Goal: Task Accomplishment & Management: Manage account settings

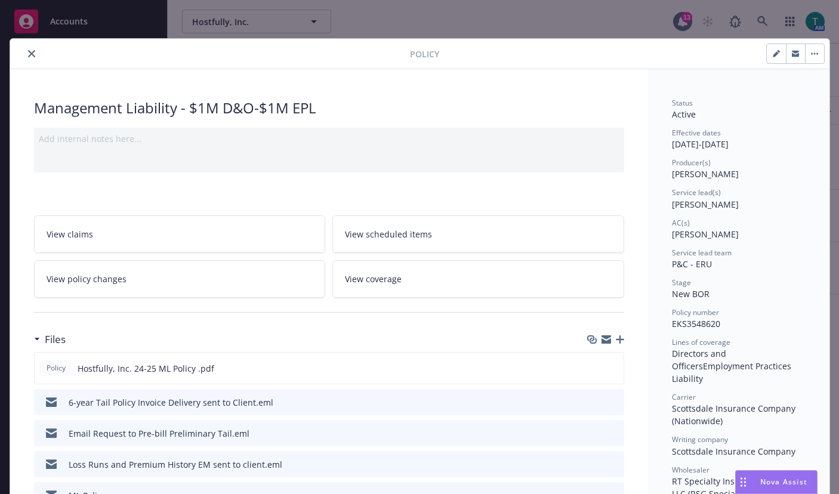
click at [28, 53] on icon "close" at bounding box center [31, 53] width 7 height 7
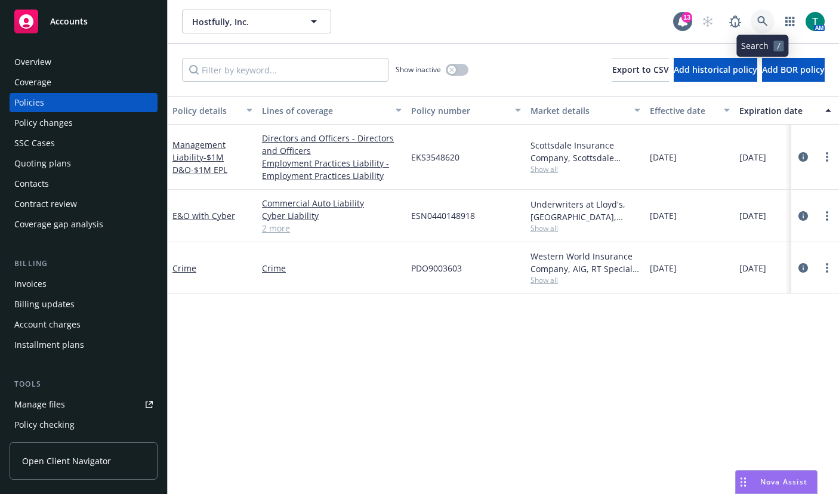
click at [760, 15] on link at bounding box center [763, 22] width 24 height 24
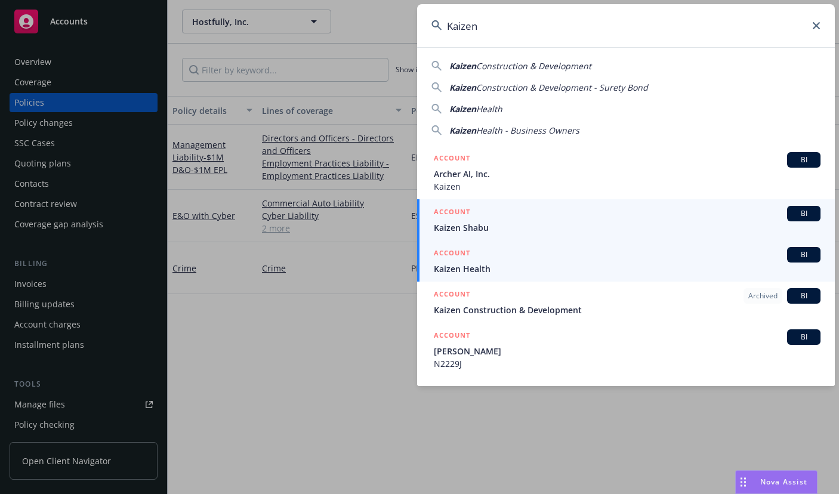
type input "Kaizen"
click at [787, 261] on div "BI" at bounding box center [803, 255] width 33 height 16
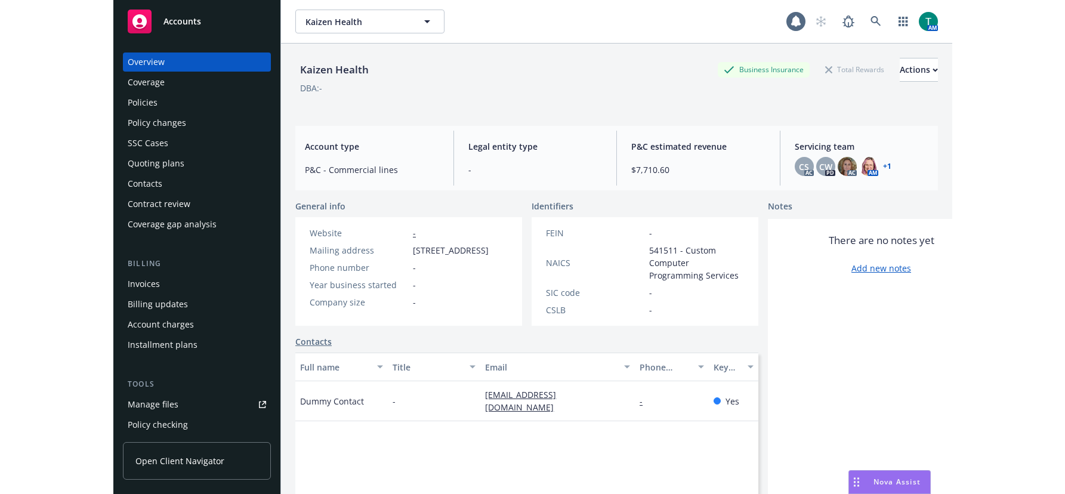
scroll to position [60, 0]
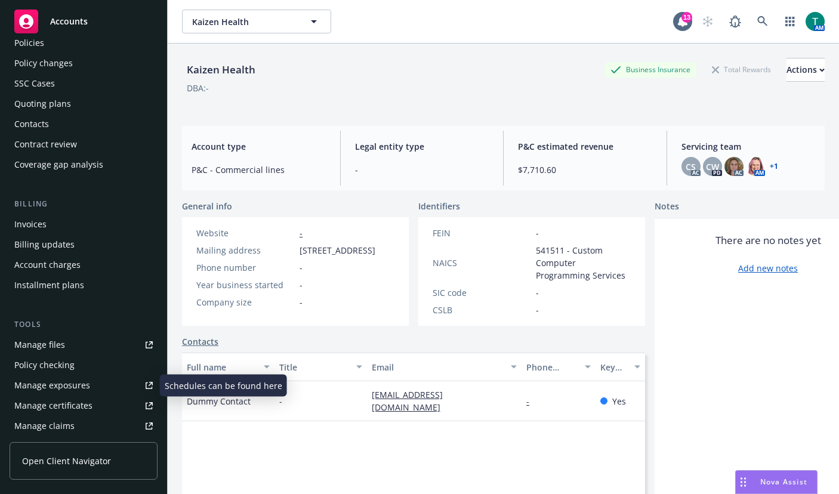
click at [53, 350] on div "Manage files" at bounding box center [39, 344] width 51 height 19
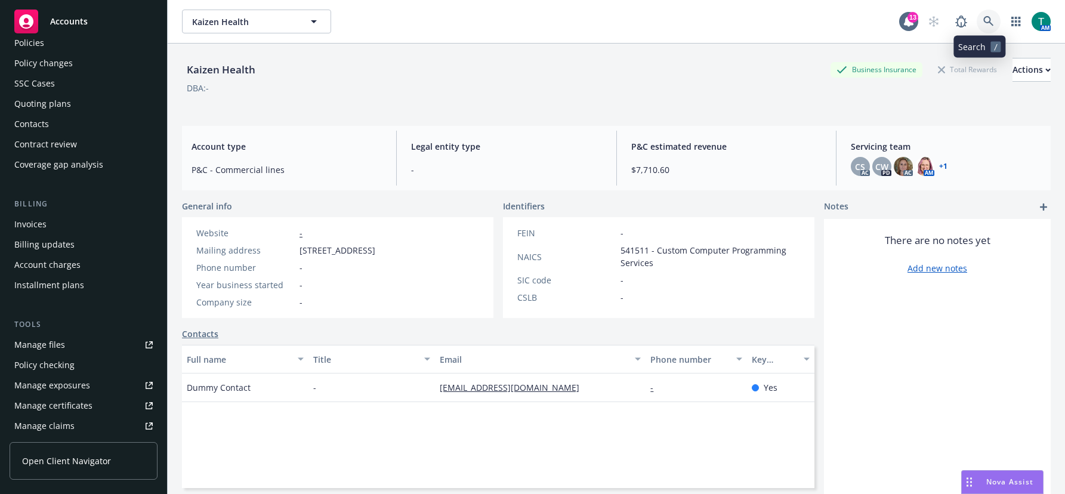
click at [839, 23] on icon at bounding box center [989, 21] width 11 height 11
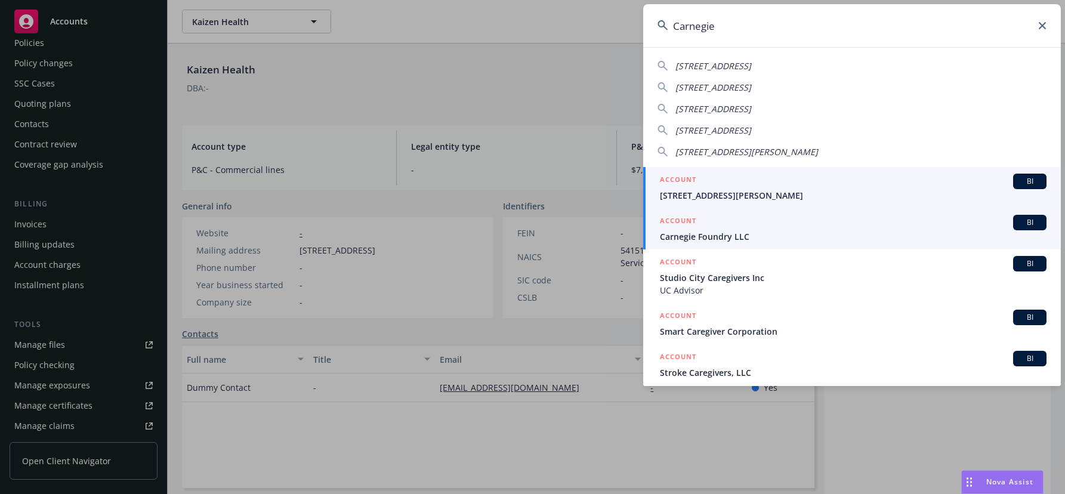
type input "Carnegie"
click at [839, 218] on span "BI" at bounding box center [1030, 222] width 24 height 11
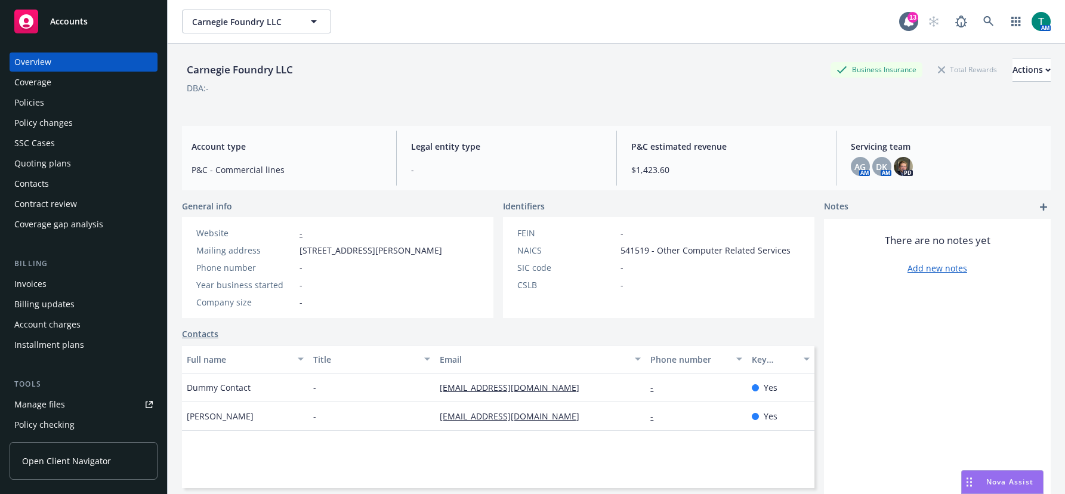
click at [55, 106] on div "Policies" at bounding box center [83, 102] width 138 height 19
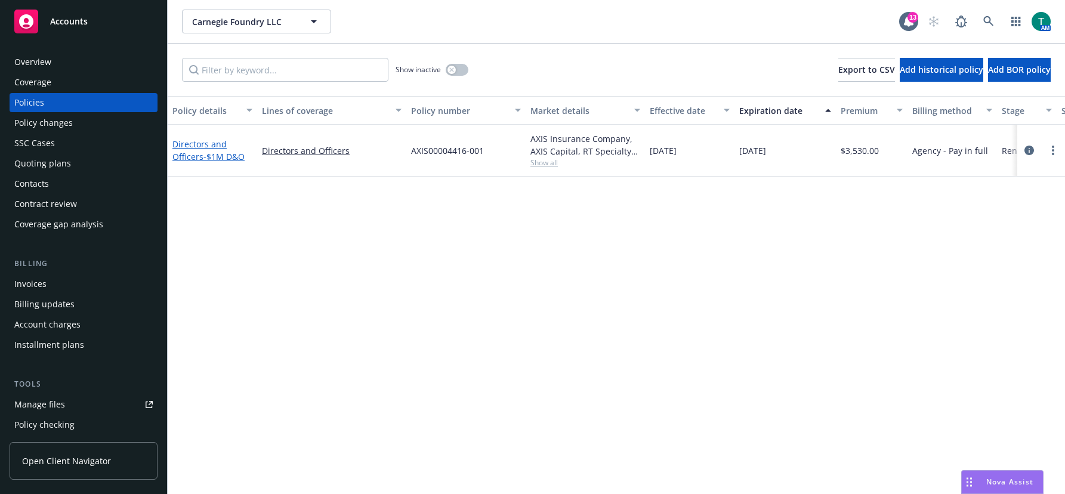
click at [209, 141] on link "Directors and Officers - $1M D&O" at bounding box center [208, 150] width 72 height 24
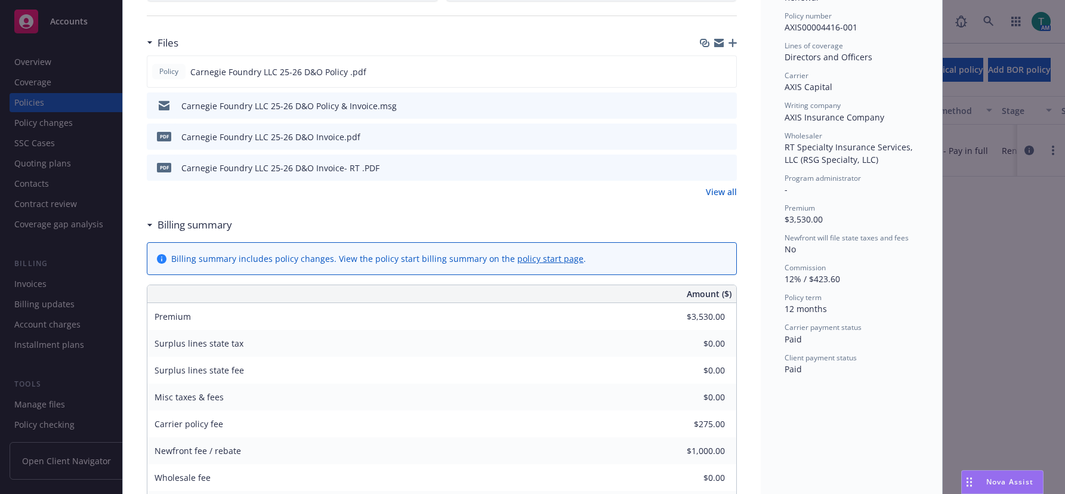
scroll to position [179, 0]
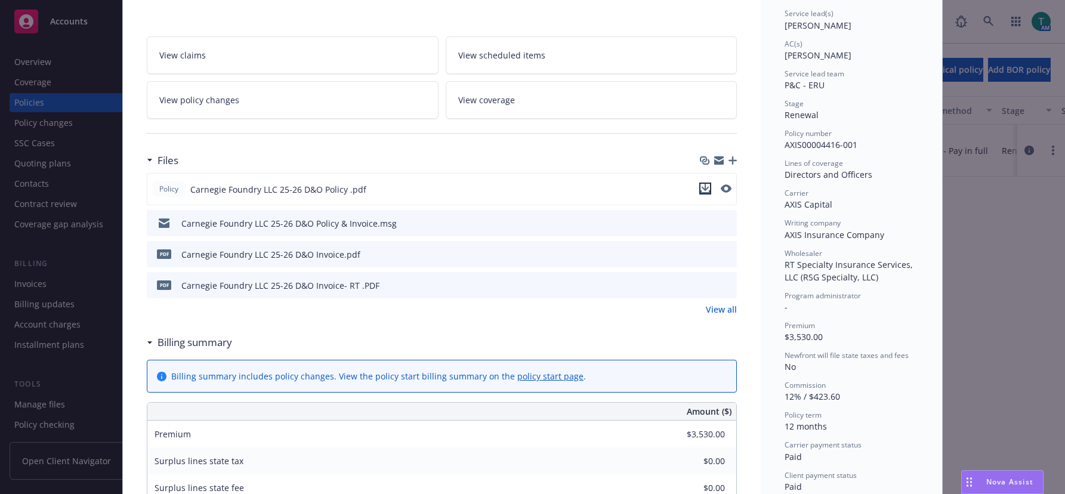
click at [701, 189] on icon "download file" at bounding box center [706, 189] width 10 height 10
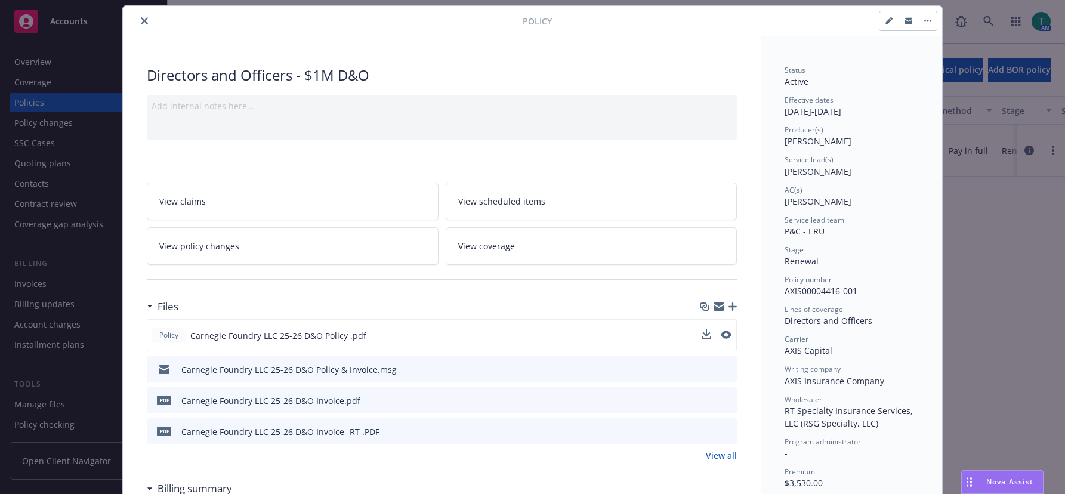
scroll to position [0, 0]
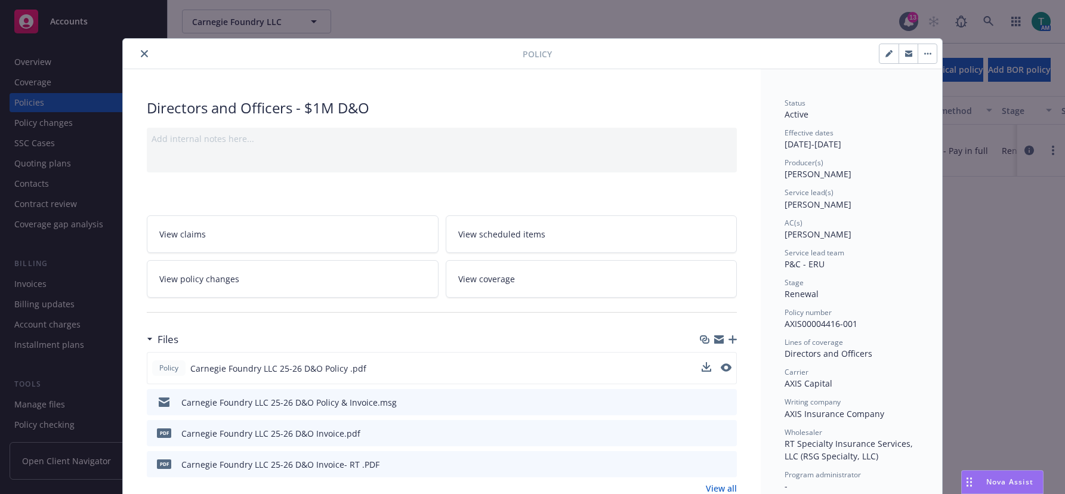
click at [141, 51] on icon "close" at bounding box center [144, 53] width 7 height 7
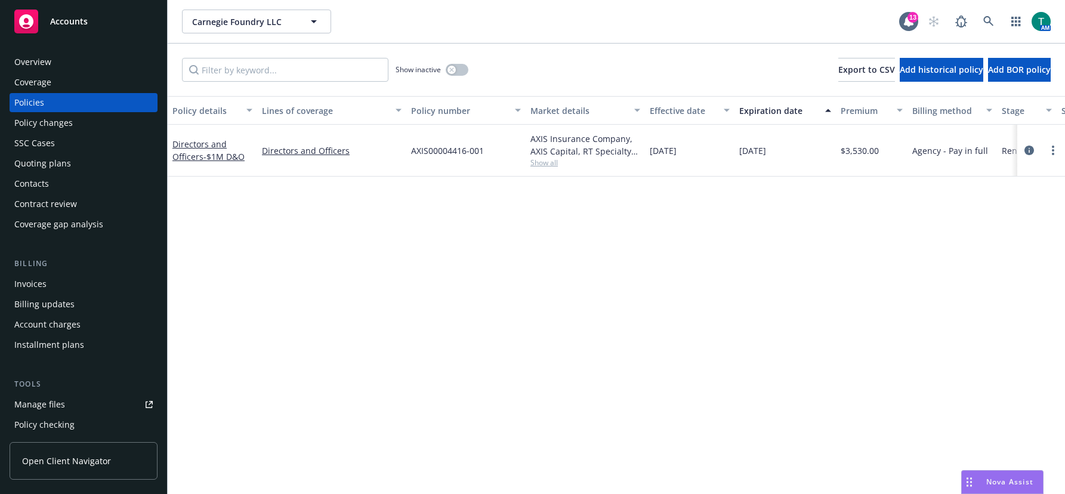
click at [171, 360] on div "Policy details Lines of coverage Policy number Market details Effective date Ex…" at bounding box center [617, 295] width 898 height 398
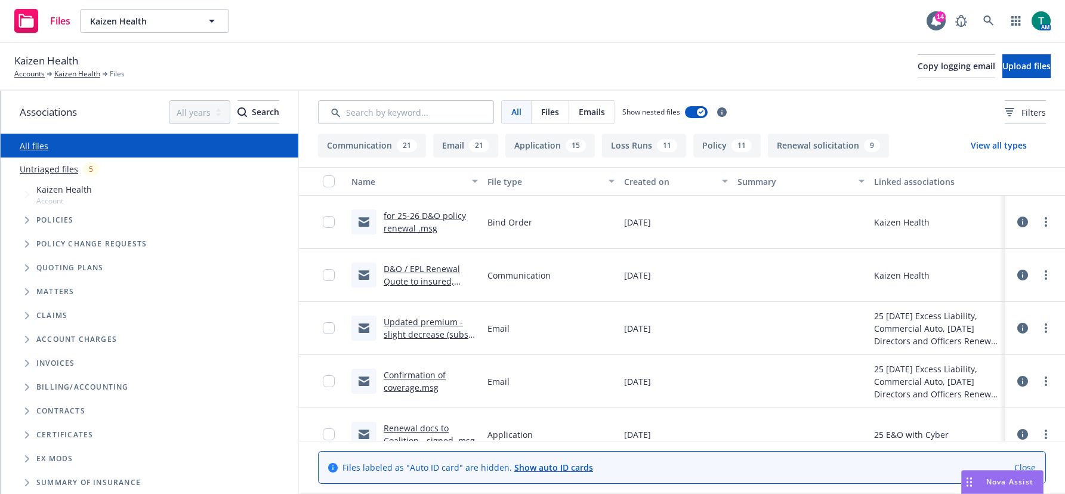
click at [418, 214] on link "for 25-26 D&O policy renewal .msg" at bounding box center [425, 222] width 82 height 24
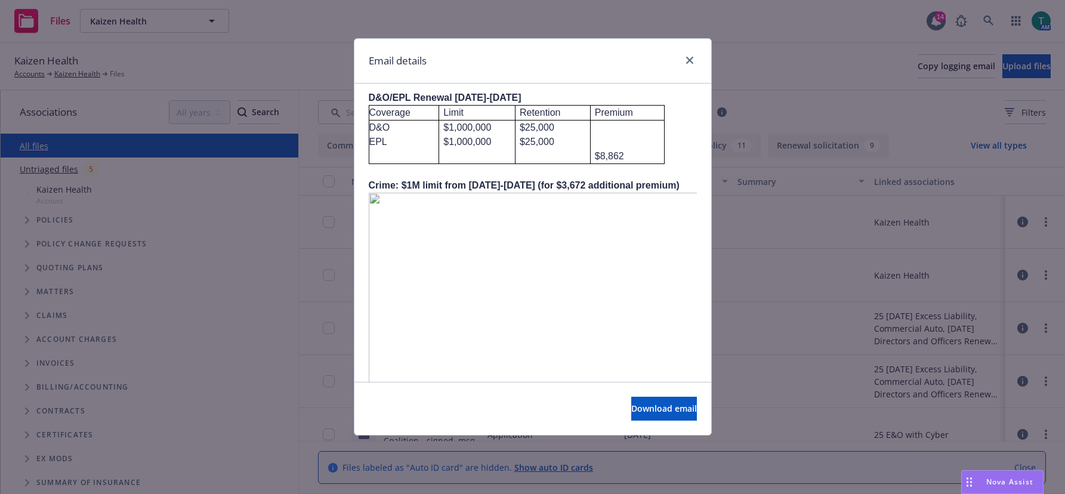
scroll to position [776, 0]
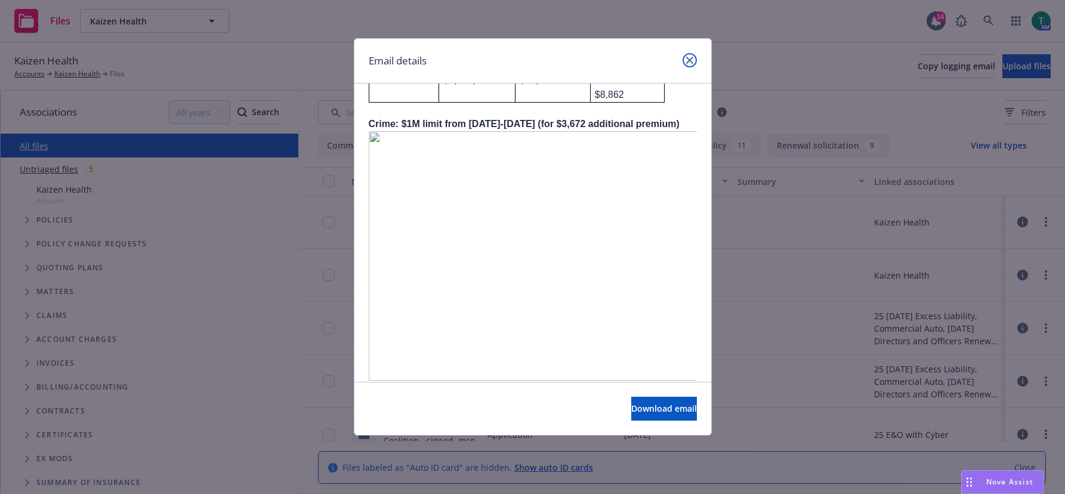
click at [692, 60] on icon "close" at bounding box center [689, 60] width 7 height 7
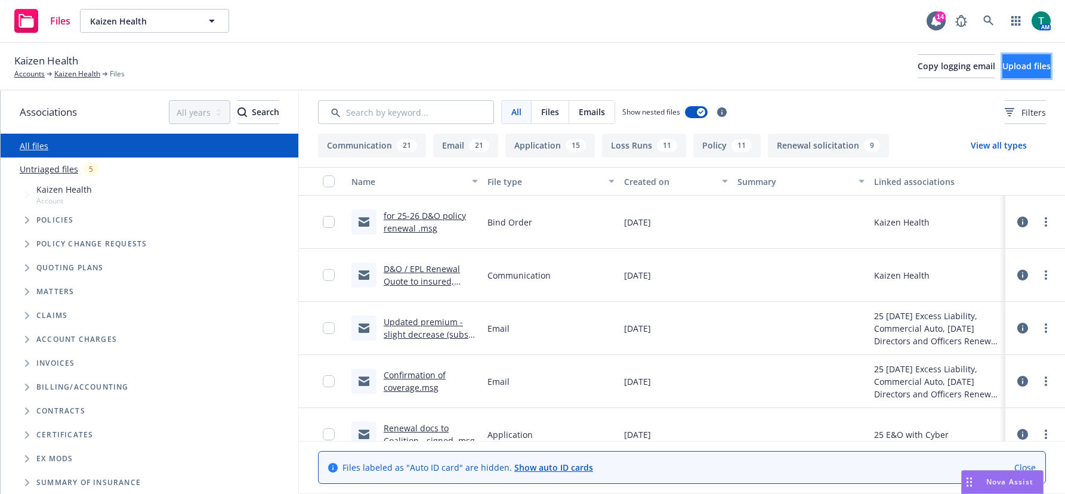
click at [839, 59] on button "Upload files" at bounding box center [1027, 66] width 48 height 24
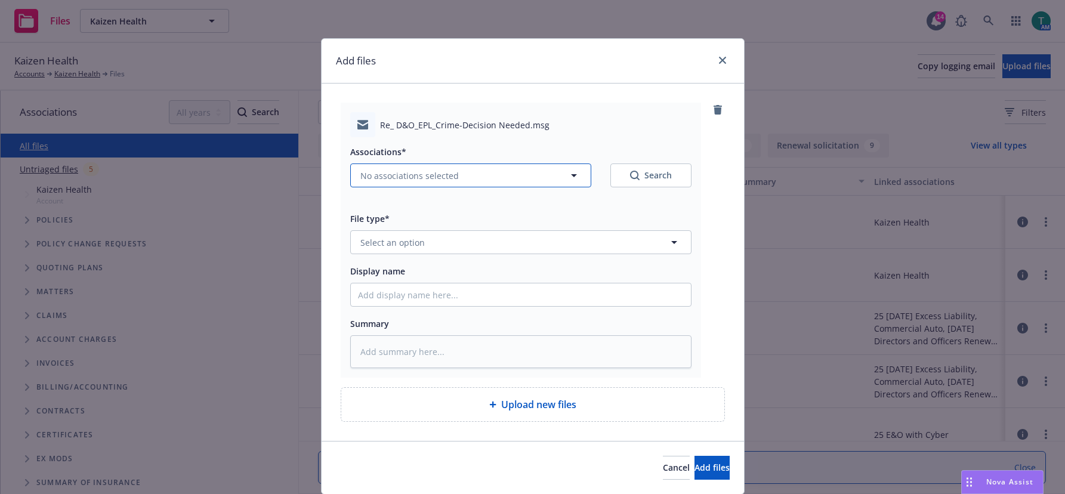
click at [371, 174] on span "No associations selected" at bounding box center [409, 175] width 98 height 13
type textarea "x"
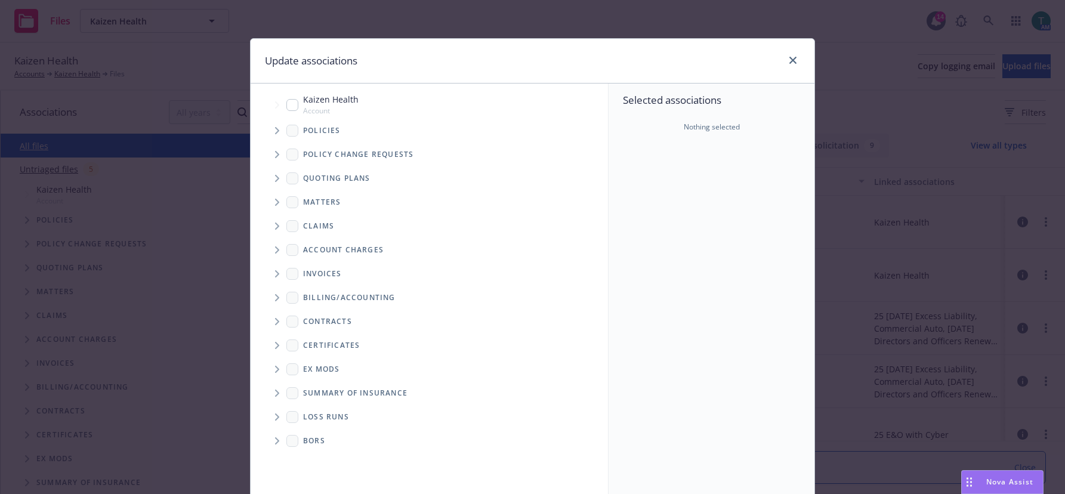
drag, startPoint x: 292, startPoint y: 101, endPoint x: 294, endPoint y: 133, distance: 32.3
click at [292, 103] on input "Tree Example" at bounding box center [292, 105] width 12 height 12
checkbox input "true"
click at [275, 178] on icon "Tree Example" at bounding box center [277, 178] width 5 height 7
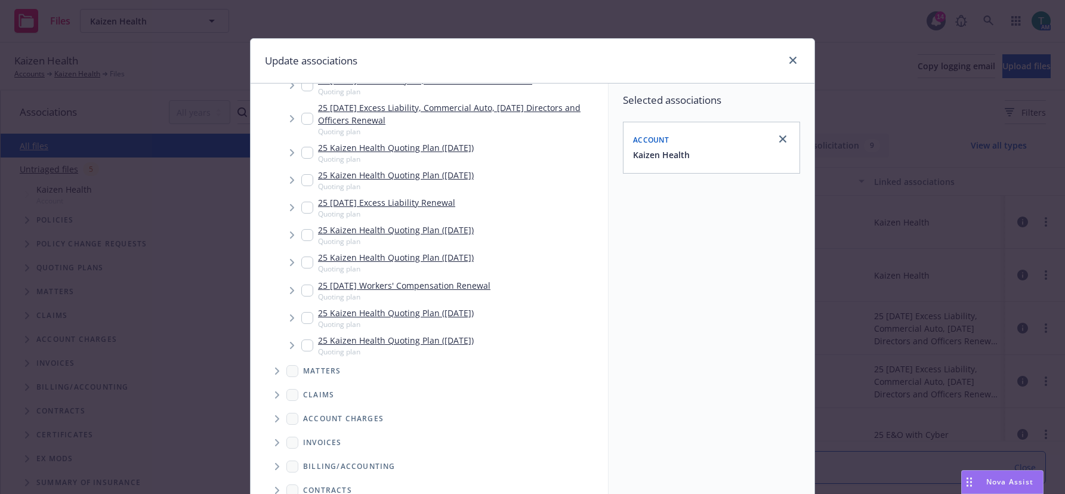
scroll to position [119, 0]
click at [306, 113] on input "Tree Example" at bounding box center [307, 118] width 12 height 12
checkbox input "true"
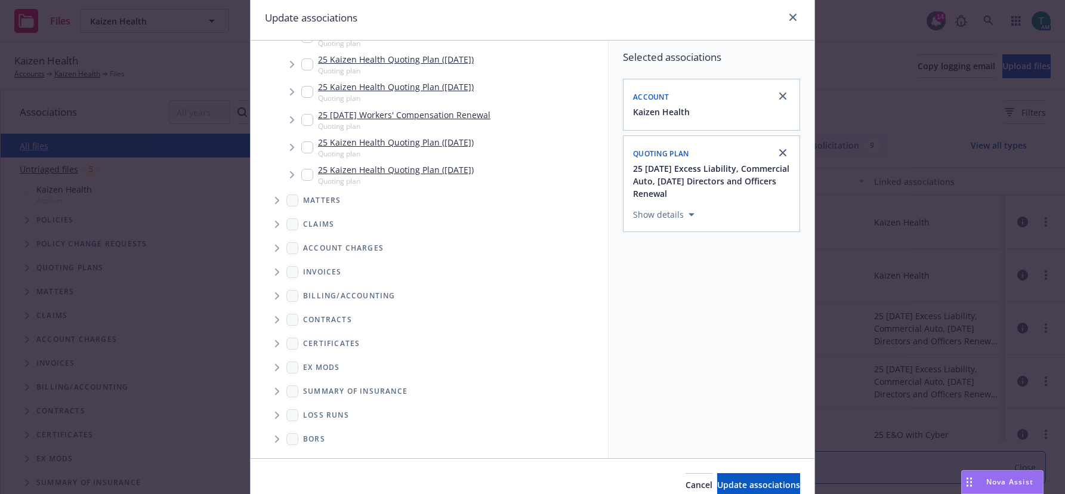
scroll to position [99, 0]
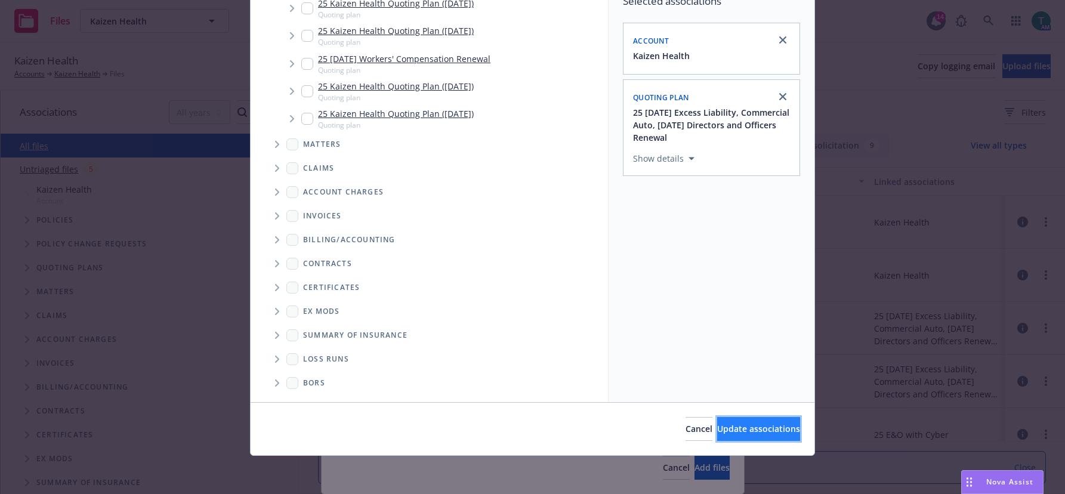
click at [736, 422] on button "Update associations" at bounding box center [758, 429] width 83 height 24
type textarea "x"
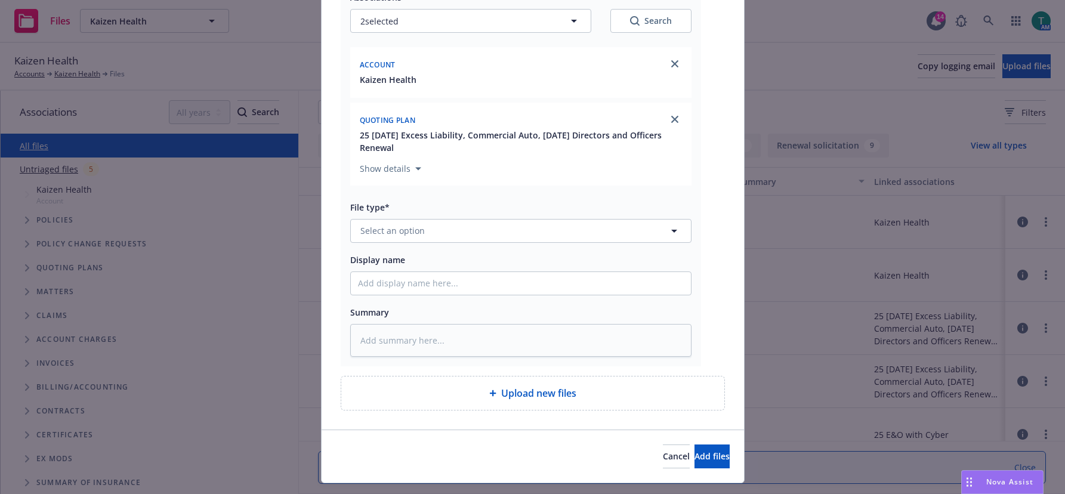
scroll to position [182, 0]
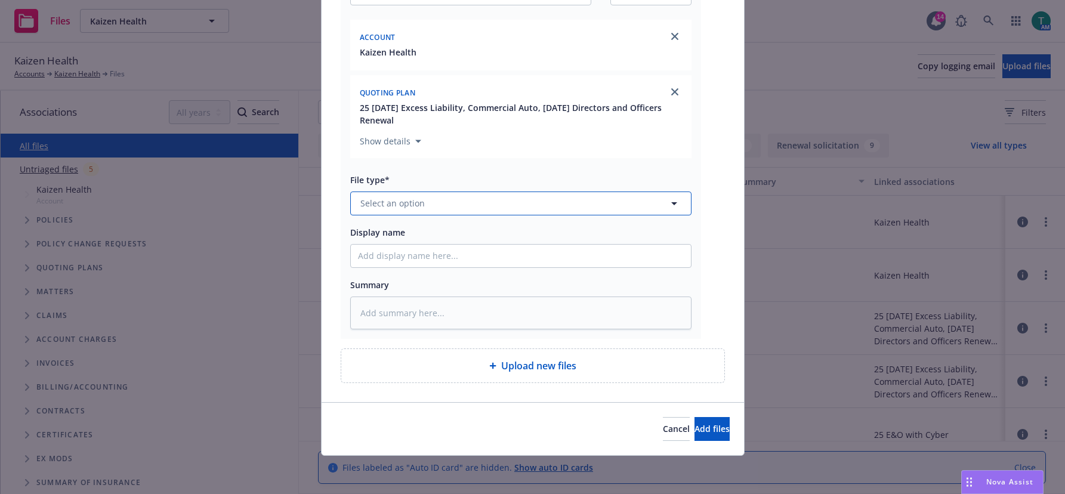
click at [402, 204] on span "Select an option" at bounding box center [392, 203] width 64 height 13
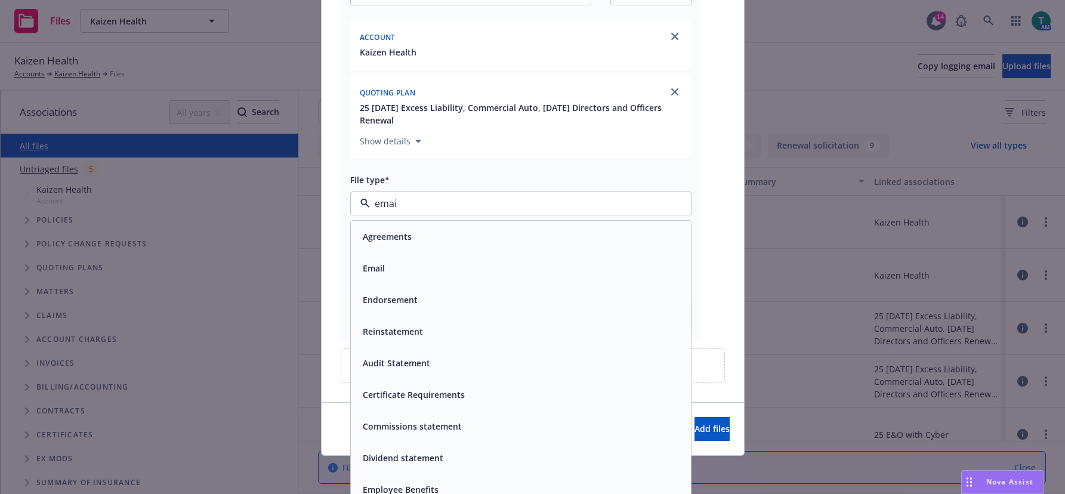
type input "email"
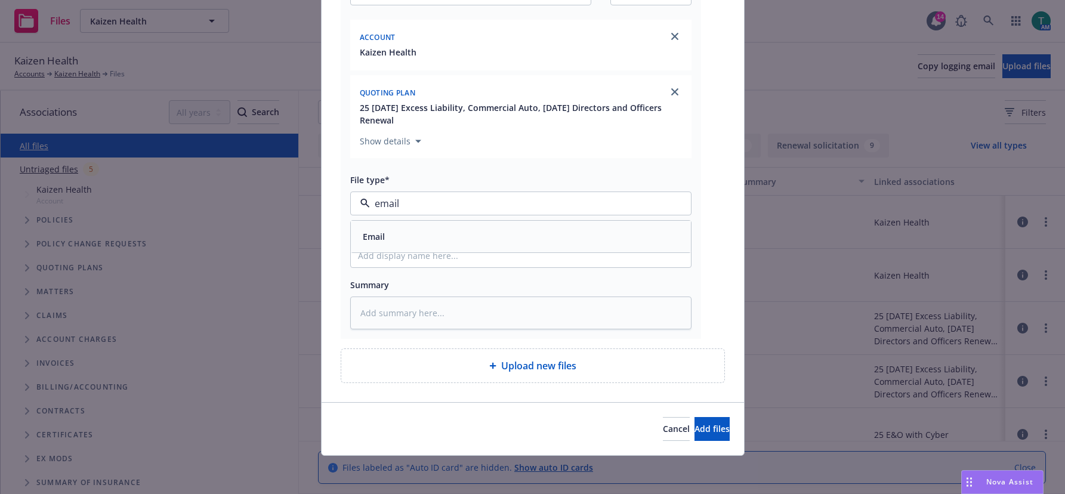
click at [403, 229] on div "Email" at bounding box center [521, 236] width 326 height 17
click at [373, 252] on div "Associations* 2 selected Search Account Kaizen Health Quoting plan 25 09/15/25 …" at bounding box center [520, 142] width 341 height 374
drag, startPoint x: 386, startPoint y: 262, endPoint x: 395, endPoint y: 245, distance: 19.0
click at [386, 262] on input "Display name" at bounding box center [521, 256] width 340 height 23
type textarea "x"
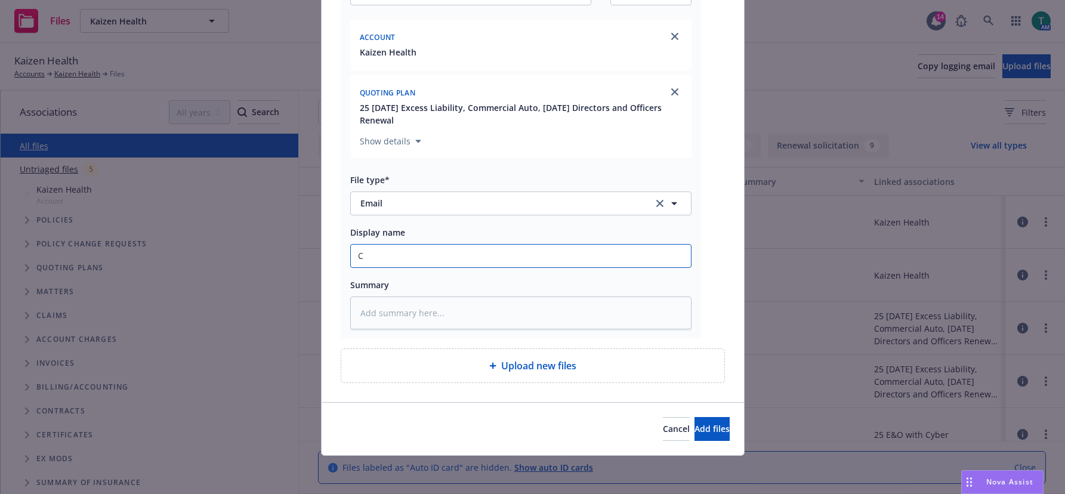
type input "Co"
type textarea "x"
type input "Con"
type textarea "x"
type input "Conf"
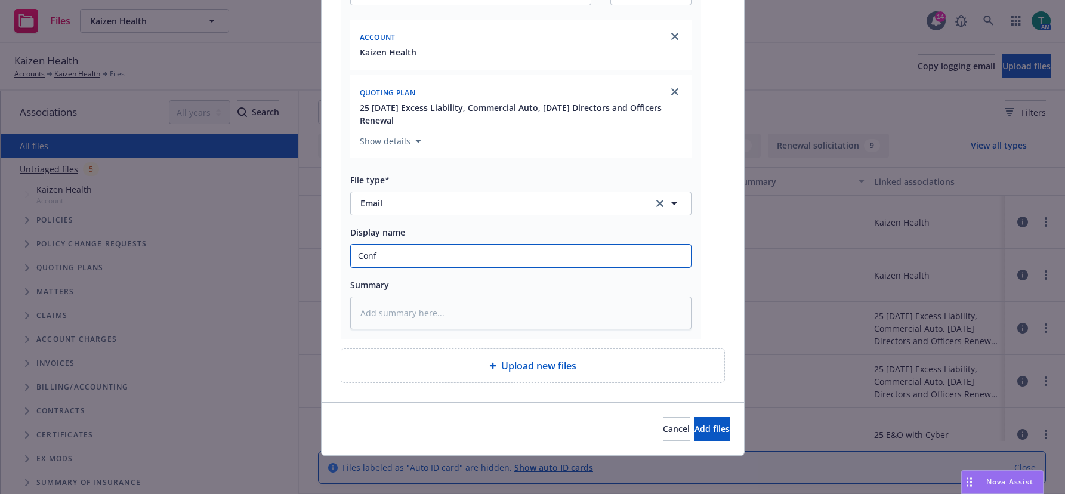
type textarea "x"
type input "Confi"
type textarea "x"
type input "Confir"
type textarea "x"
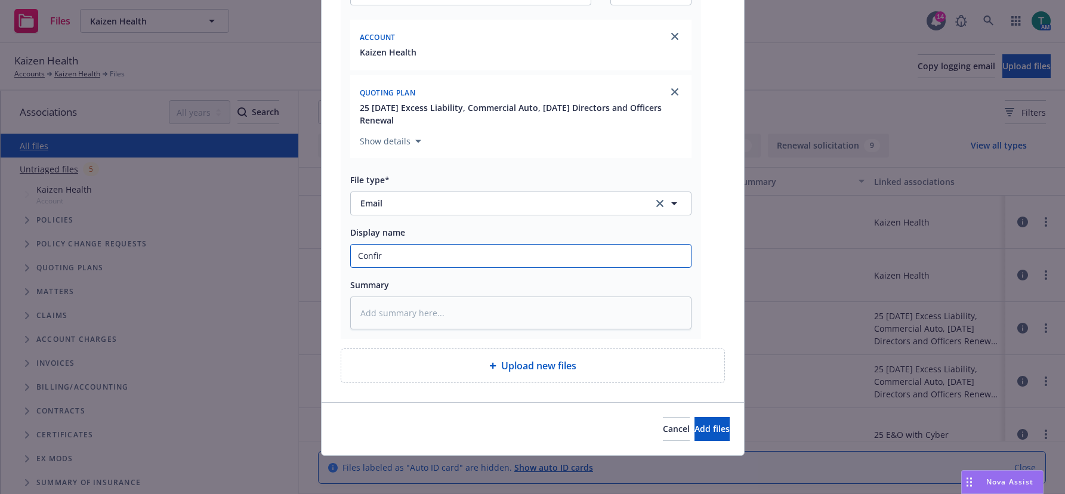
type input "Confirm"
type textarea "x"
type input "Confirme"
type textarea "x"
type input "Confirmed"
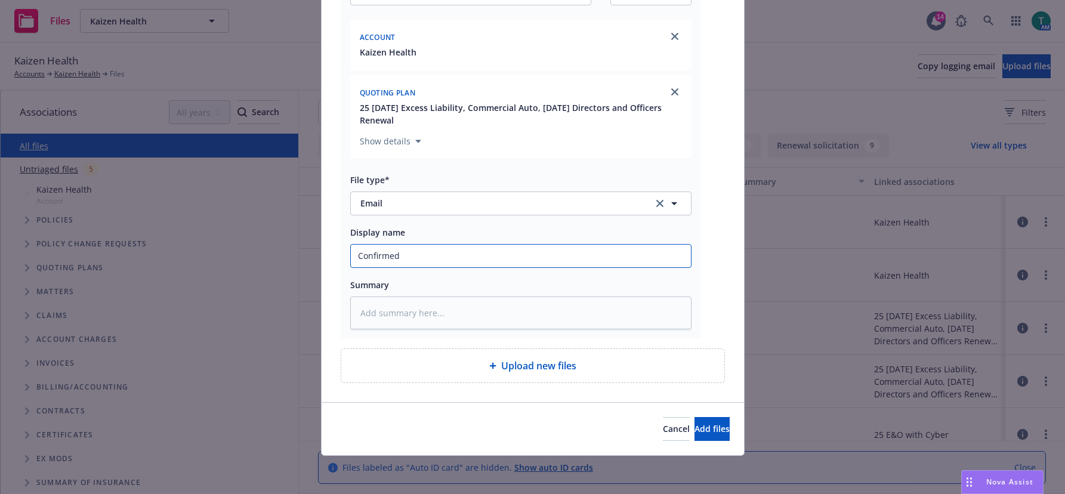
type textarea "x"
type input "Confirmed b"
type textarea "x"
type input "Confirmed bi"
type textarea "x"
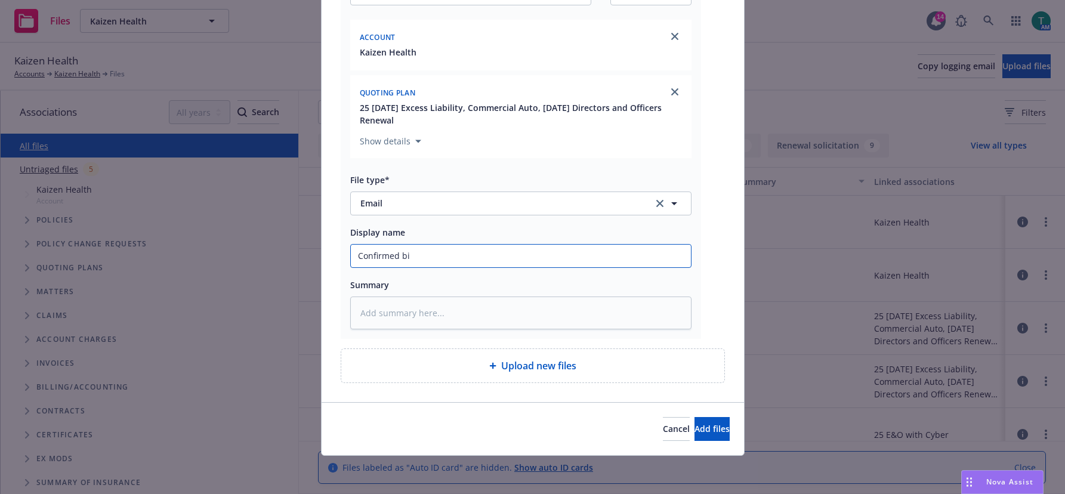
type input "Confirmed bin"
type textarea "x"
type input "Confirmed bind"
type textarea "x"
type input "Confirmed bindi"
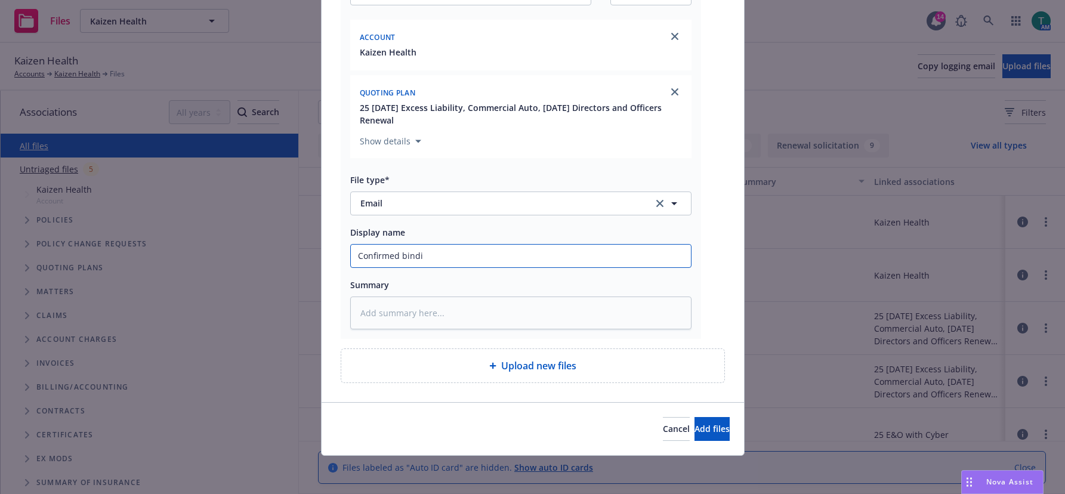
type textarea "x"
type input "Confirmed bindin"
type textarea "x"
type input "Confirmed binding"
type textarea "x"
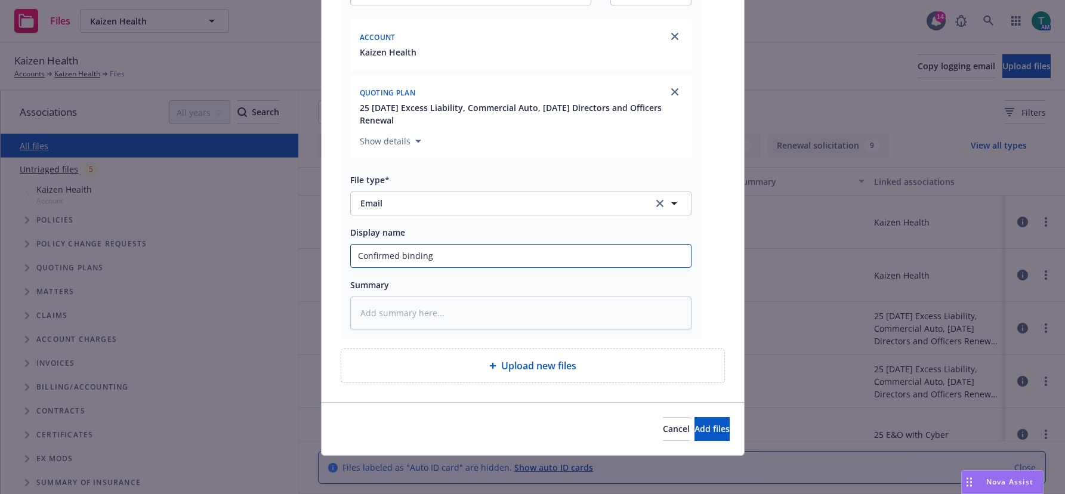
type input "Confirmed binding"
type textarea "x"
type input "Confirmed binding C"
type textarea "x"
type input "Confirmed binding Cri"
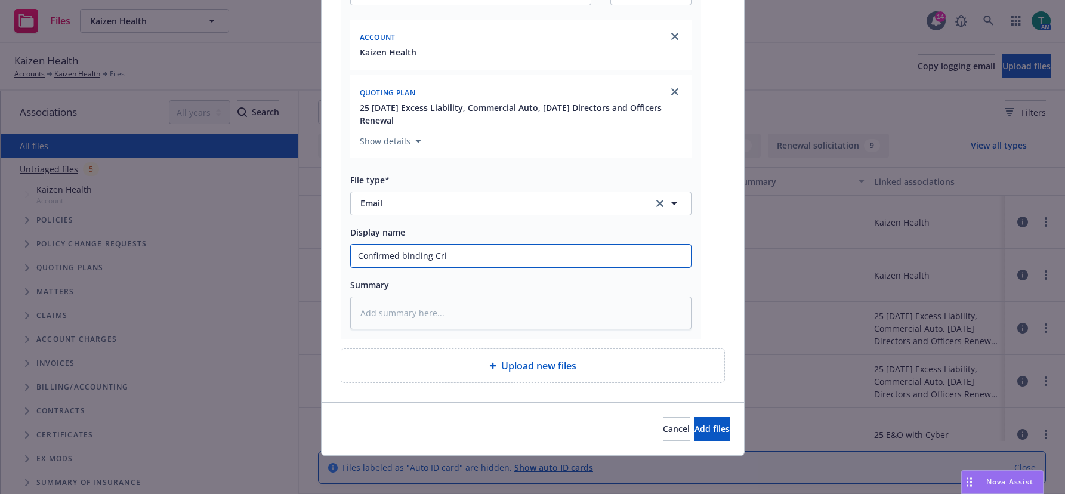
type textarea "x"
type input "Confirmed binding Crime"
type textarea "x"
type input "Confirmed binding Crime"
type textarea "x"
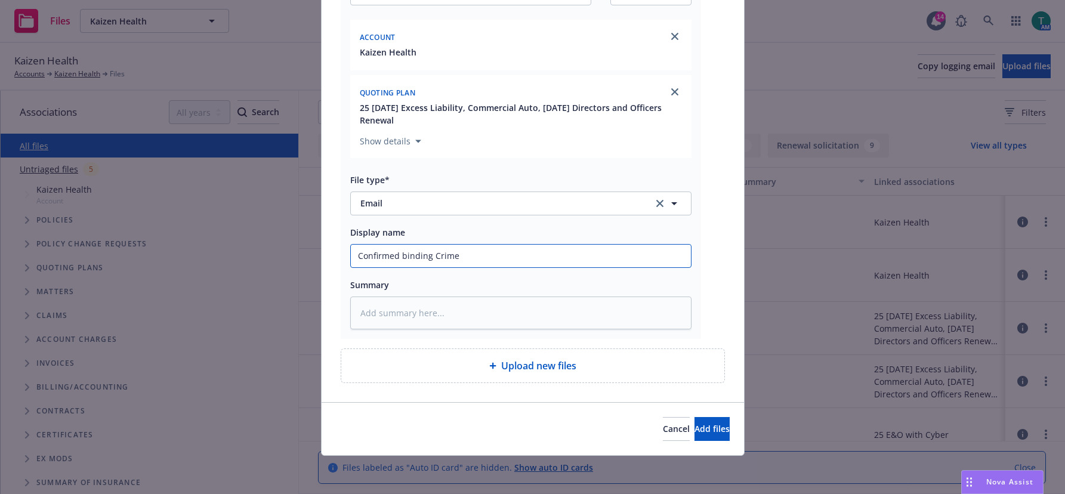
type input "Confirmed binding Crime w"
type textarea "x"
type input "Confirmed binding Crime wih"
type textarea "x"
type input "Confirmed binding Crime wiht"
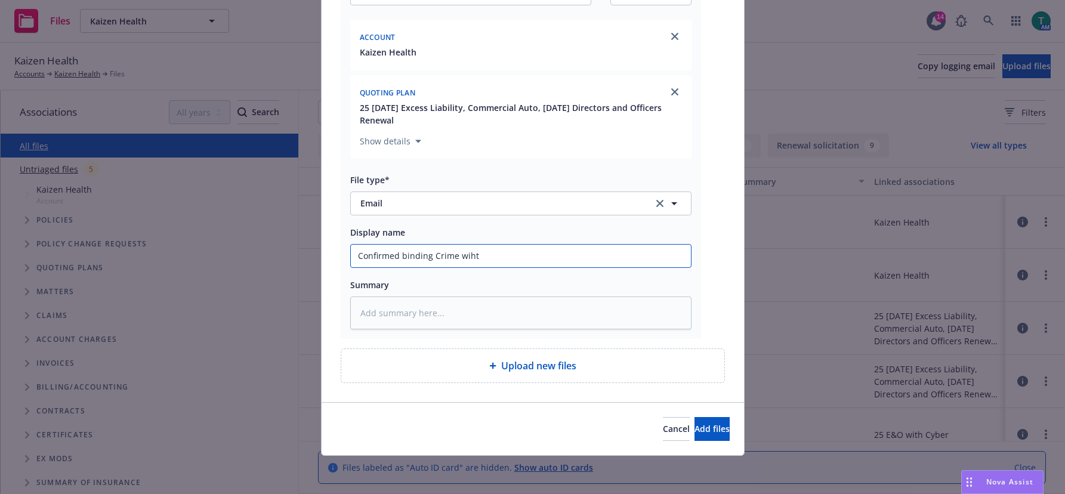
type textarea "x"
type input "Confirmed binding Crime wih"
type textarea "x"
type input "Confirmed binding Crime wi"
type textarea "x"
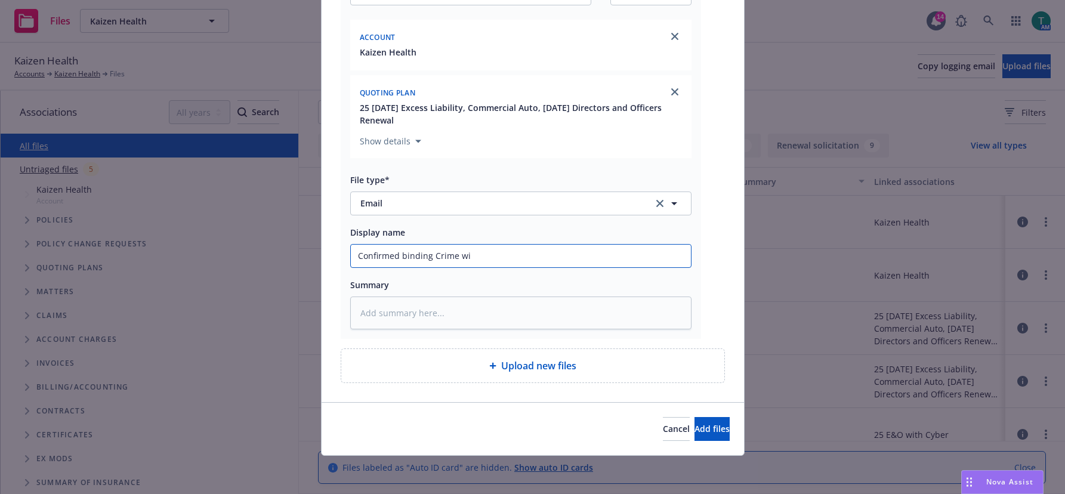
type input "Confirmed binding Crime wit"
type textarea "x"
type input "Confirmed binding Crime with"
type textarea "x"
type input "Confirmed binding Crime witho"
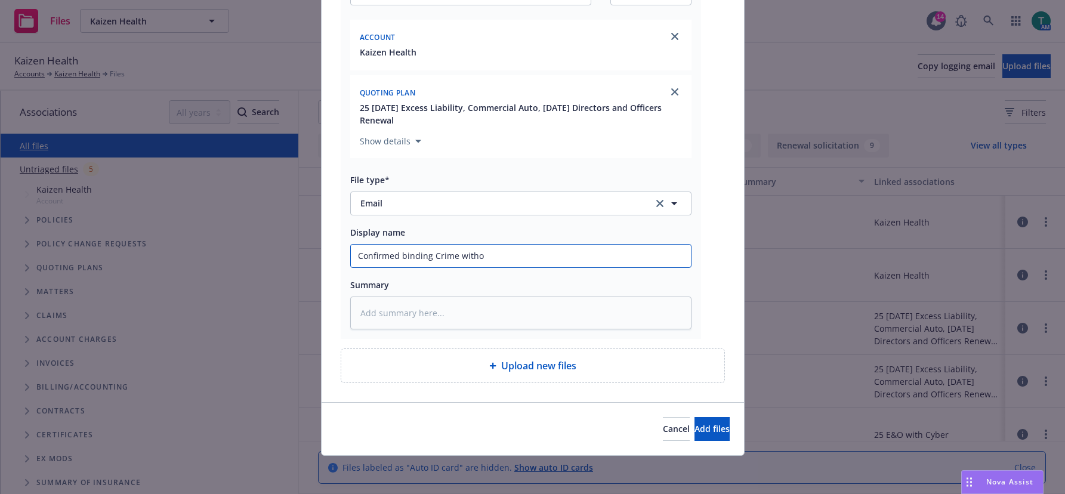
type textarea "x"
type input "Confirmed binding Crime withou"
type textarea "x"
type input "Confirmed binding Crime without"
type textarea "x"
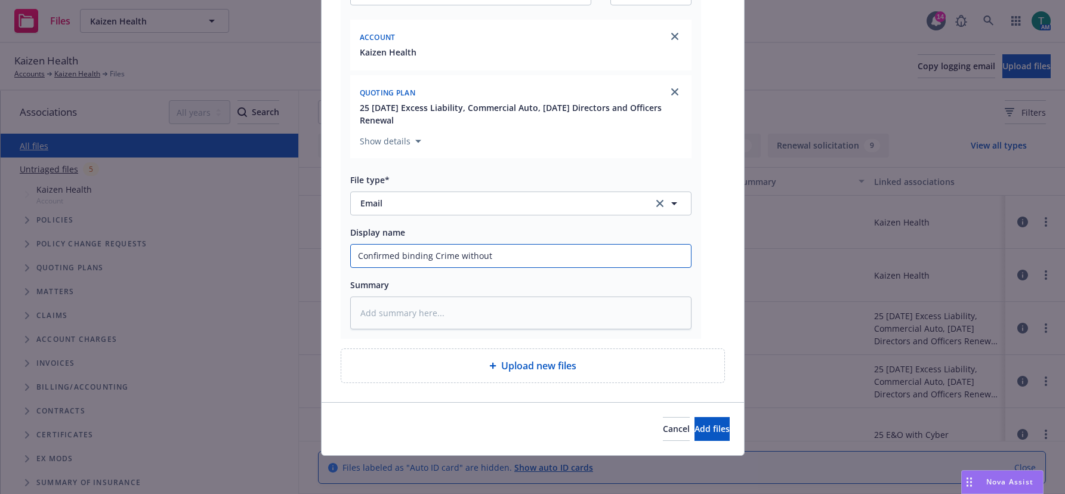
type input "Confirmed binding Crime without"
type textarea "x"
type input "Confirmed binding Crime without"
type textarea "x"
type input "Confirmed binding Crime withou"
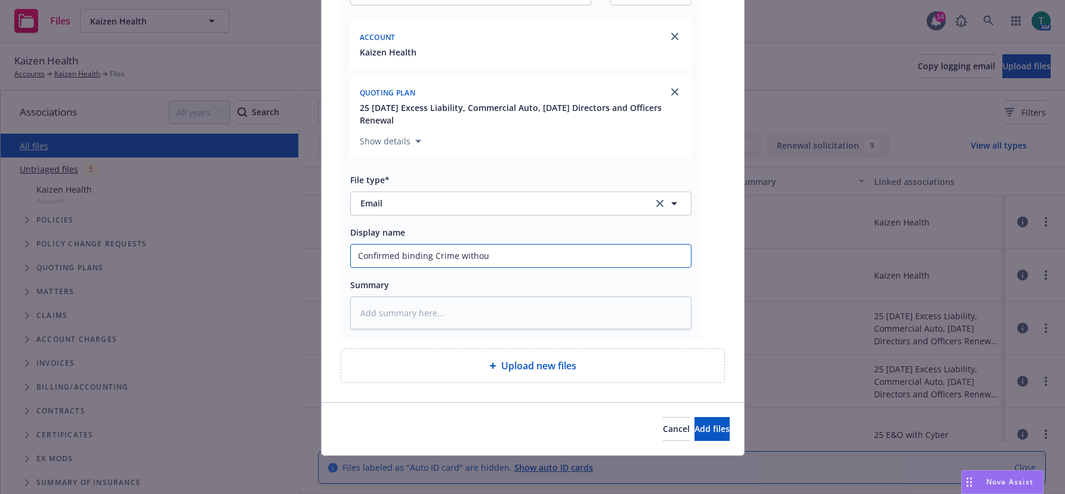
type textarea "x"
type input "Confirmed binding Crime witho"
type textarea "x"
type input "Confirmed binding Crime with"
type textarea "x"
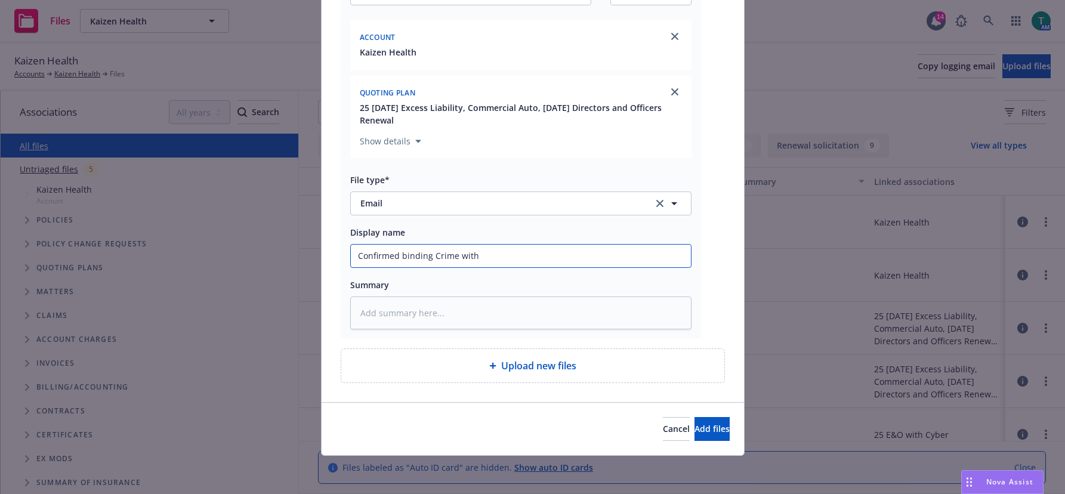
type input "Confirmed binding Crime wit"
type textarea "x"
type input "Confirmed binding Crime wi"
type textarea "x"
type input "Confirmed binding Crime w"
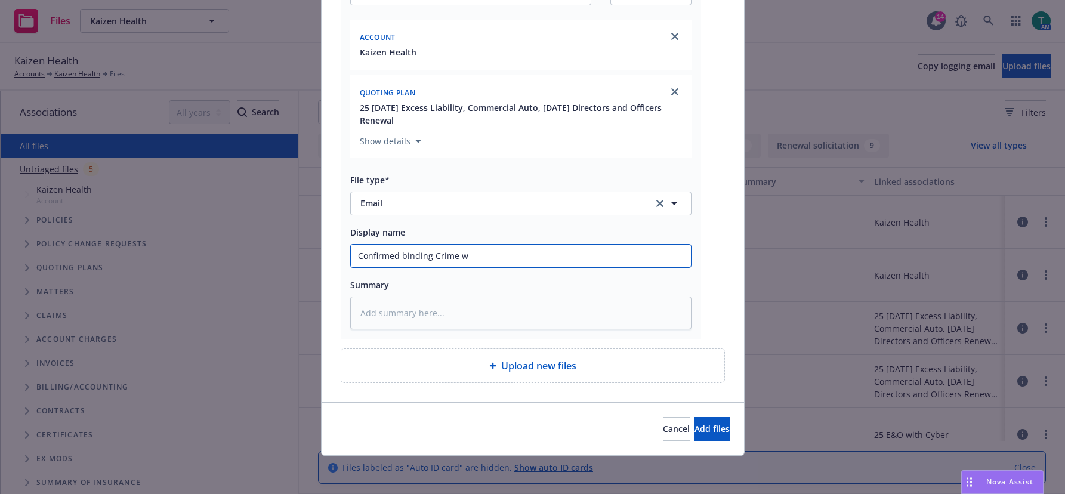
type textarea "x"
type input "Confirmed binding Crime"
type textarea "x"
type input "Confirmed binding Crime"
type textarea "x"
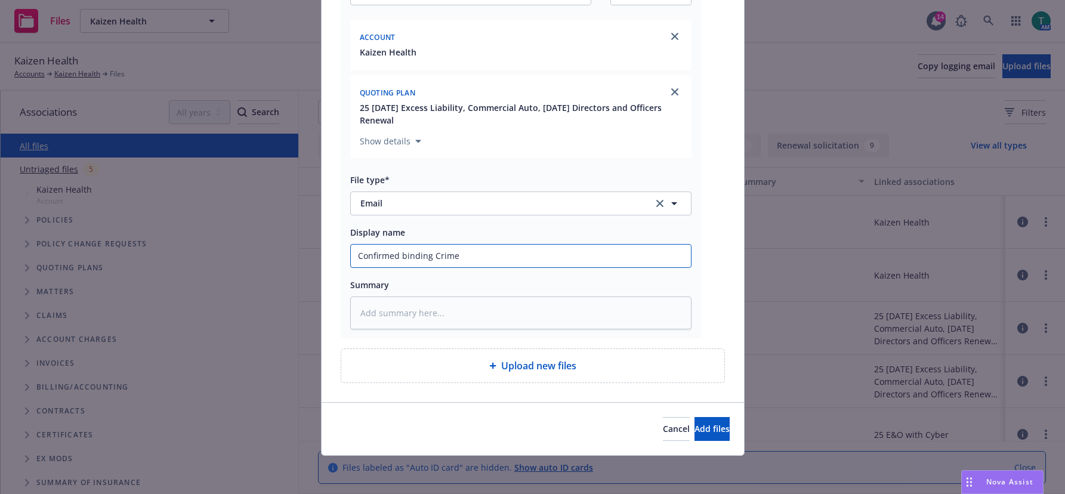
type input "Confirmed binding Crim"
type textarea "x"
type input "Confirmed binding Cri"
type textarea "x"
type input "Confirmed binding Cr"
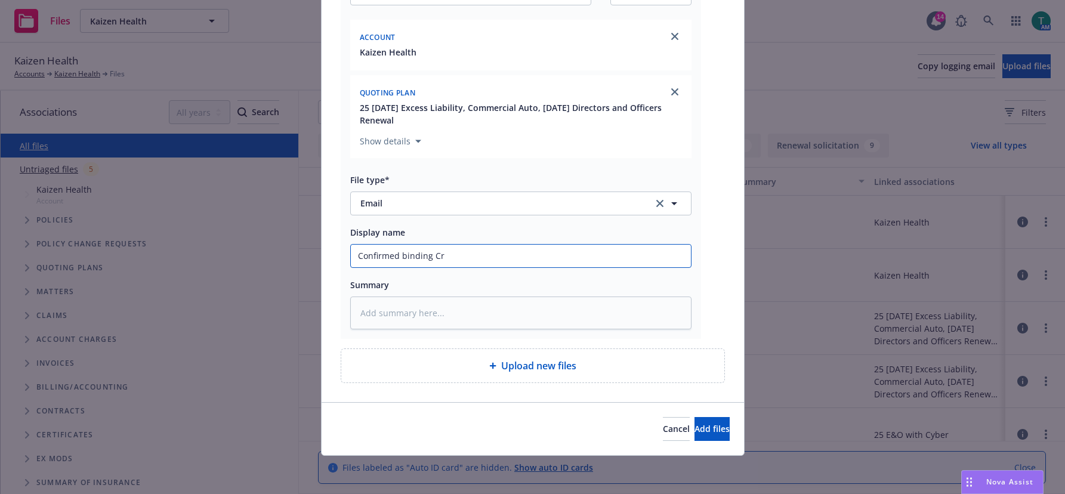
type textarea "x"
type input "Confirmed binding C"
type textarea "x"
type input "Confirmed binding"
type textarea "x"
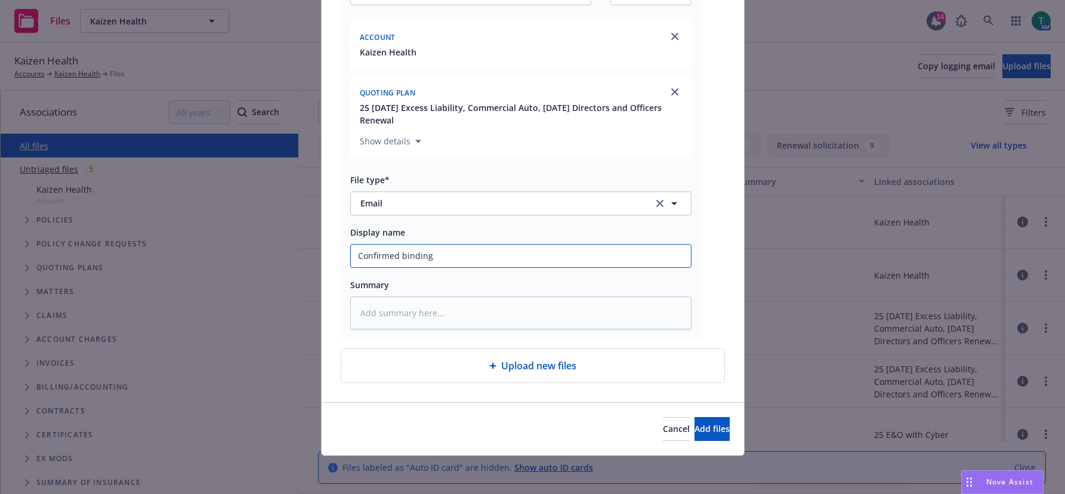
type input "Confirmed binding D"
type textarea "x"
type input "Confirmed binding D&"
type textarea "x"
type input "Confirmed binding D&O"
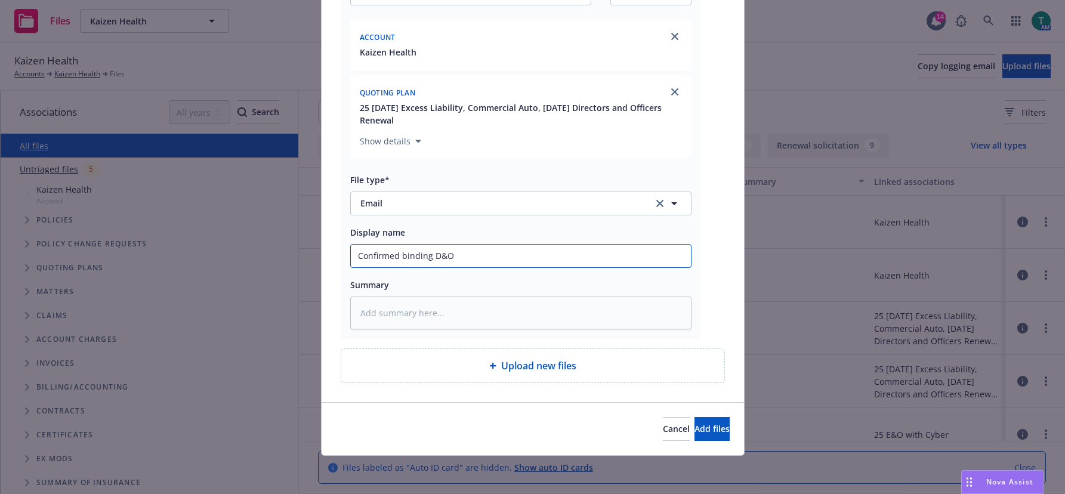
type textarea "x"
type input "Confirmed binding D&O w"
type textarea "x"
type input "Confirmed binding D&O wo"
type textarea "x"
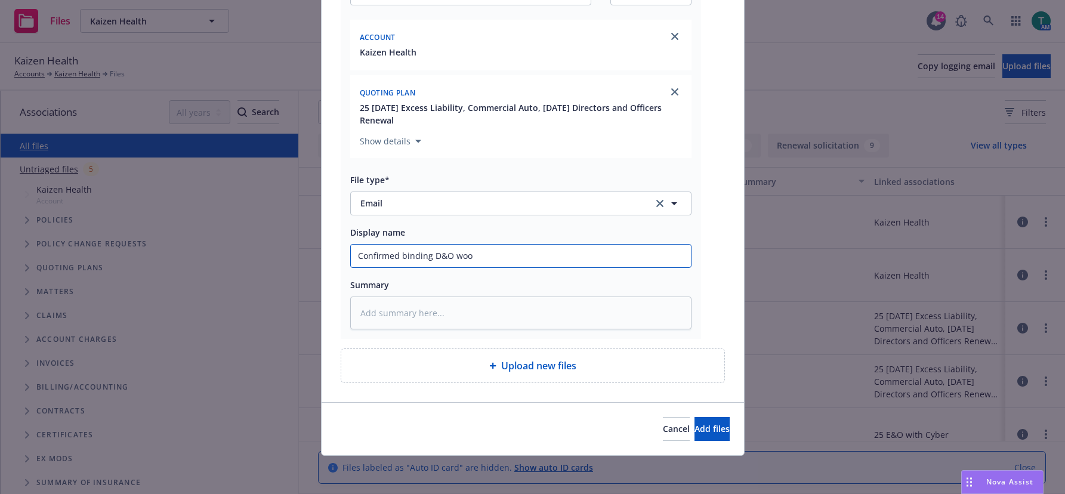
type input "Confirmed binding D&O woou"
type textarea "x"
type input "Confirmed binding D&O woout"
type textarea "x"
type input "Confirmed binding D&O woou"
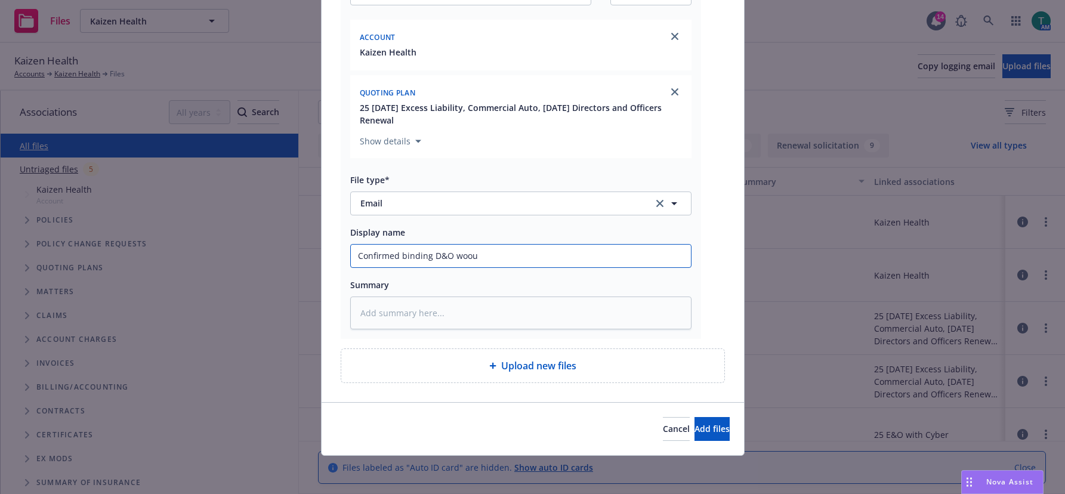
type textarea "x"
type input "Confirmed binding D&O woo"
type textarea "x"
type input "Confirmed binding D&O woou"
type textarea "x"
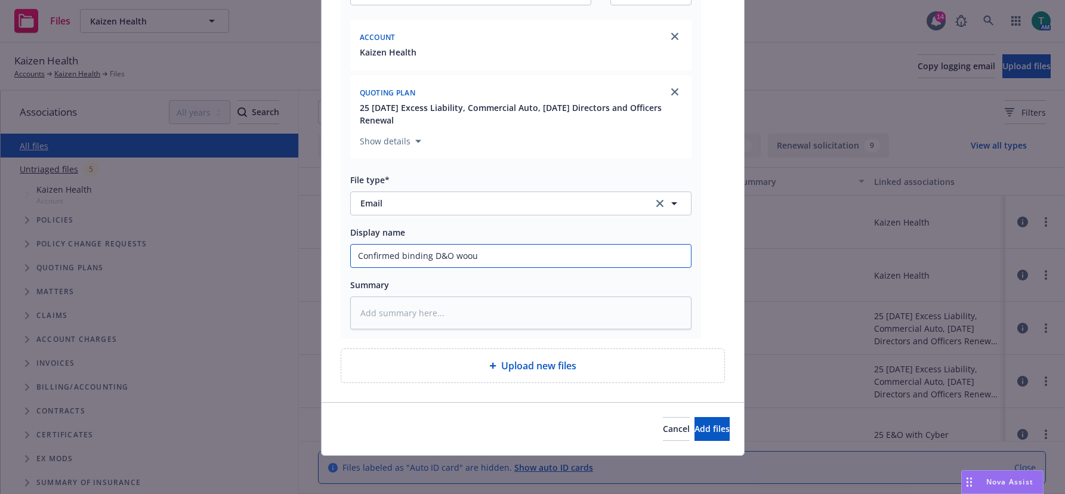
type input "Confirmed binding D&O woout"
type textarea "x"
type input "Confirmed binding D&O woou"
type textarea "x"
type input "Confirmed binding D&O woo"
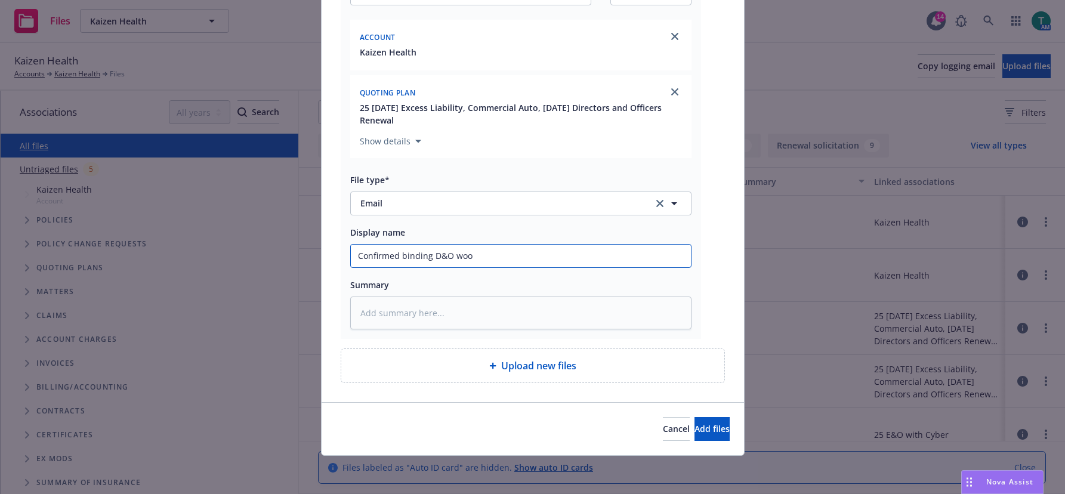
type textarea "x"
type input "Confirmed binding D&O wo"
type textarea "x"
type input "Confirmed binding D&O wou"
type textarea "x"
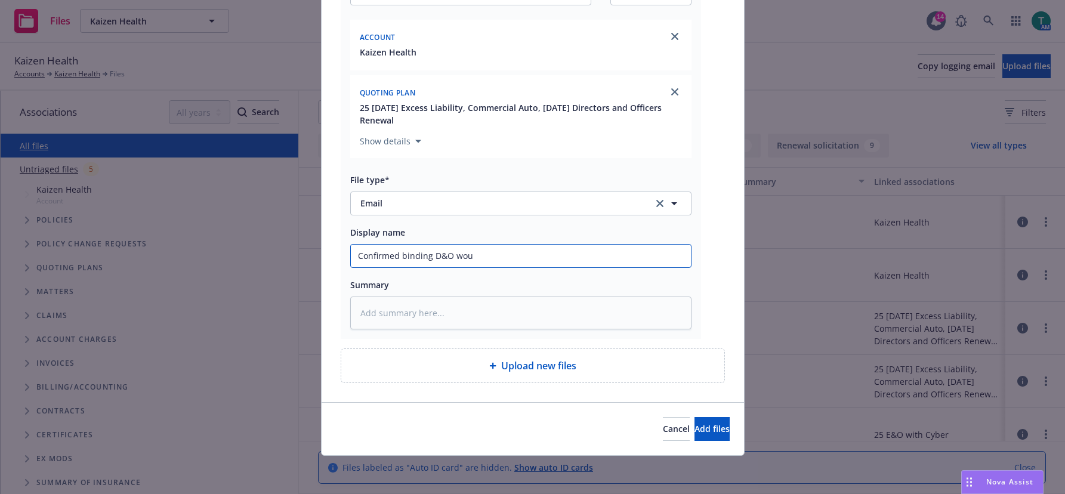
type input "Confirmed binding D&O wout"
type textarea "x"
type input "Confirmed binding D&O wout"
type textarea "x"
type input "Confirmed binding D&O wout"
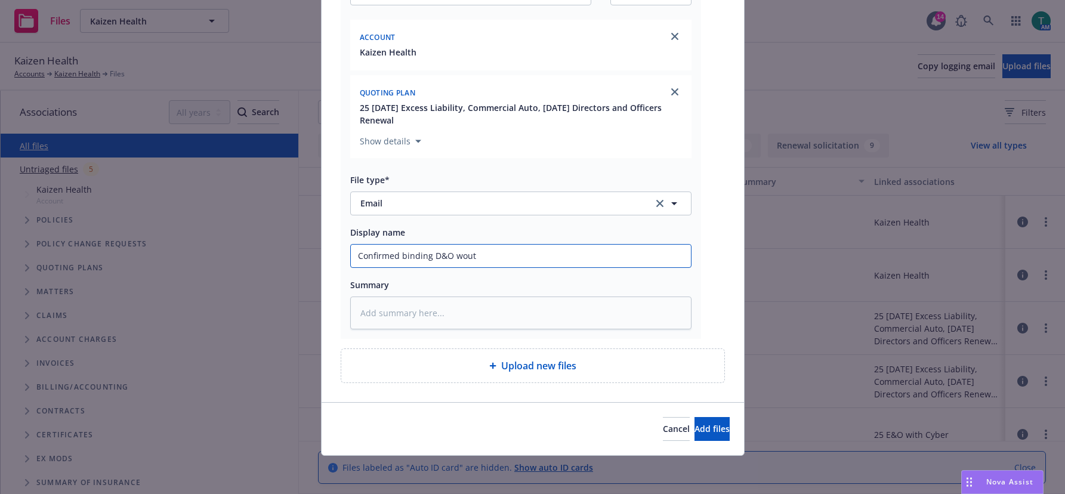
type textarea "x"
type input "Confirmed binding D&O wou"
type textarea "x"
type input "Confirmed binding D&O wo"
type textarea "x"
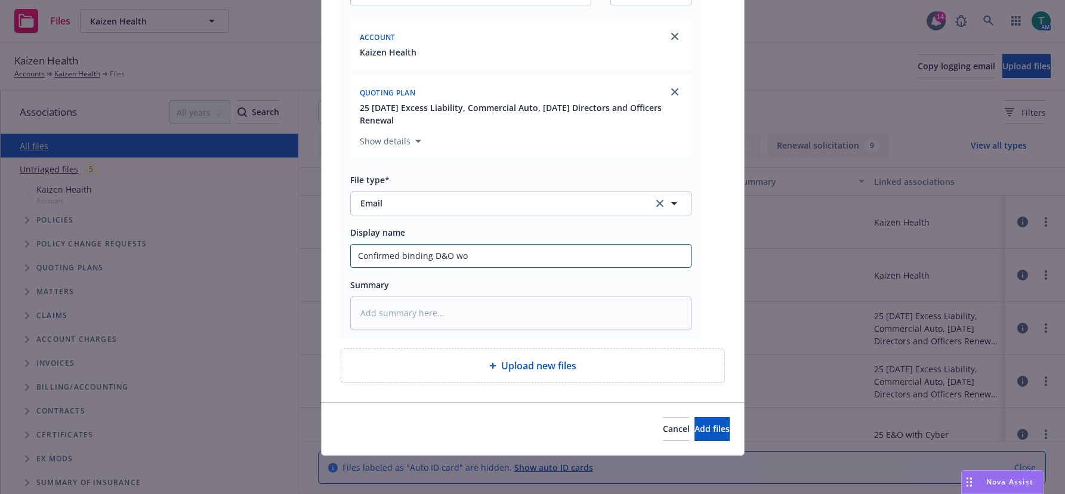
type input "Confirmed binding D&O w"
type textarea "x"
type input "Confirmed binding D&O w-"
type textarea "x"
type input "Confirmed binding D&O w-o"
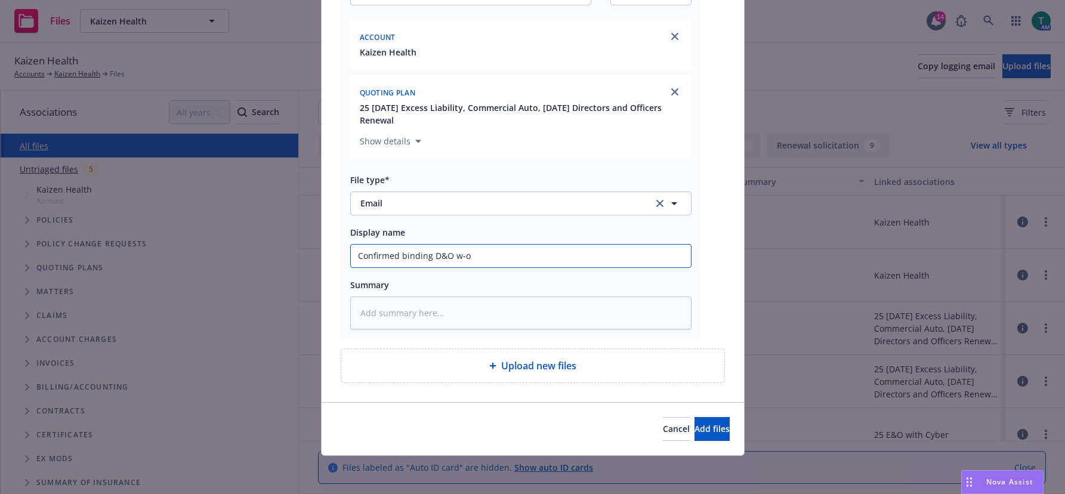
type textarea "x"
type input "Confirmed binding D&O w-out"
type textarea "x"
type input "Confirmed binding D&O w-out"
type textarea "x"
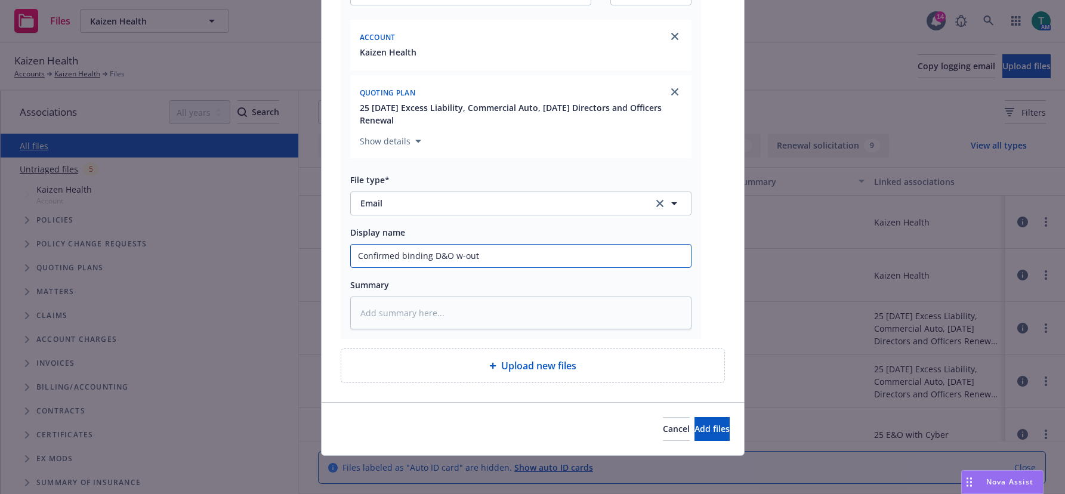
type input "Confirmed binding D&O w-out C"
type textarea "x"
type input "Confirmed binding D&O w-out Cri"
type textarea "x"
type input "Confirmed binding D&O w-out Crim"
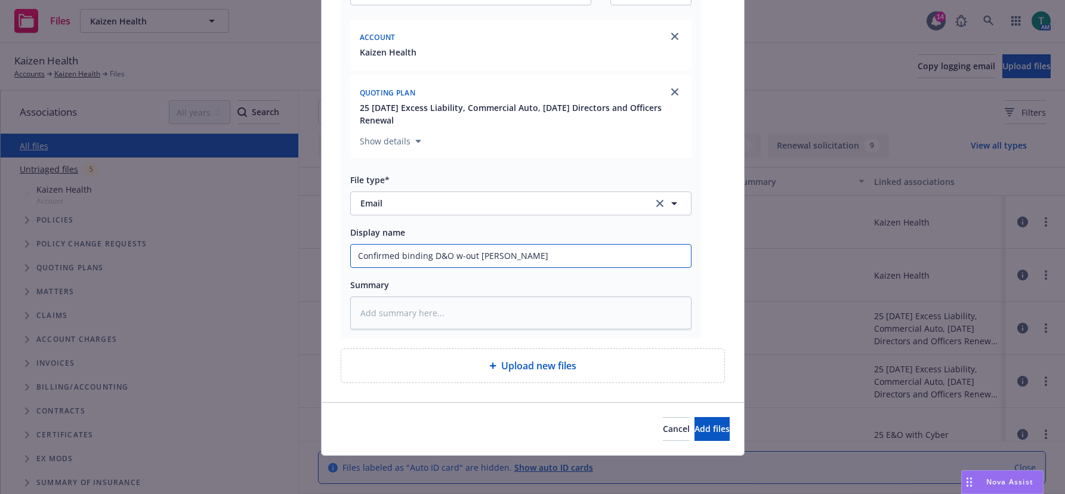
type textarea "x"
type input "Confirmed binding D&O w-out Crime"
type textarea "x"
type input "Confirmed binding D&O w-out Crime"
click at [696, 424] on span "Add files" at bounding box center [712, 428] width 35 height 11
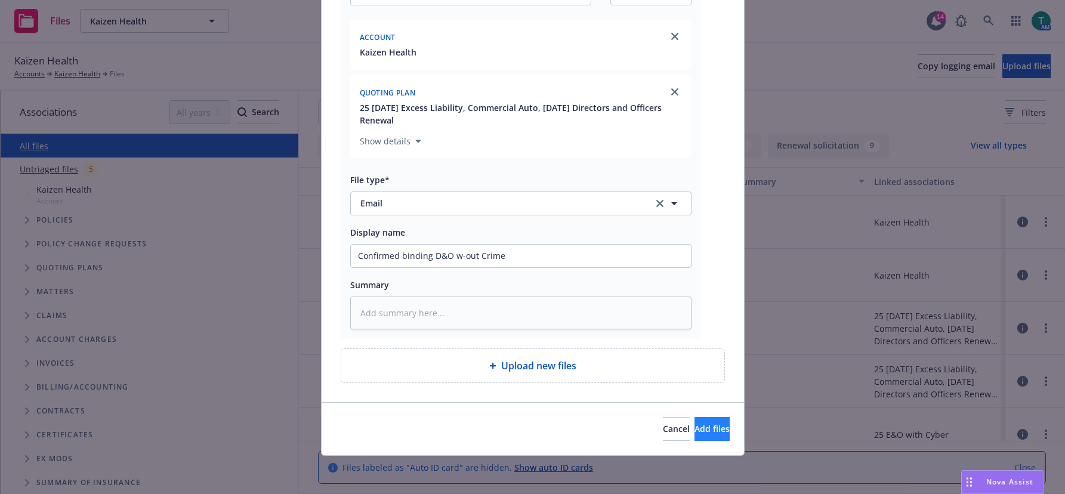
scroll to position [138, 0]
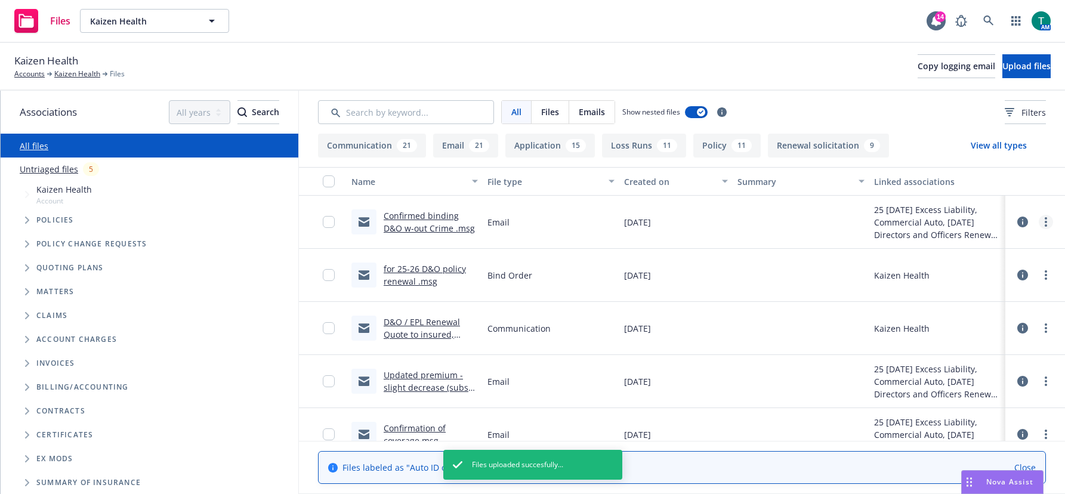
click at [839, 224] on icon "more" at bounding box center [1046, 222] width 2 height 10
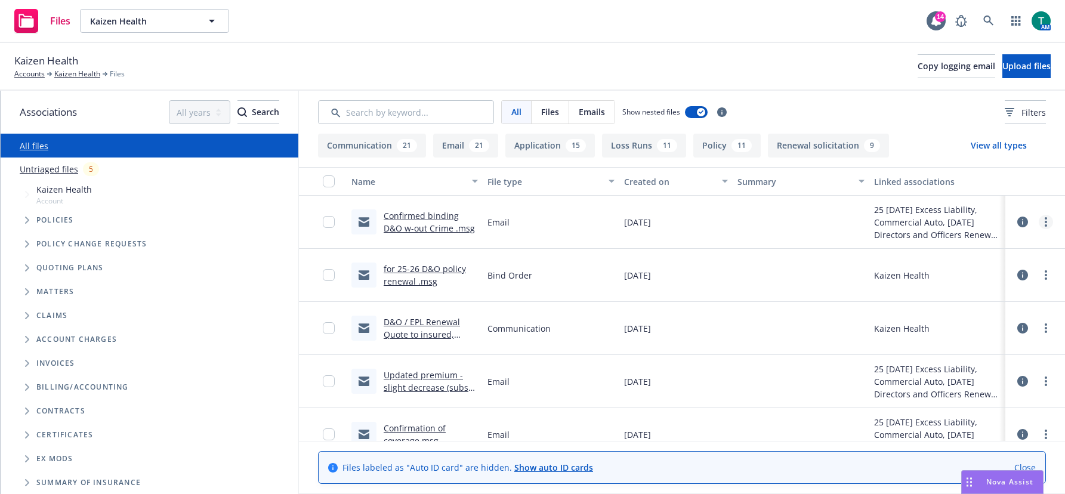
click at [839, 221] on link "more" at bounding box center [1046, 222] width 14 height 14
click at [839, 297] on link "Edit" at bounding box center [984, 294] width 119 height 24
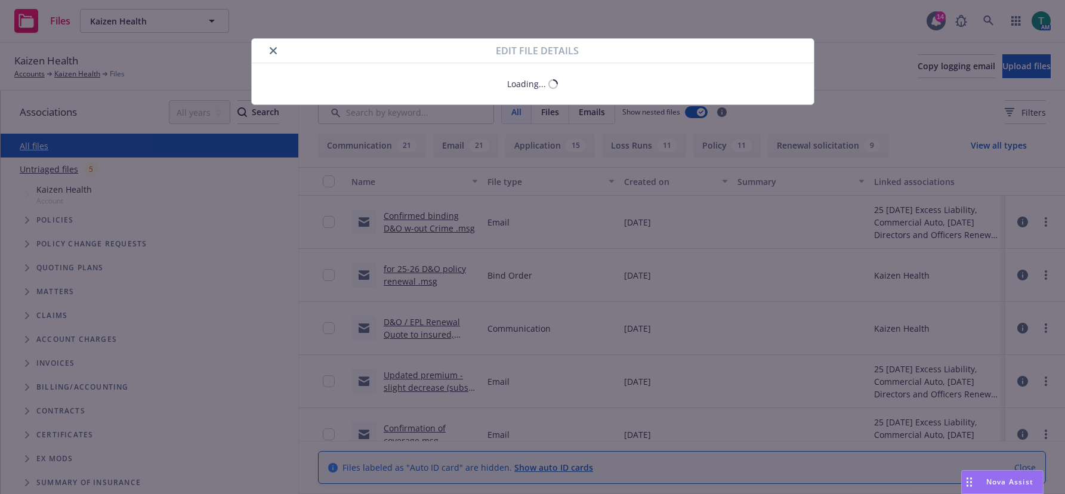
type textarea "x"
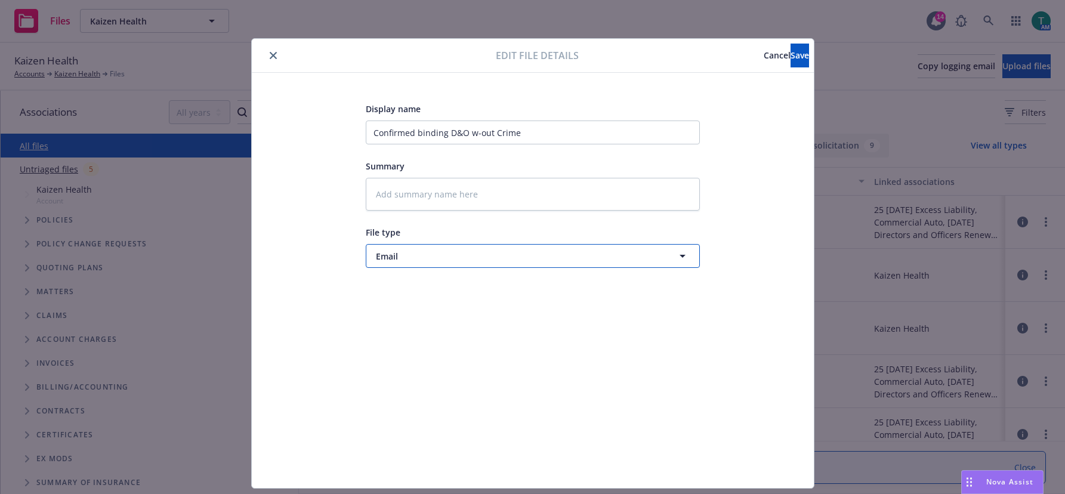
click at [406, 254] on span "Email" at bounding box center [511, 256] width 270 height 13
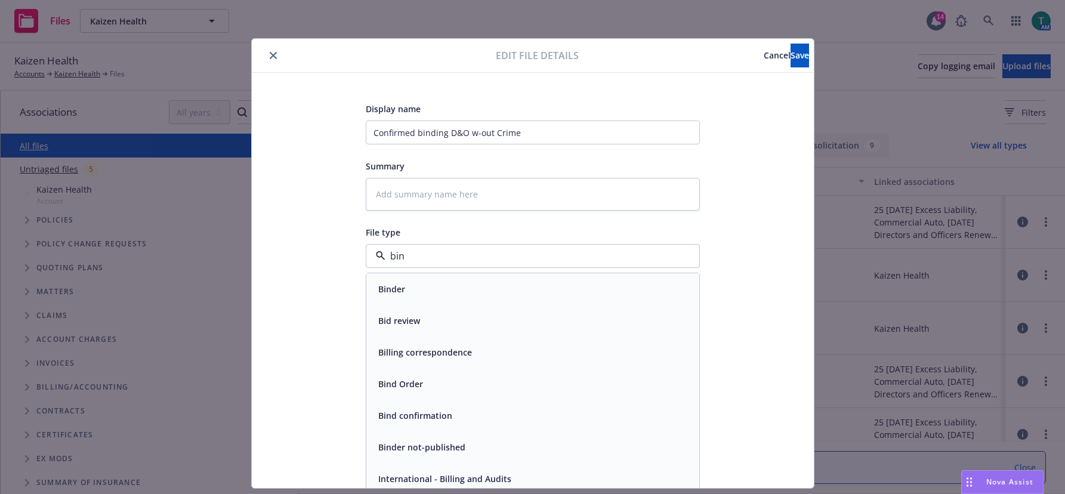
type input "bind"
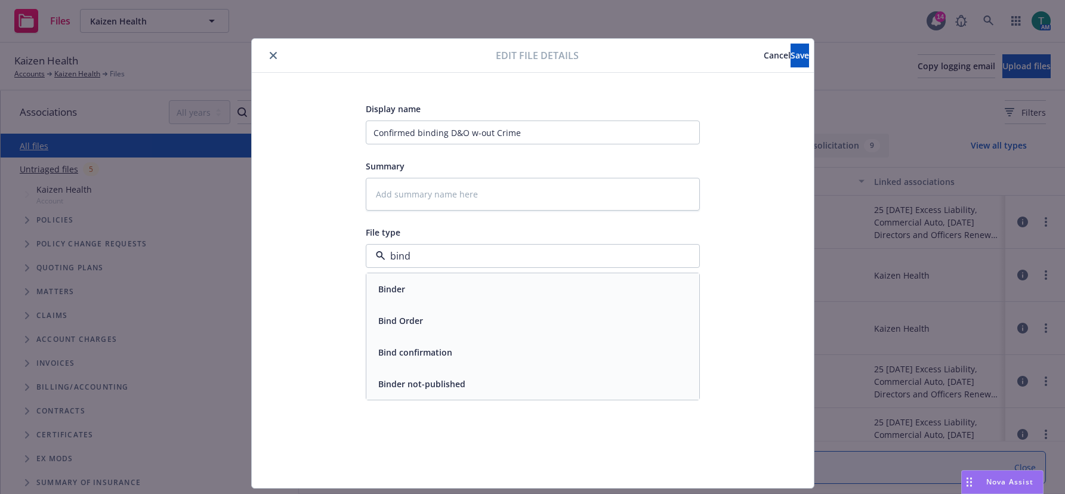
click at [420, 314] on div "Bind Order" at bounding box center [400, 320] width 52 height 17
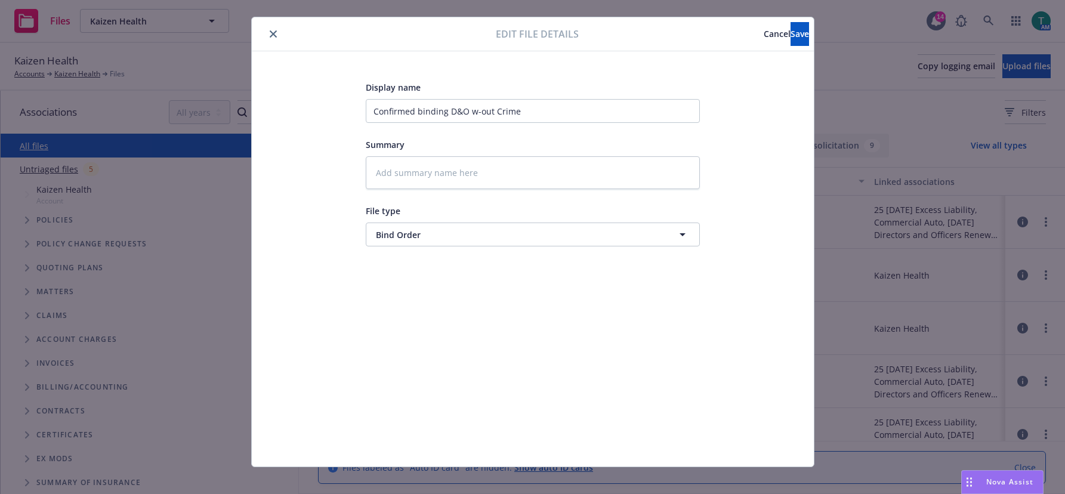
scroll to position [33, 0]
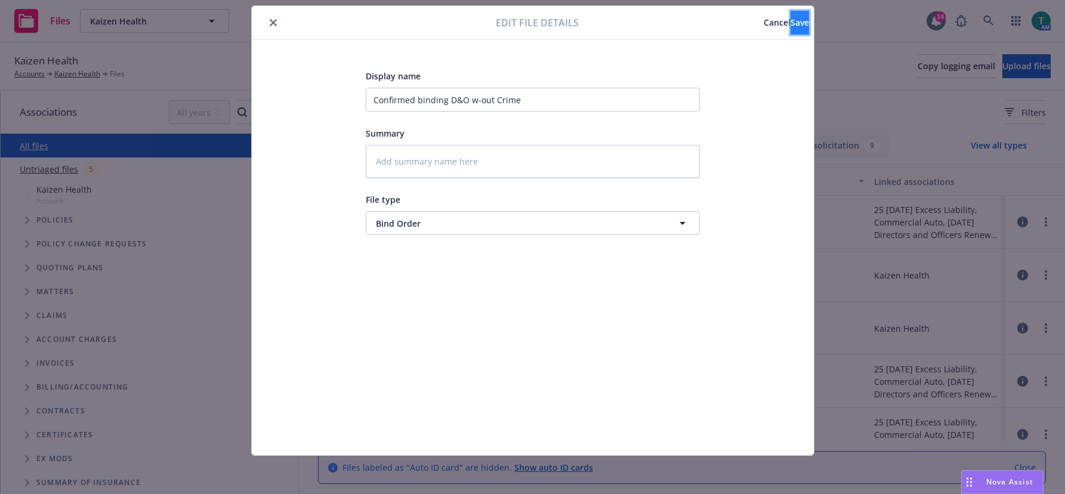
click at [791, 22] on button "Save" at bounding box center [800, 23] width 19 height 24
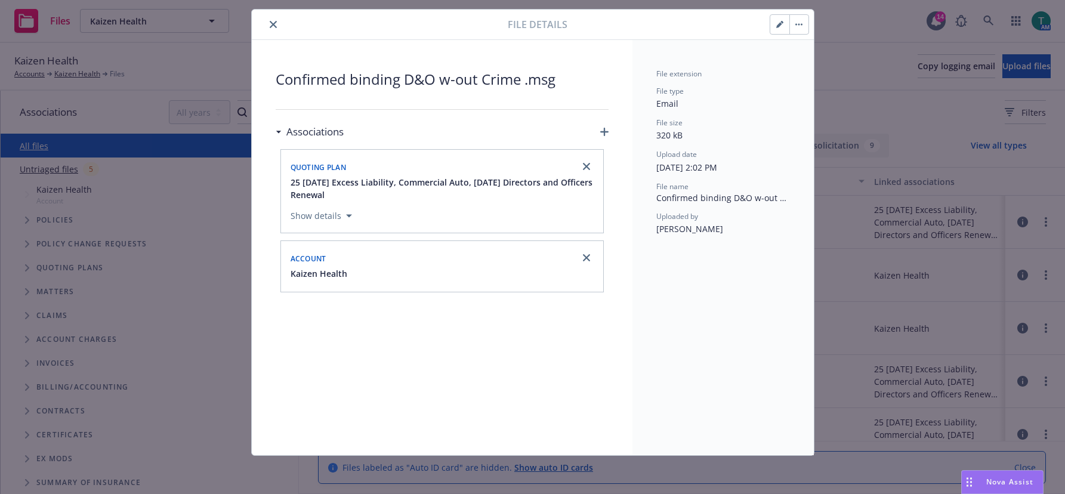
scroll to position [29, 0]
click at [275, 25] on button "close" at bounding box center [273, 24] width 14 height 14
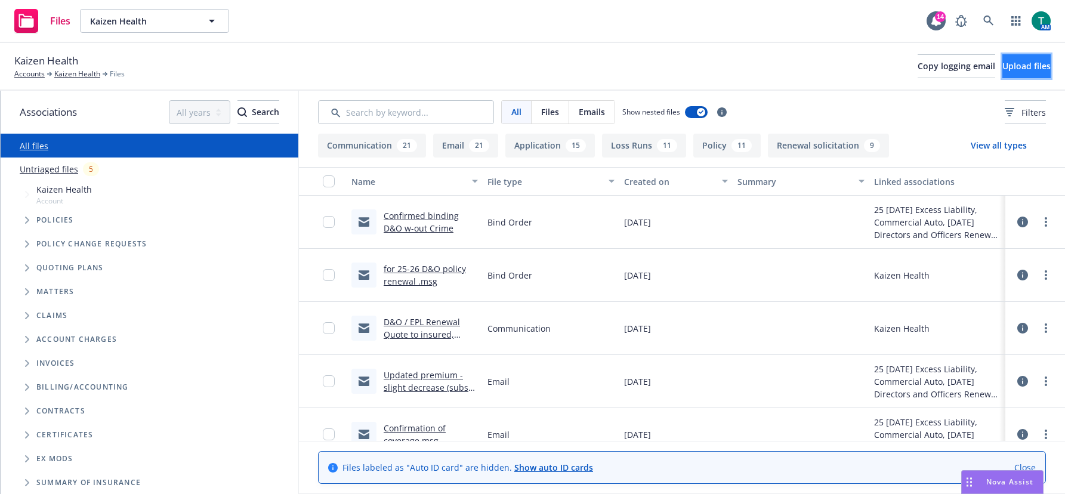
click at [839, 62] on span "Upload files" at bounding box center [1027, 65] width 48 height 11
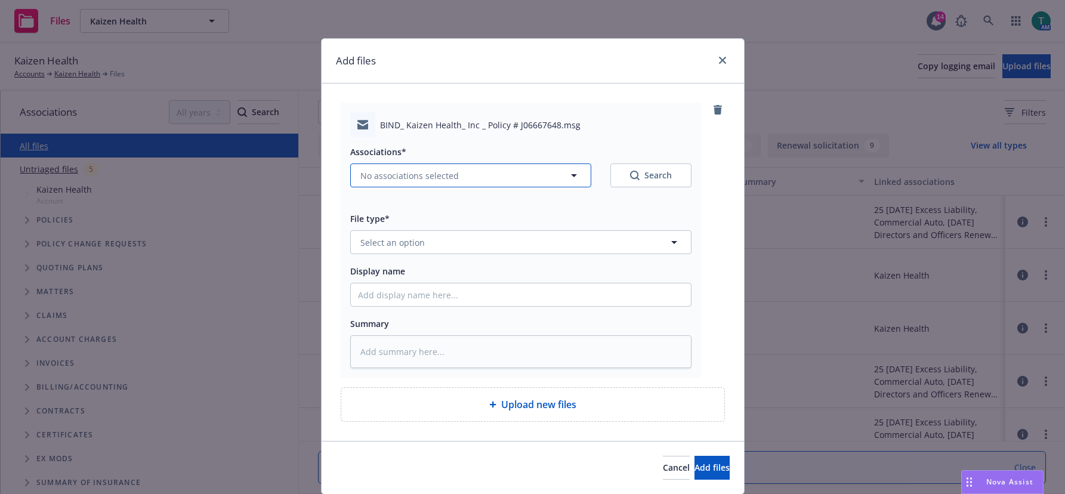
click at [384, 175] on span "No associations selected" at bounding box center [409, 175] width 98 height 13
type textarea "x"
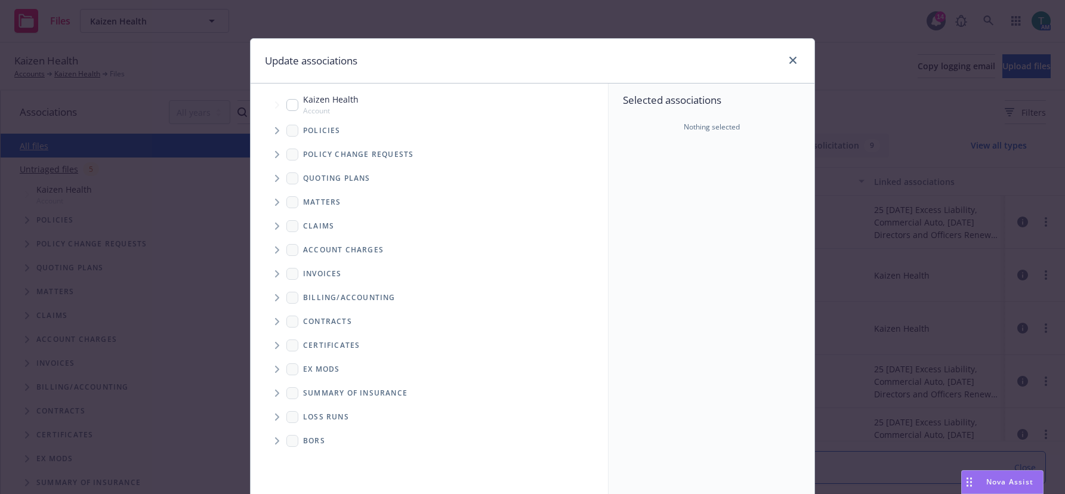
click at [291, 101] on input "Tree Example" at bounding box center [292, 105] width 12 height 12
checkbox input "true"
click at [267, 181] on span "Tree Example" at bounding box center [276, 178] width 19 height 19
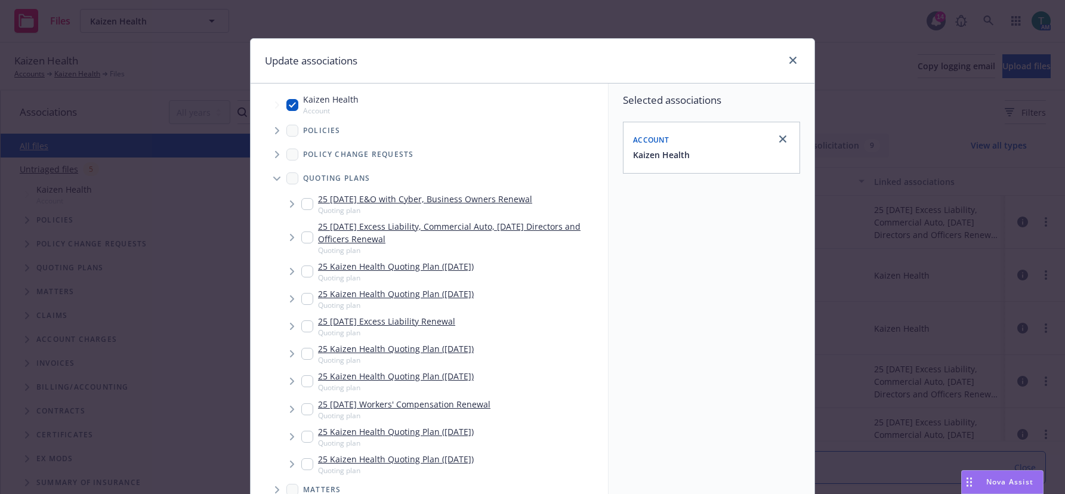
scroll to position [60, 0]
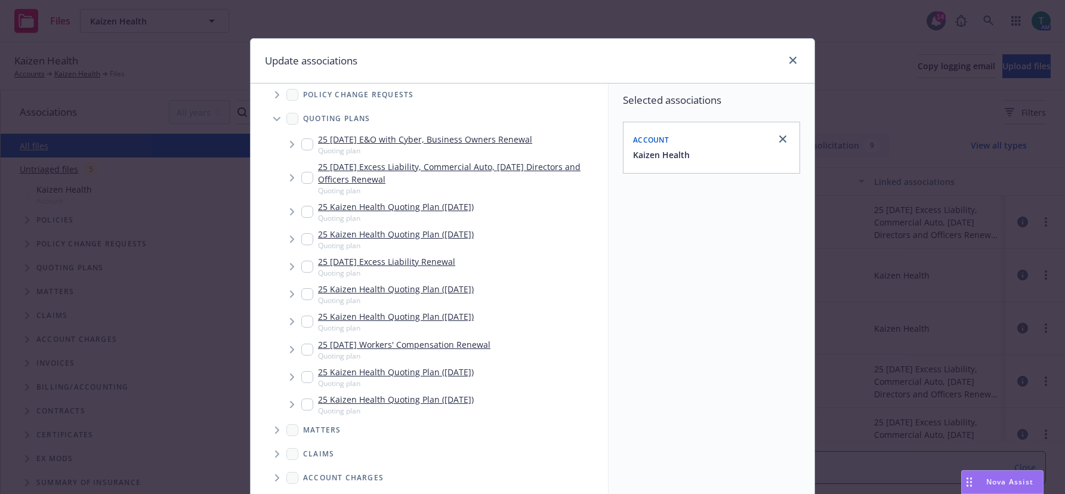
click at [301, 172] on div "25 09/15/25 Excess Liability, Commercial Auto, 09/01/25 Directors and Officers …" at bounding box center [452, 178] width 302 height 35
checkbox input "true"
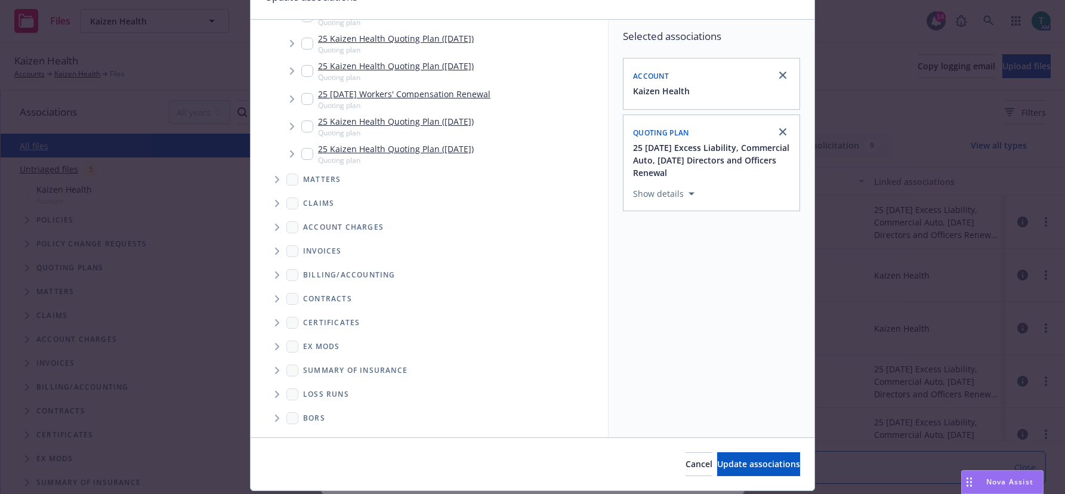
scroll to position [99, 0]
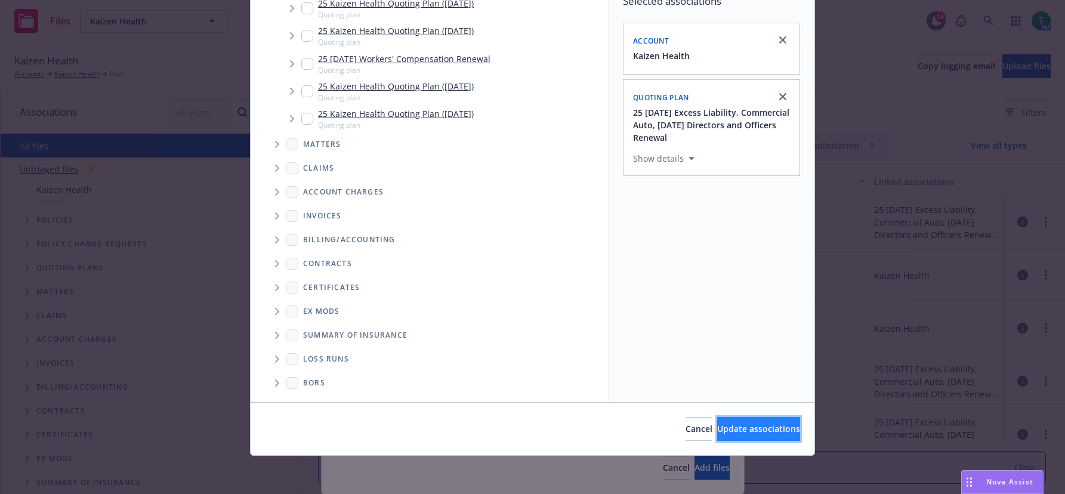
click at [773, 427] on span "Update associations" at bounding box center [758, 428] width 83 height 11
type textarea "x"
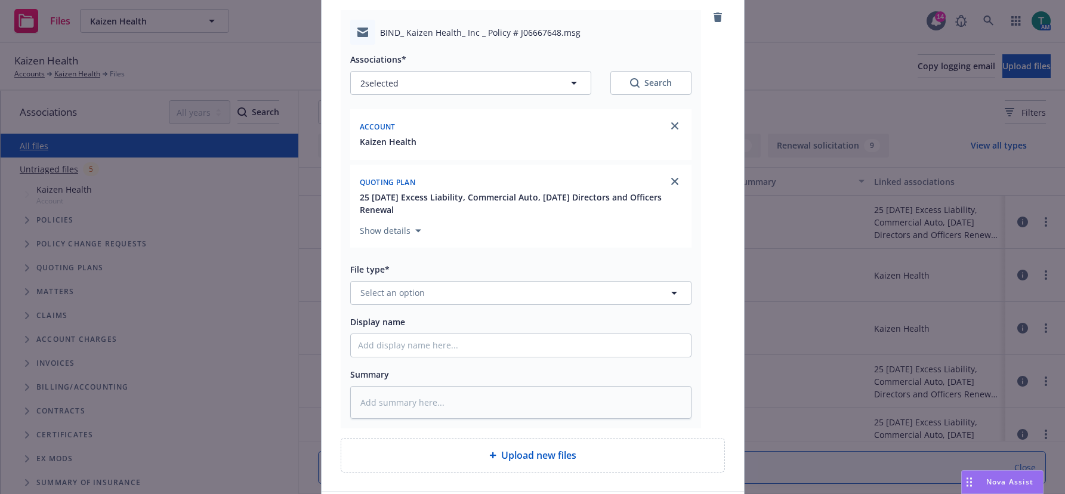
scroll to position [182, 0]
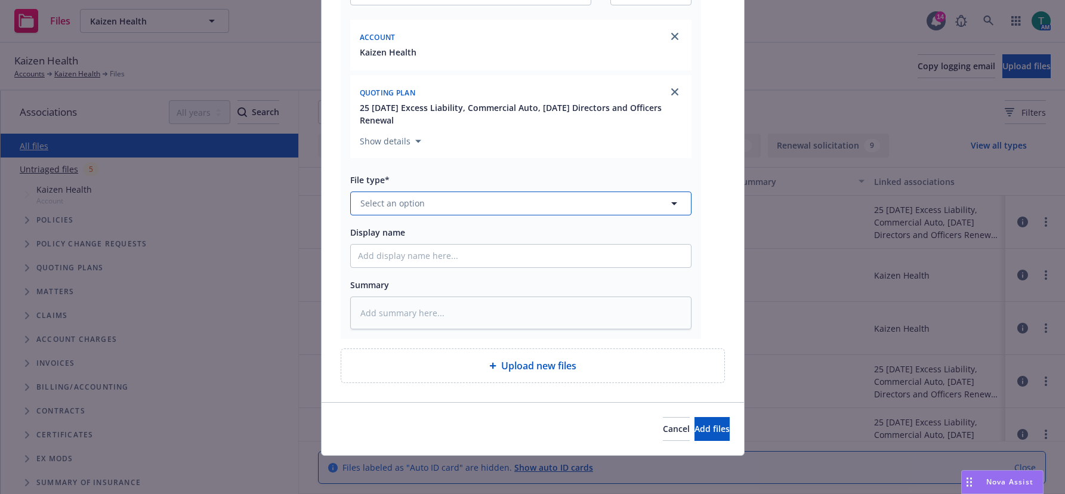
click at [386, 201] on span "Select an option" at bounding box center [392, 203] width 64 height 13
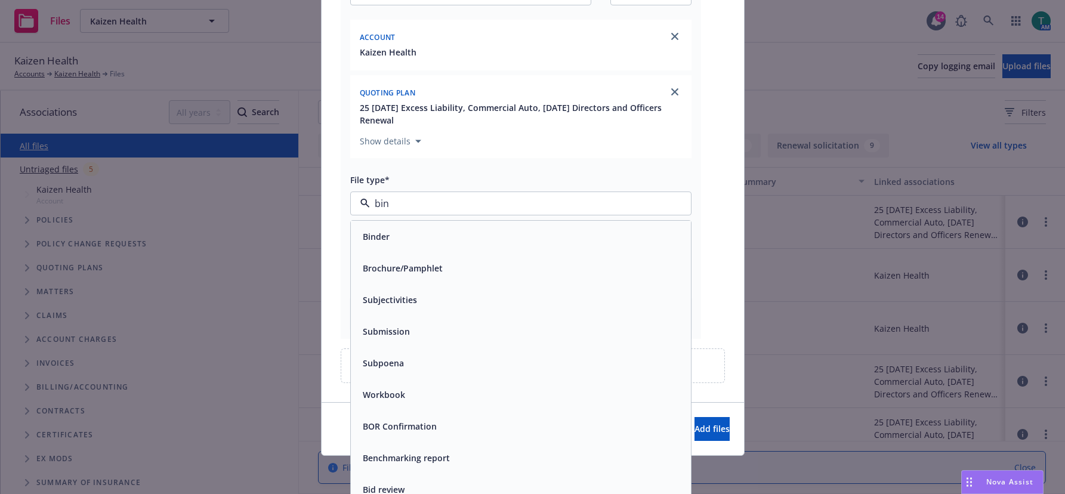
type input "bind"
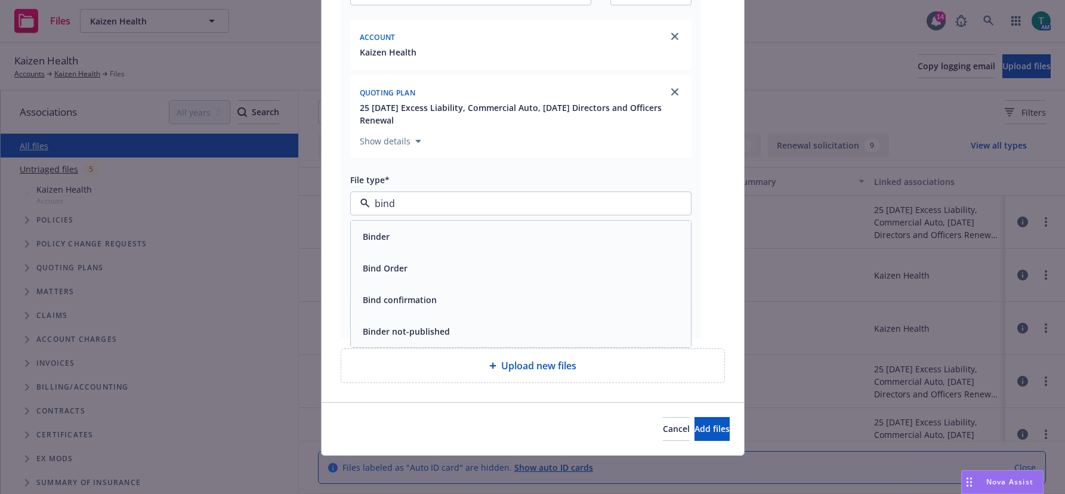
click at [448, 272] on div "Bind Order" at bounding box center [521, 268] width 326 height 17
click at [695, 426] on span "Add files" at bounding box center [712, 428] width 35 height 11
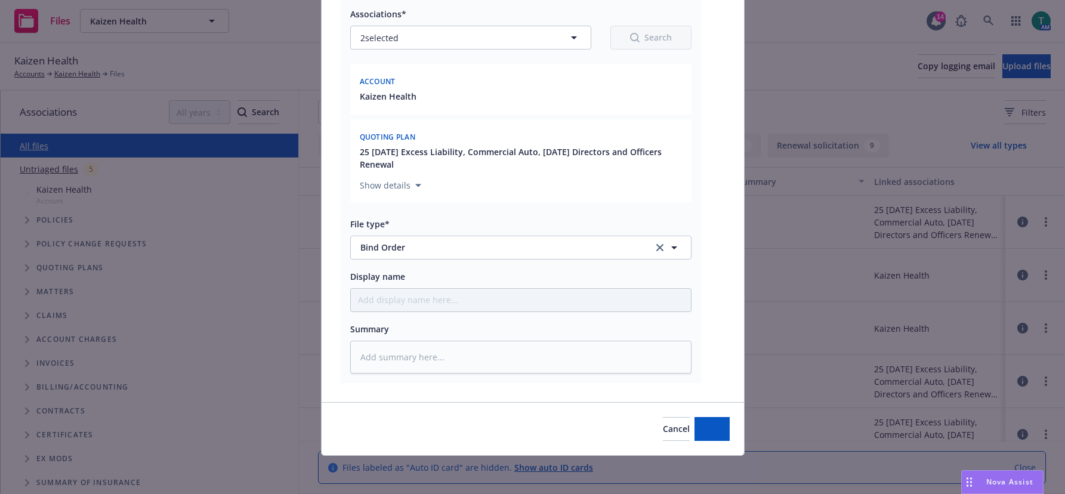
type textarea "x"
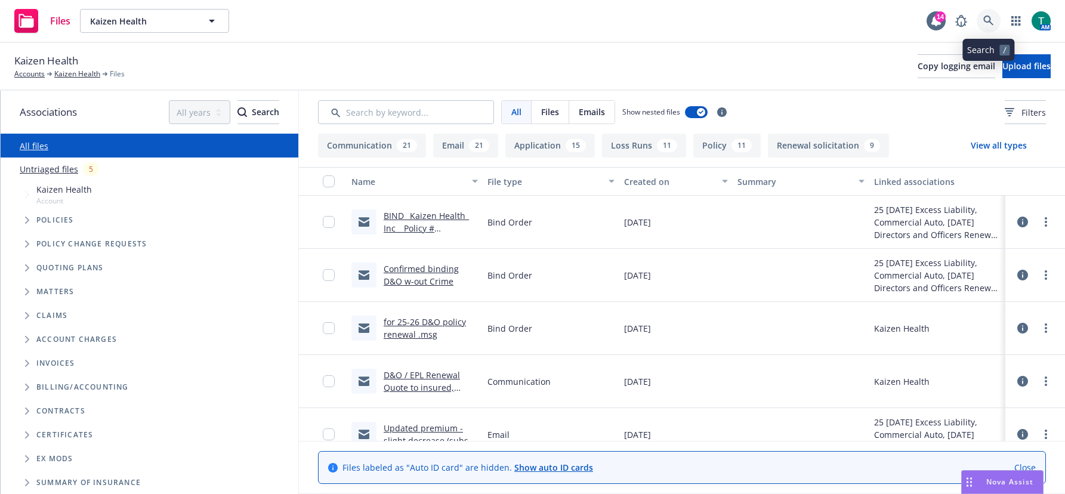
click at [839, 21] on icon at bounding box center [989, 21] width 10 height 10
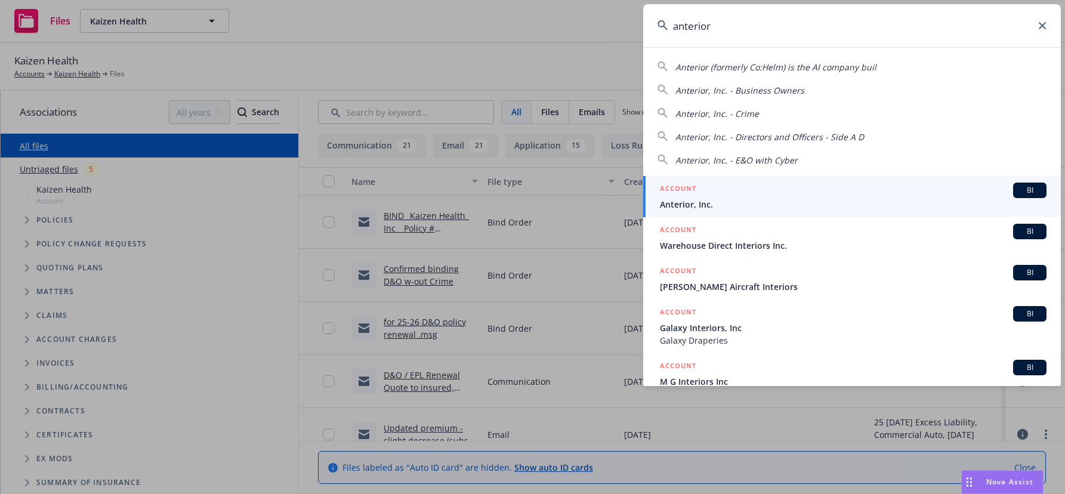
type input "anterior"
click at [839, 187] on link "ACCOUNT BI Anterior, Inc." at bounding box center [852, 196] width 418 height 41
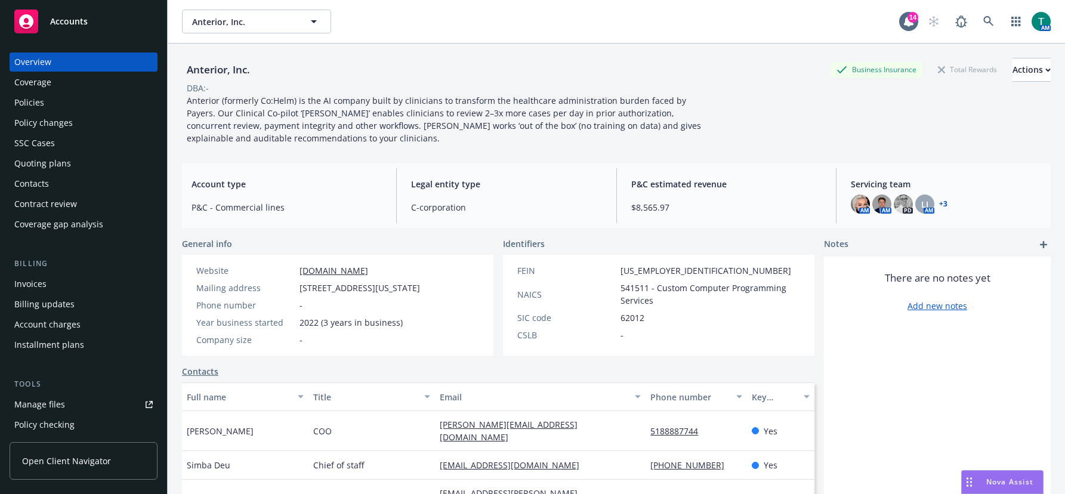
click at [48, 403] on div "Manage files" at bounding box center [39, 404] width 51 height 19
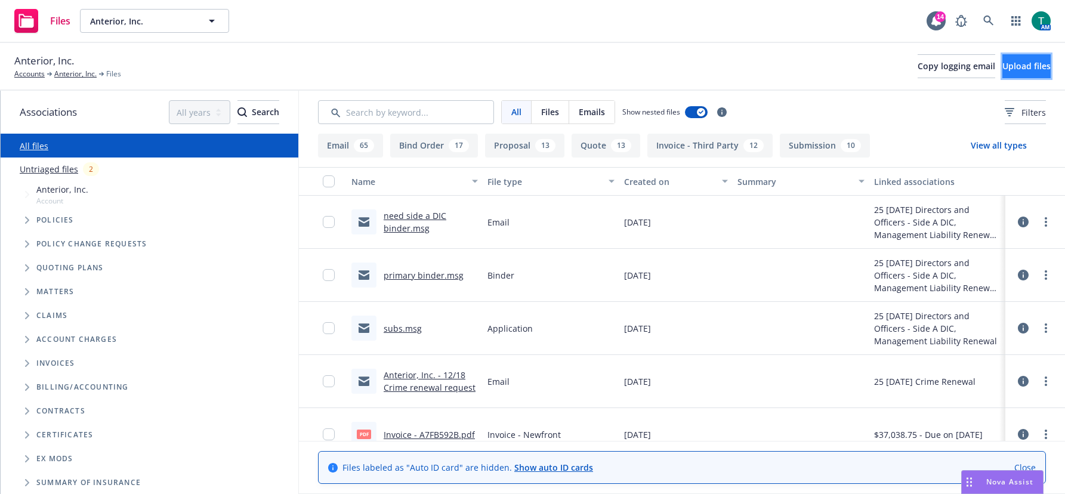
click at [1003, 60] on span "Upload files" at bounding box center [1027, 65] width 48 height 11
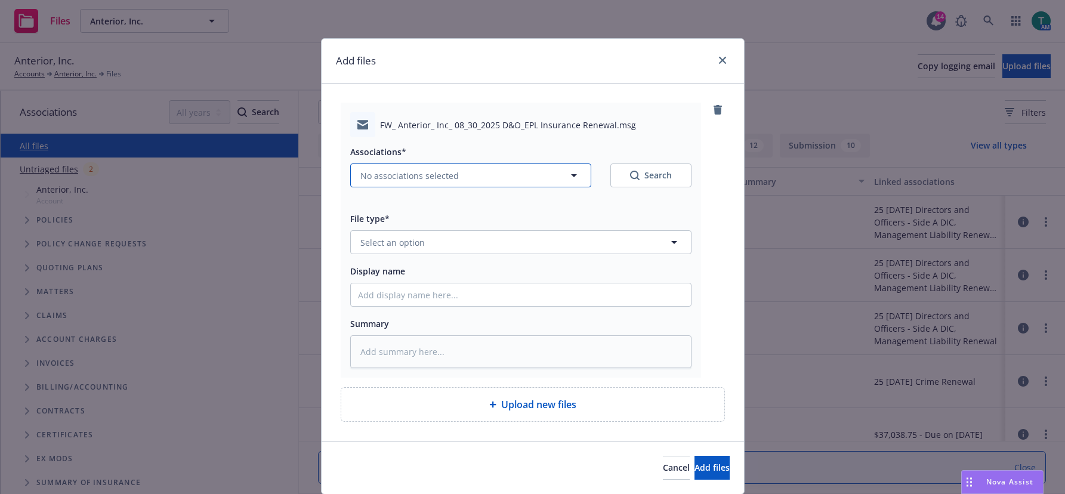
click at [372, 177] on span "No associations selected" at bounding box center [409, 175] width 98 height 13
type textarea "x"
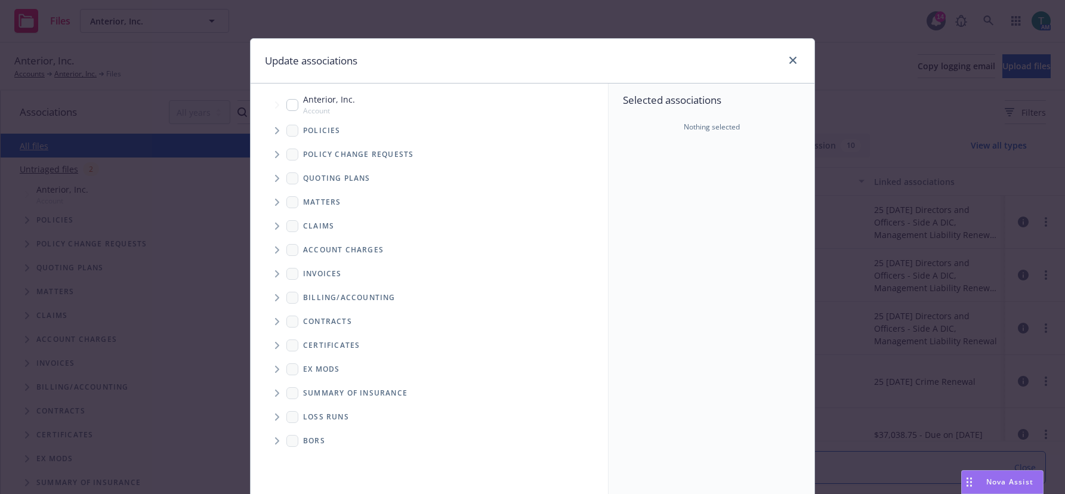
click at [292, 106] on input "Tree Example" at bounding box center [292, 105] width 12 height 12
checkbox input "true"
click at [275, 181] on icon "Tree Example" at bounding box center [277, 178] width 5 height 7
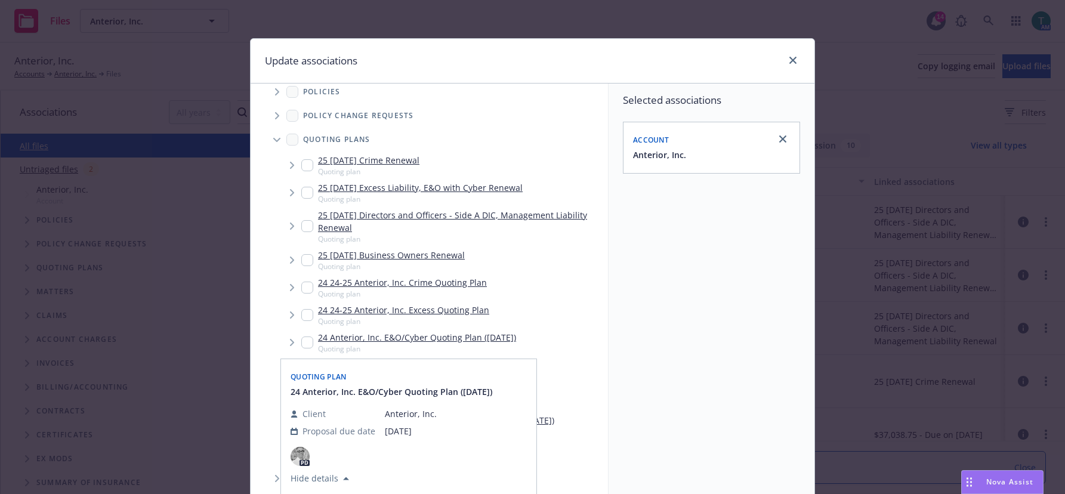
scroll to position [60, 0]
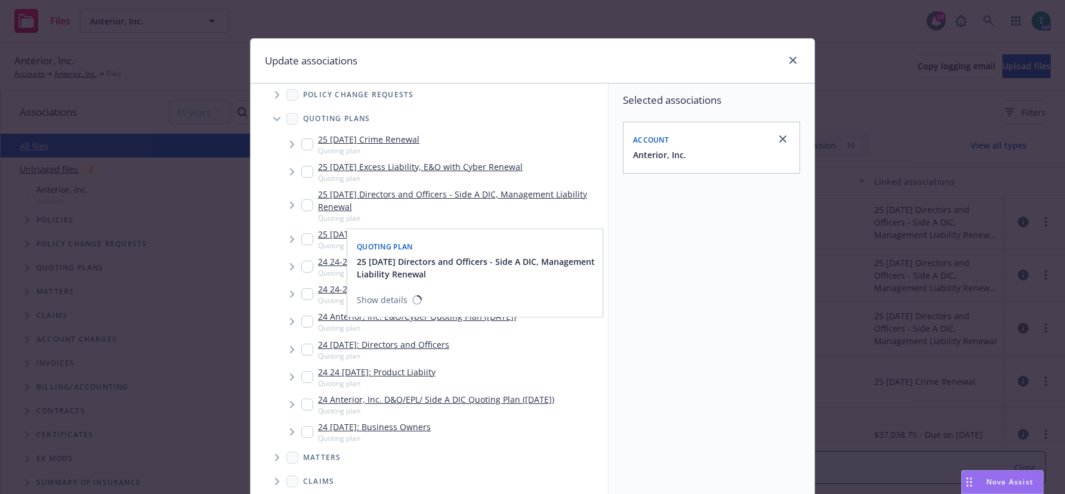
click at [307, 205] on input "Tree Example" at bounding box center [307, 205] width 12 height 12
checkbox input "true"
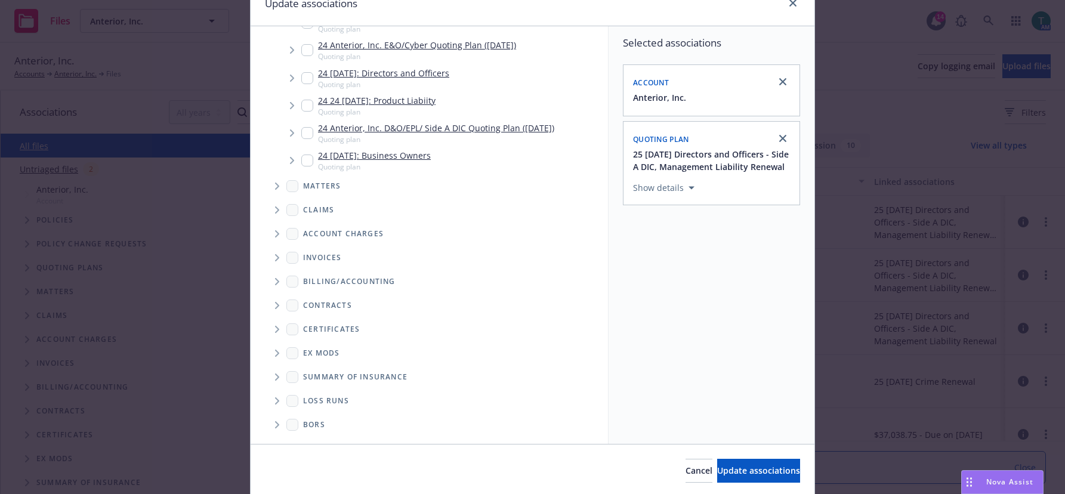
scroll to position [99, 0]
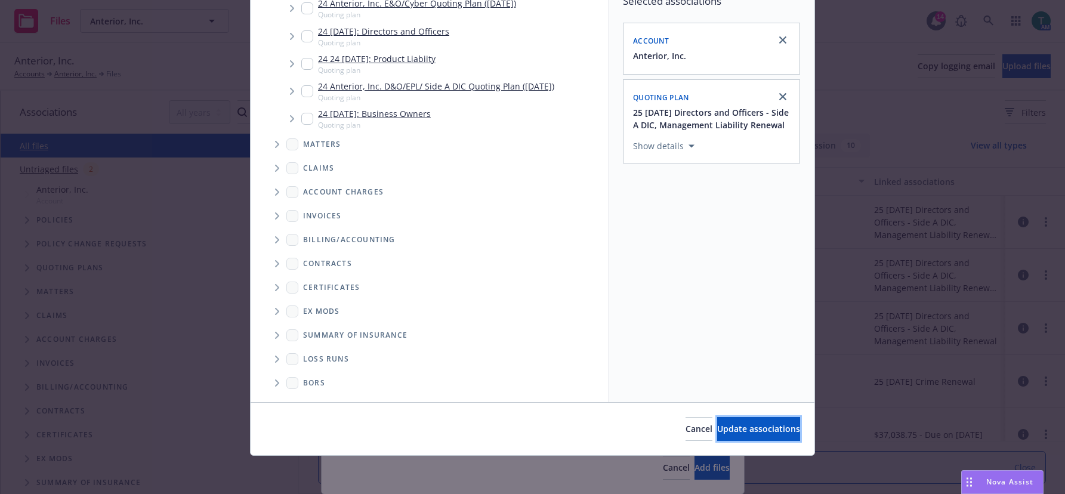
click at [735, 424] on span "Update associations" at bounding box center [758, 428] width 83 height 11
type textarea "x"
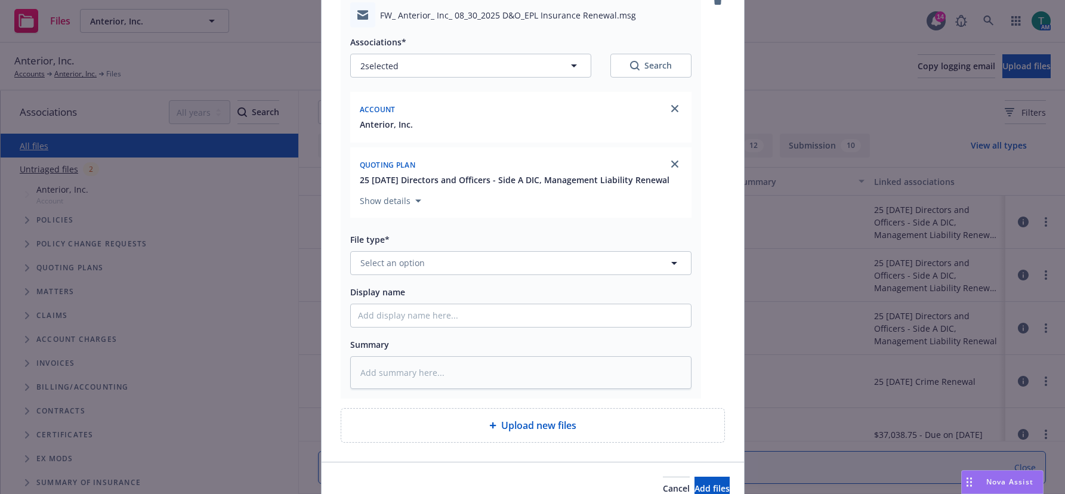
scroll to position [169, 0]
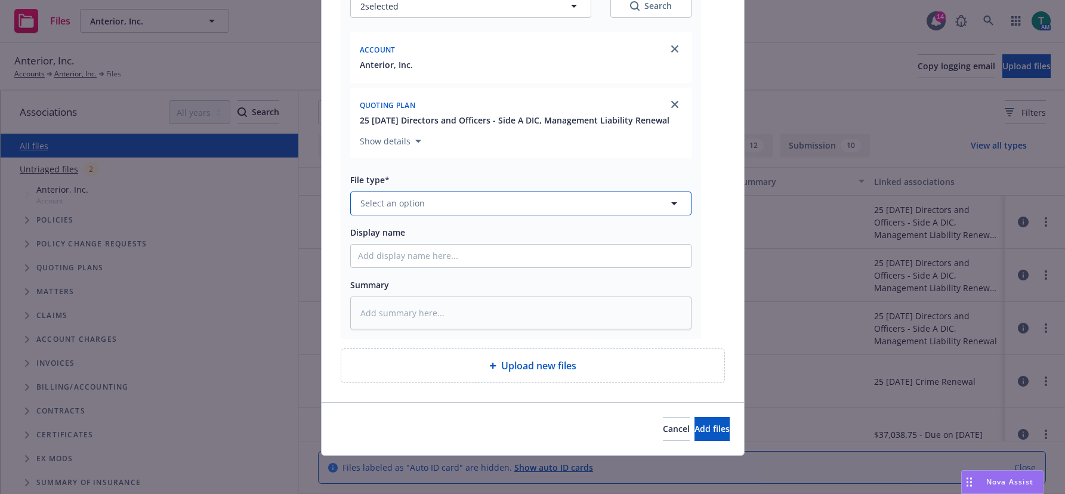
click at [383, 195] on button "Select an option" at bounding box center [520, 204] width 341 height 24
type input "billing"
click at [396, 236] on span "Billing correspondence" at bounding box center [410, 236] width 94 height 13
click at [375, 261] on input "Display name" at bounding box center [521, 256] width 340 height 23
type textarea "x"
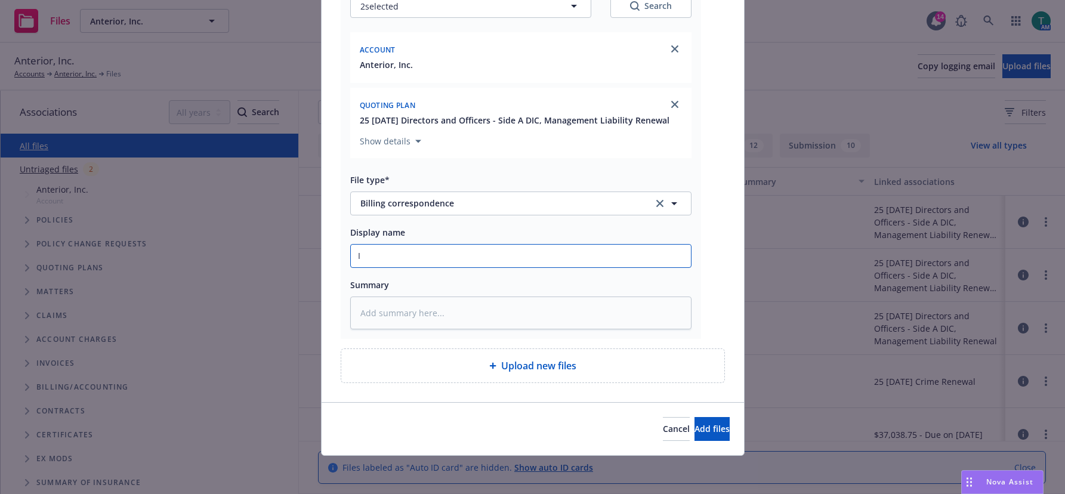
type input "I"
type textarea "x"
type input "In"
type textarea "x"
type input "Int"
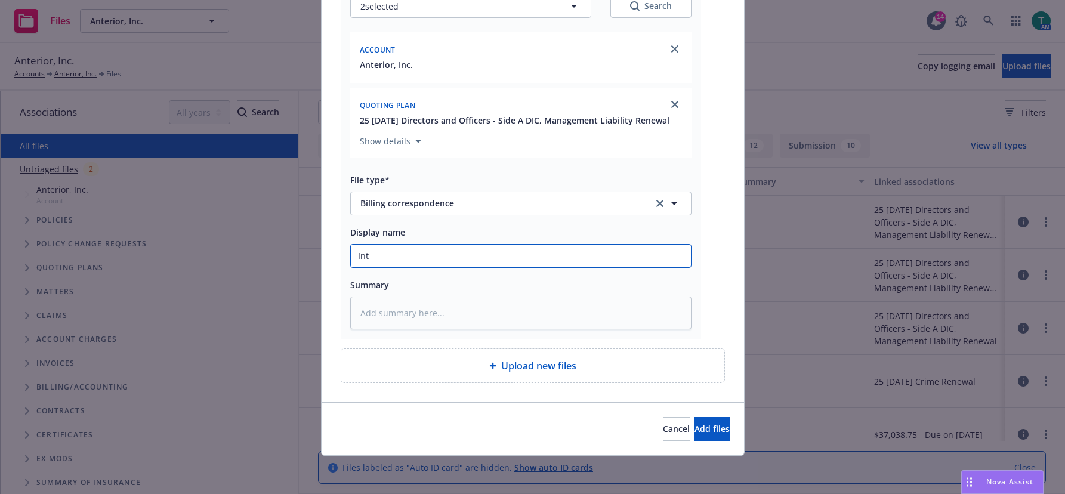
type textarea "x"
type input "Internal transfer"
click at [695, 426] on span "Add files" at bounding box center [712, 428] width 35 height 11
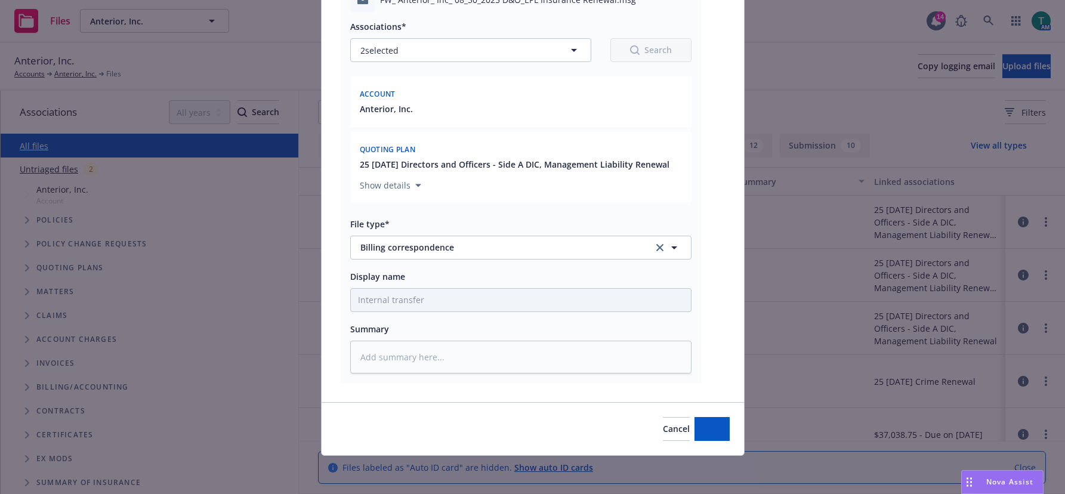
scroll to position [125, 0]
type textarea "x"
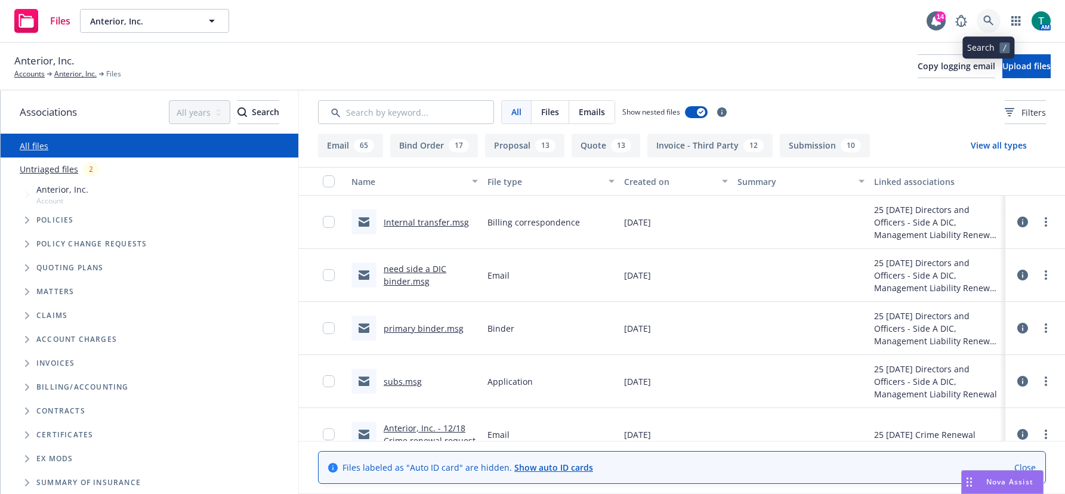
click at [995, 24] on link at bounding box center [989, 21] width 24 height 24
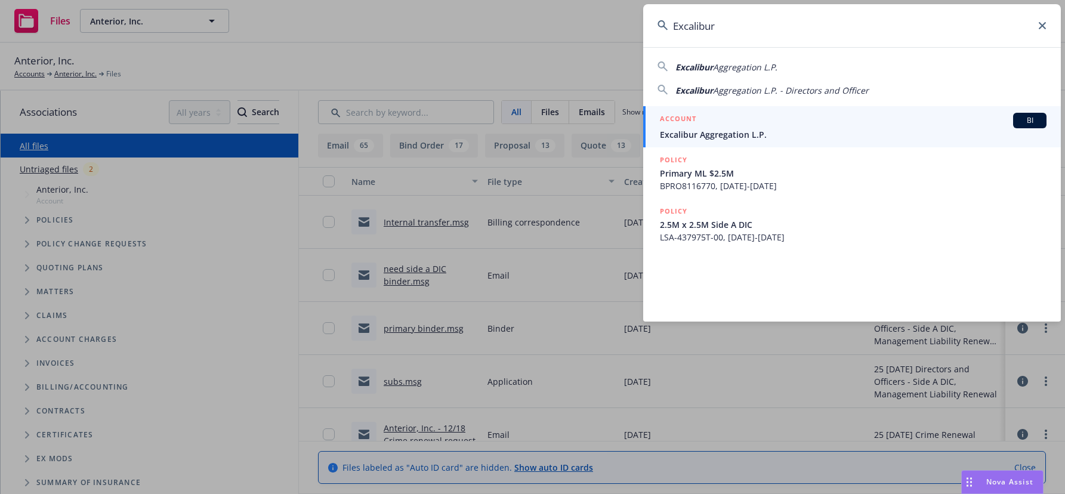
type input "Excalibur"
drag, startPoint x: 1037, startPoint y: 116, endPoint x: 968, endPoint y: 138, distance: 72.7
click at [1037, 116] on span "BI" at bounding box center [1030, 120] width 24 height 11
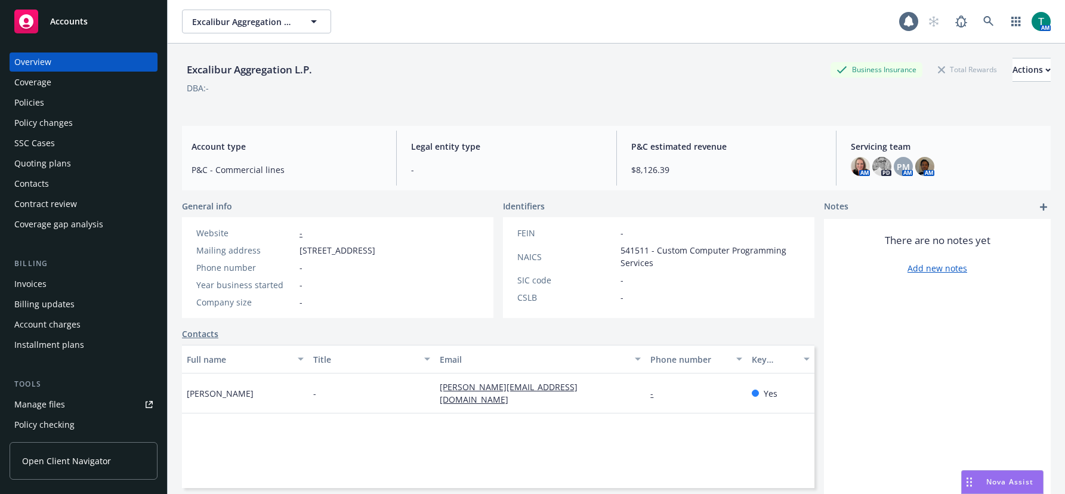
click at [60, 409] on div "Manage files" at bounding box center [39, 404] width 51 height 19
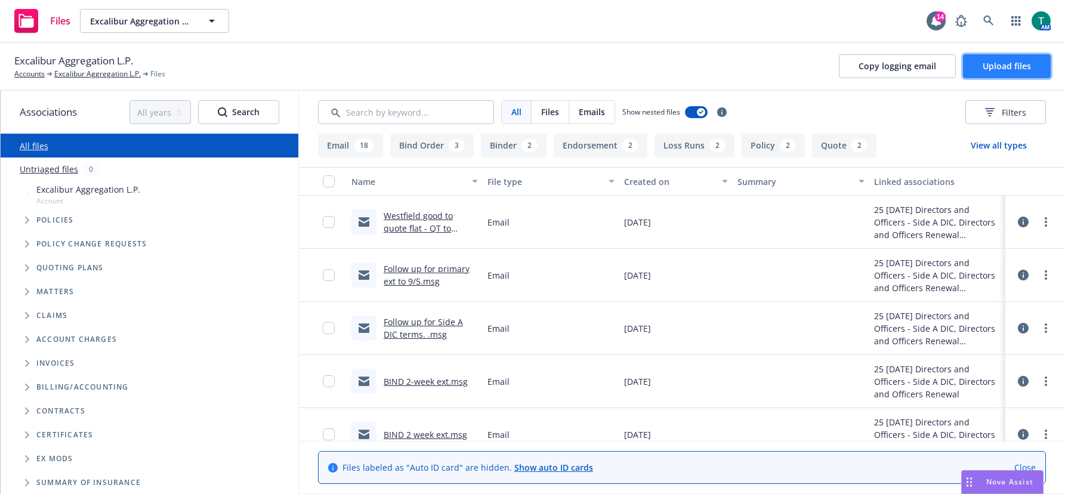
click at [998, 69] on span "Upload files" at bounding box center [1007, 65] width 48 height 11
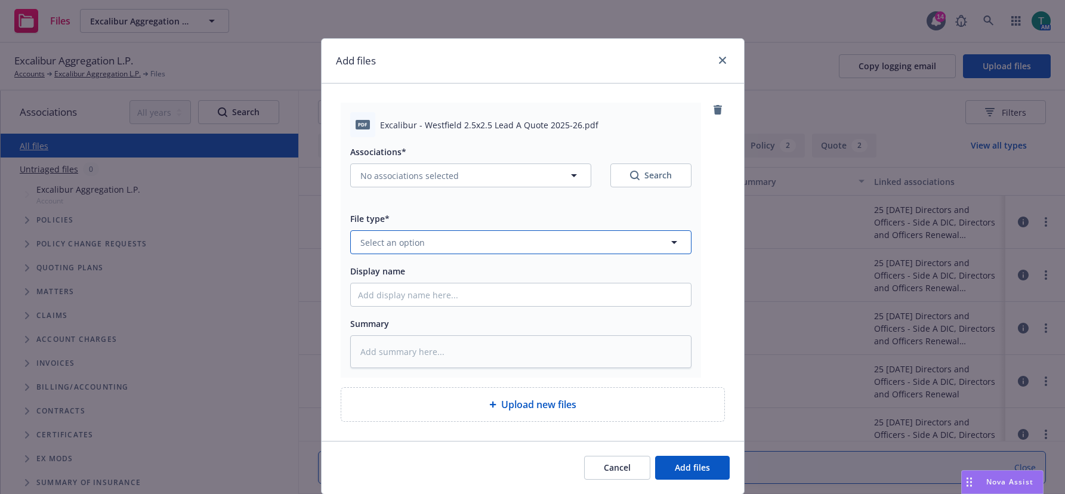
click at [386, 247] on span "Select an option" at bounding box center [392, 242] width 64 height 13
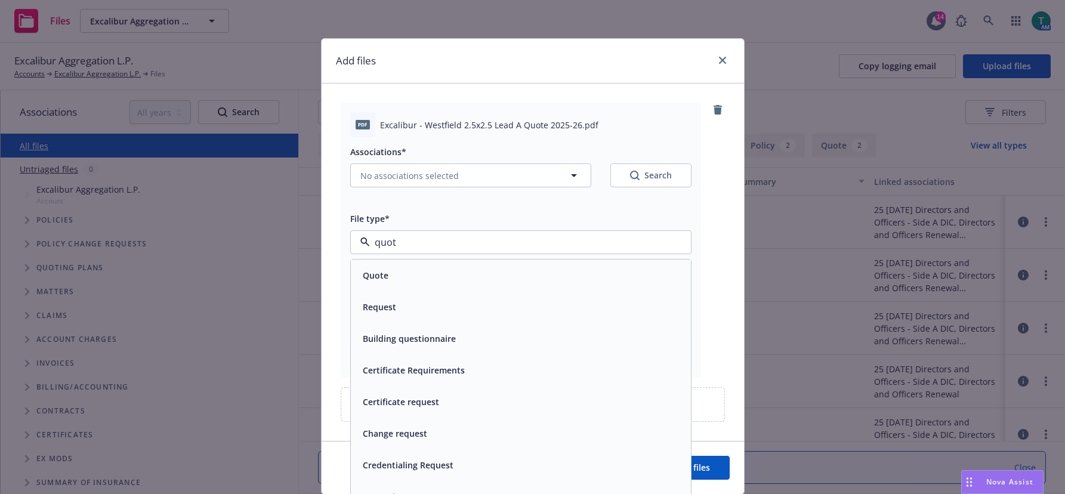
type input "quote"
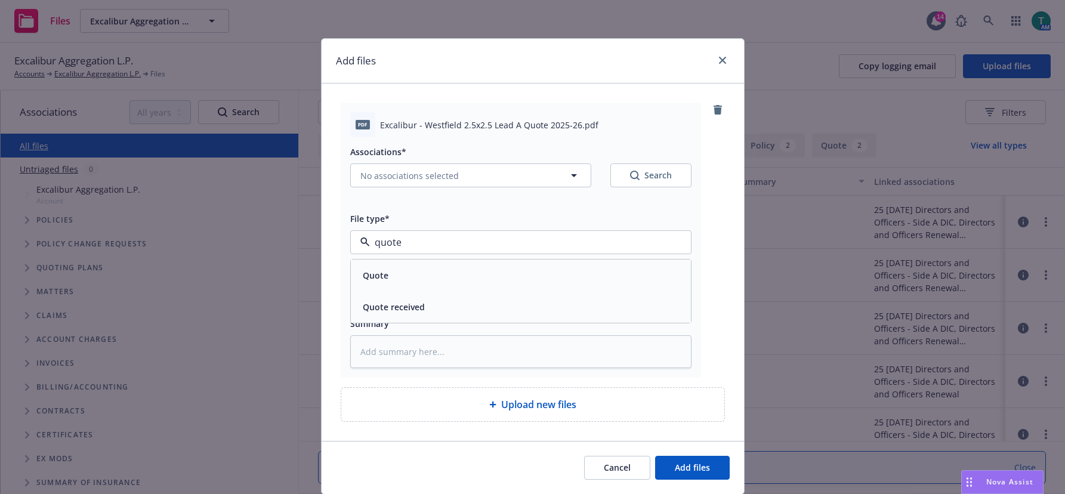
click at [427, 309] on div "Quote received" at bounding box center [521, 306] width 326 height 17
click at [401, 298] on input "Display name" at bounding box center [521, 294] width 340 height 23
type textarea "x"
type input "L"
type textarea "x"
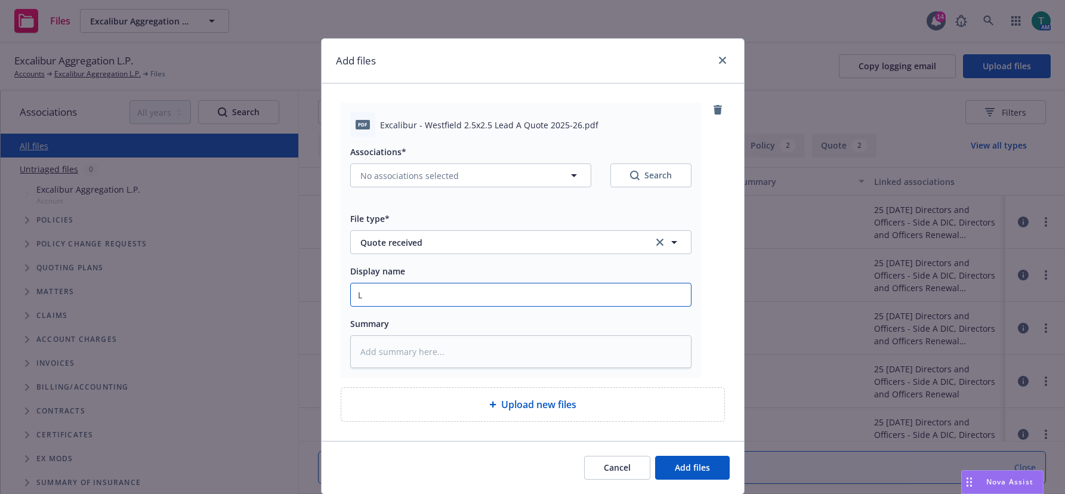
type input "Le"
type textarea "x"
type input "Lea"
type textarea "x"
type input "Lead"
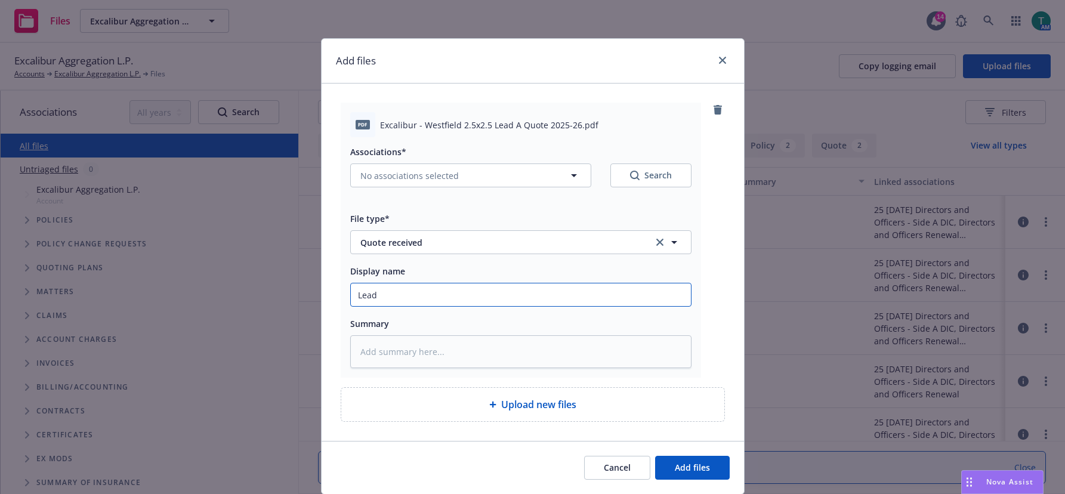
type textarea "x"
type input "Lead"
type textarea "x"
type input "Lead A"
type textarea "x"
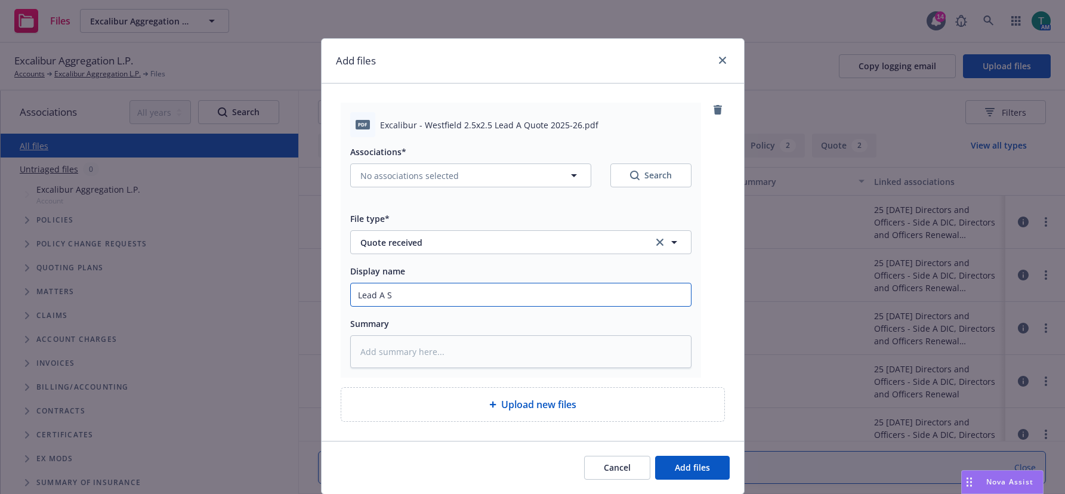
type input "Lead A Si"
type textarea "x"
type input "Lead A Sid"
type textarea "x"
type input "Lead A Si"
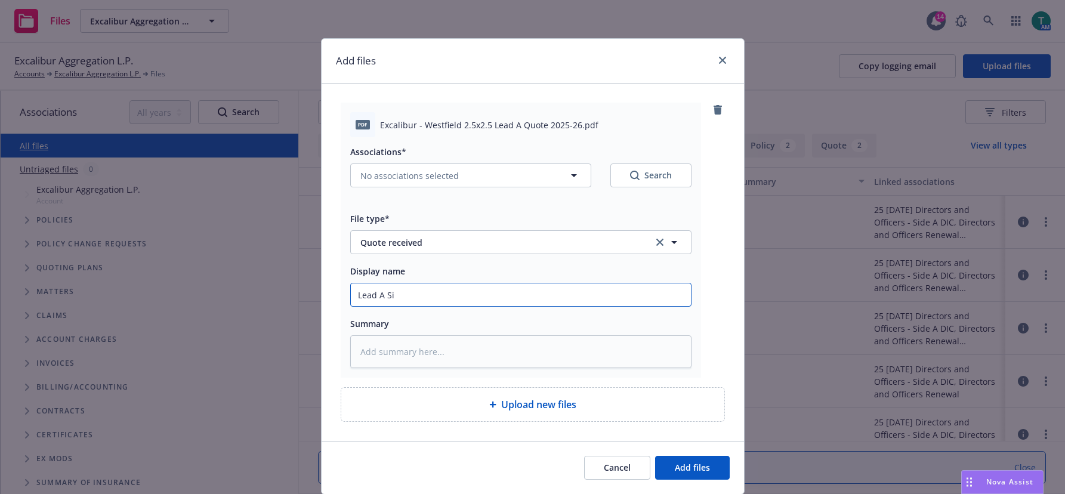
type textarea "x"
type input "Lead A S"
type textarea "x"
type input "Lead A"
type textarea "x"
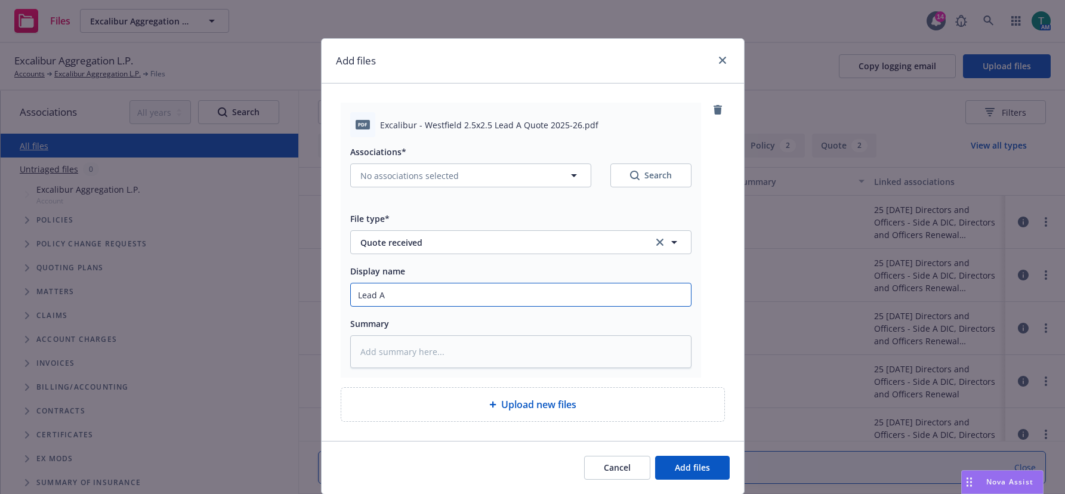
type input "Lead A"
type textarea "x"
type input "Lead"
type textarea "x"
type input "Lead"
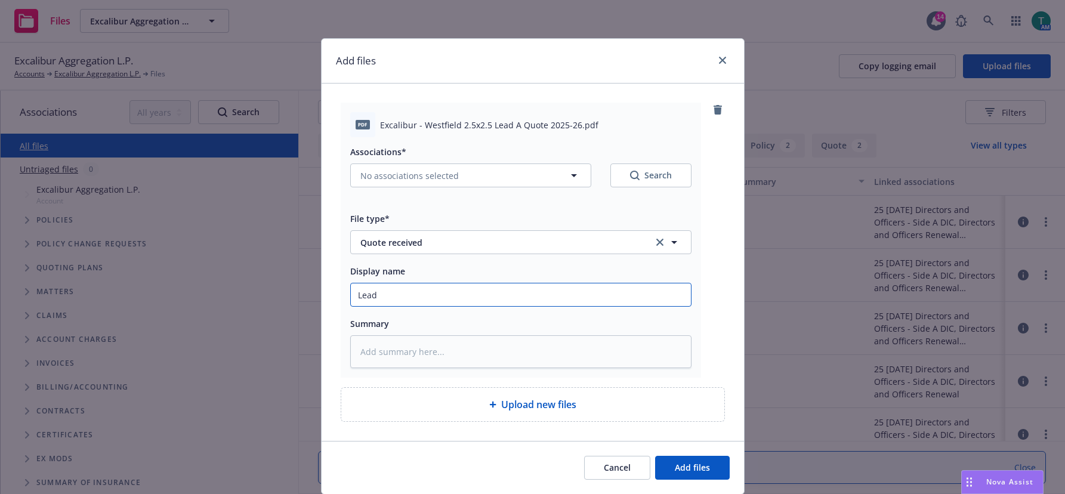
type textarea "x"
type input "Lea"
type textarea "x"
type input "Le"
type textarea "x"
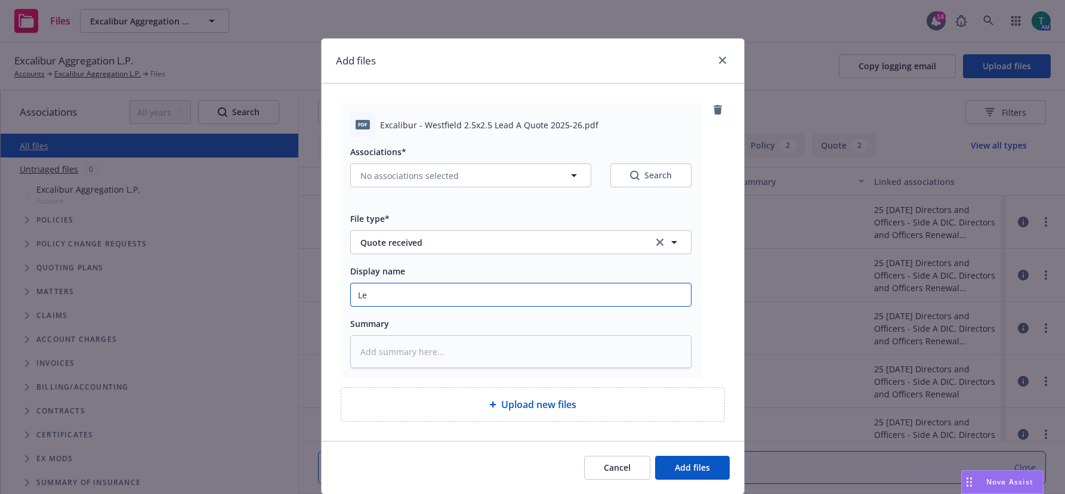
type input "L"
type textarea "x"
type input "2"
type textarea "x"
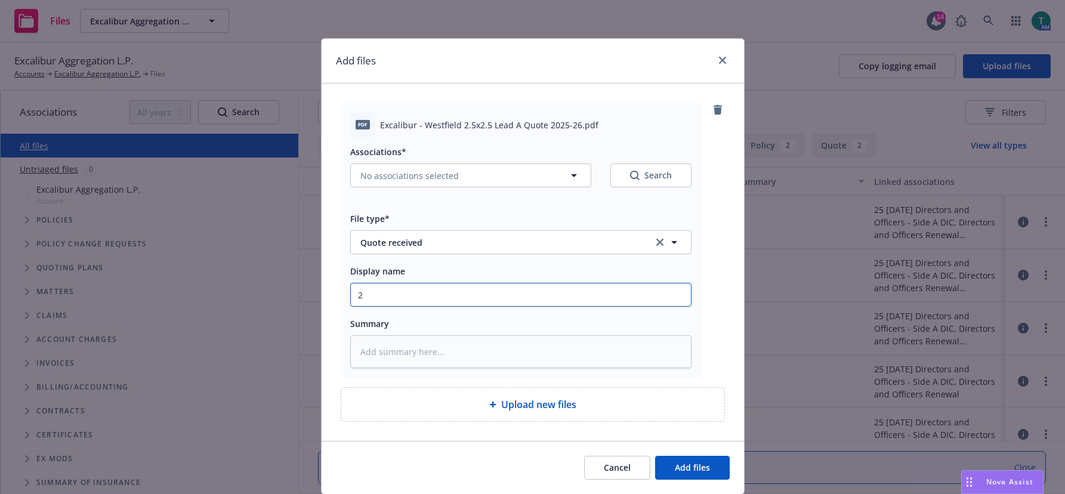
type input "2."
type textarea "x"
type input "2.5"
type textarea "x"
type input "2.5M"
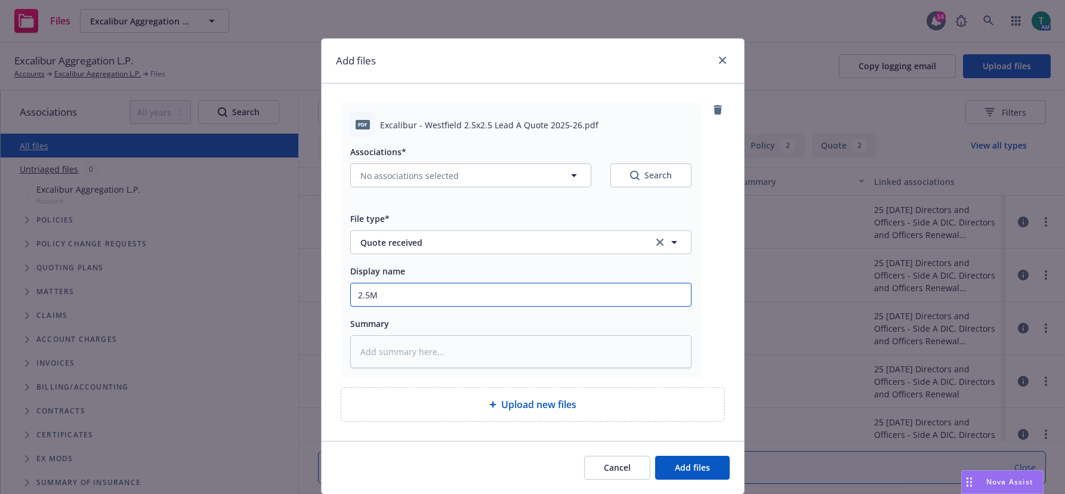
type textarea "x"
type input "2.5M"
type textarea "x"
type input "2.5M x"
type textarea "x"
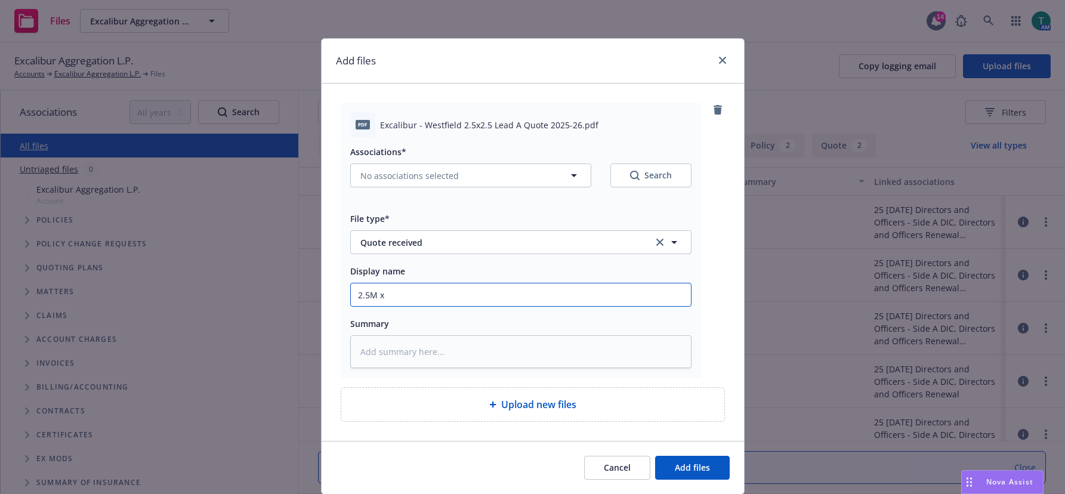
type input "2.5M xs"
type textarea "x"
type input "2.5M xs"
type textarea "x"
type input "2.5M xs $"
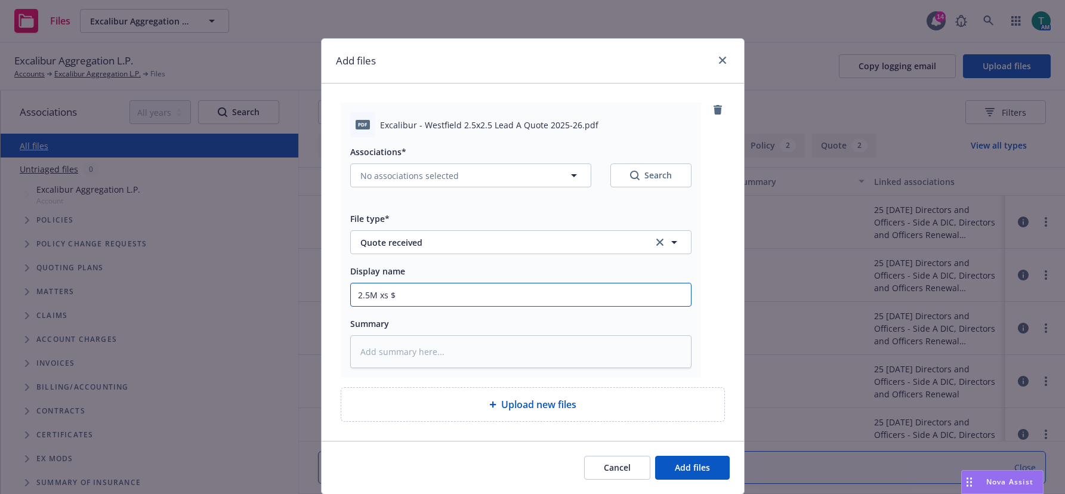
type textarea "x"
type input "2.5M xs $2"
type textarea "x"
type input "2.5M xs $2/"
type textarea "x"
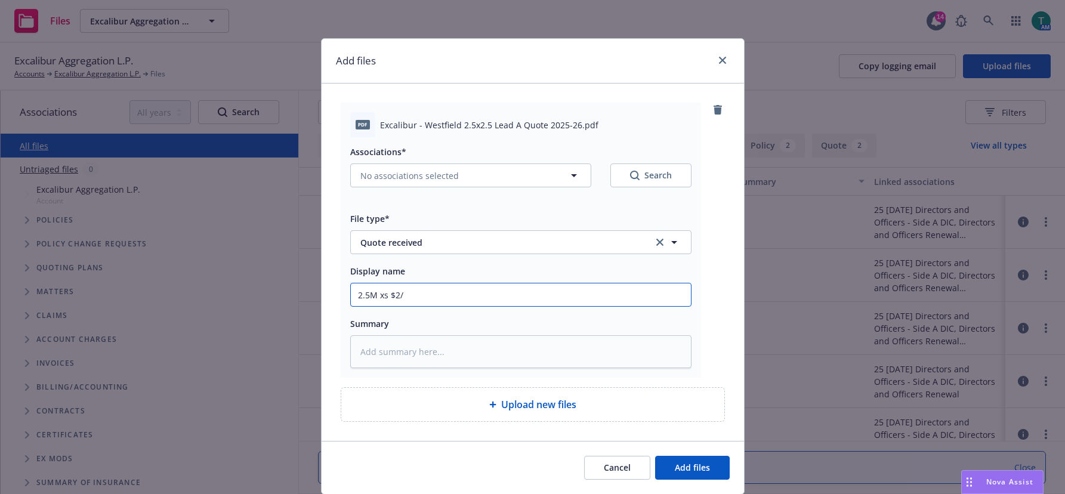
type input "2.5M xs $2/5"
type textarea "x"
type input "2.5M xs $2/5M"
type textarea "x"
type input "2.5M xs $2/5M"
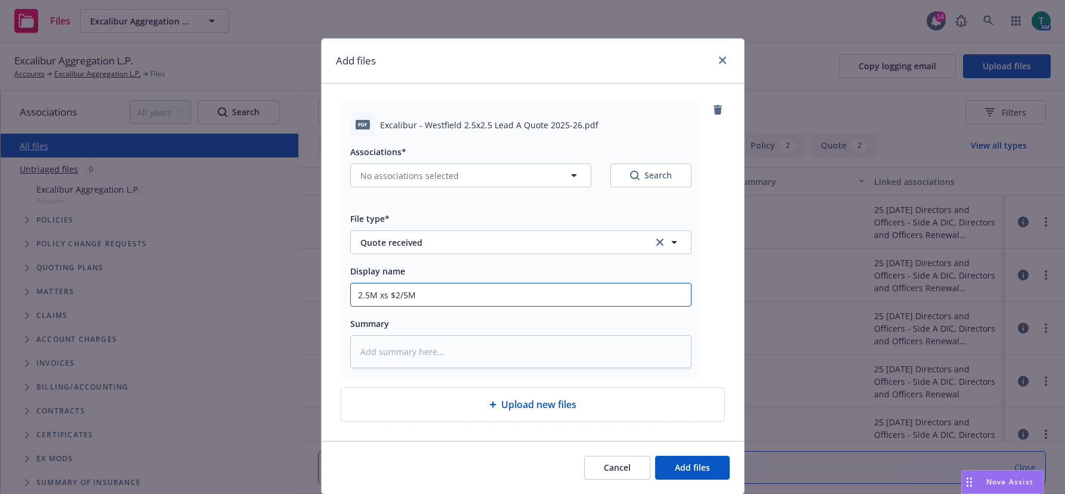
type textarea "x"
type input "2.5M xs $2/5"
type textarea "x"
type input "2.5M xs $2/"
type textarea "x"
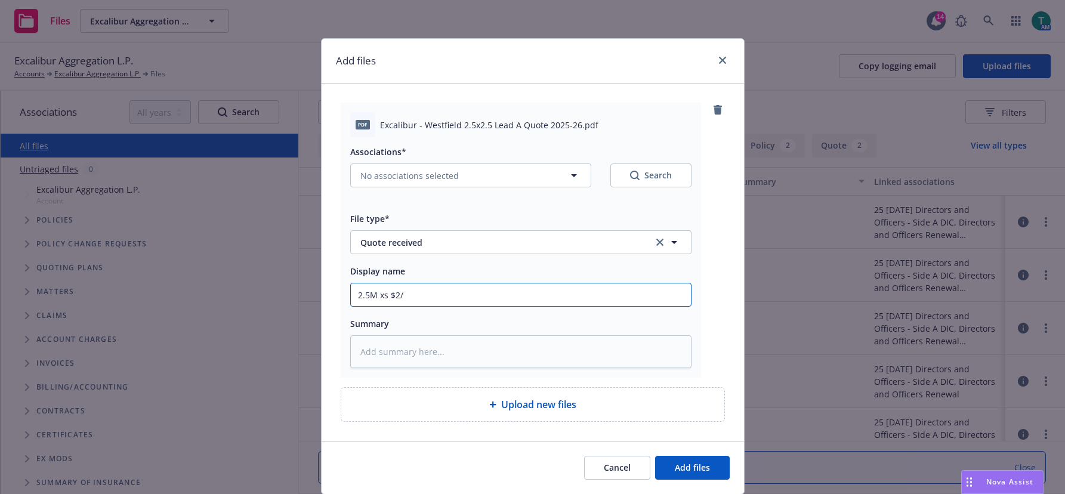
type input "2.5M xs $2"
type textarea "x"
type input "2.5M xs $2."
type textarea "x"
type input "2.5M xs $2.5"
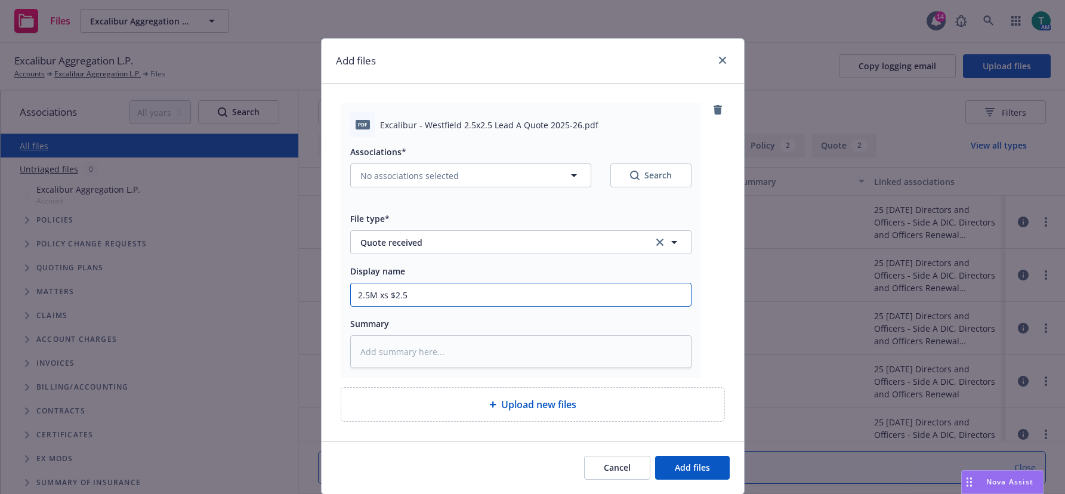
type textarea "x"
type input "2.5M xs $2.5M"
type textarea "x"
type input "2.5M xs $2.5M"
type textarea "x"
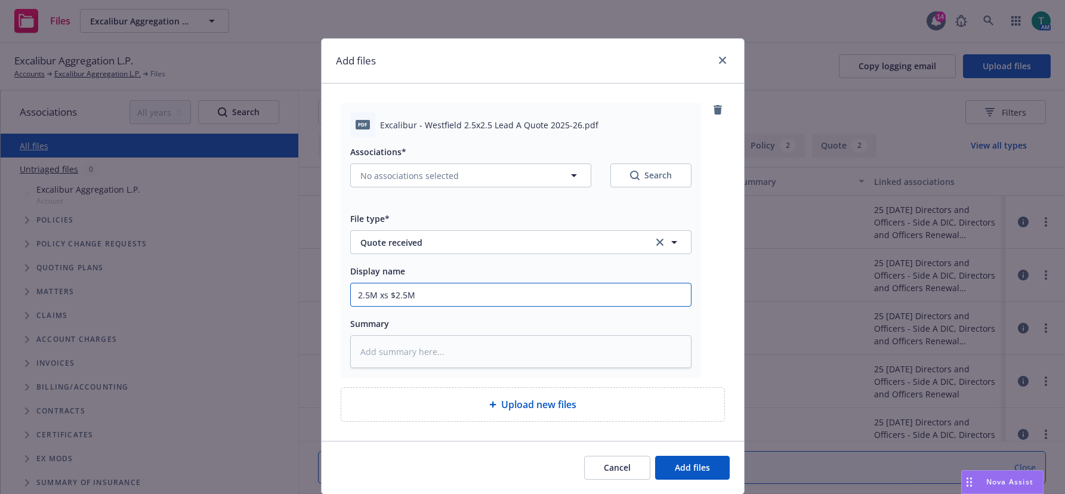
type input "2.5M xs $2.5M D"
type textarea "x"
type input "2.5M xs $2.5M"
type textarea "x"
type input "2.5M xs $2.5M i"
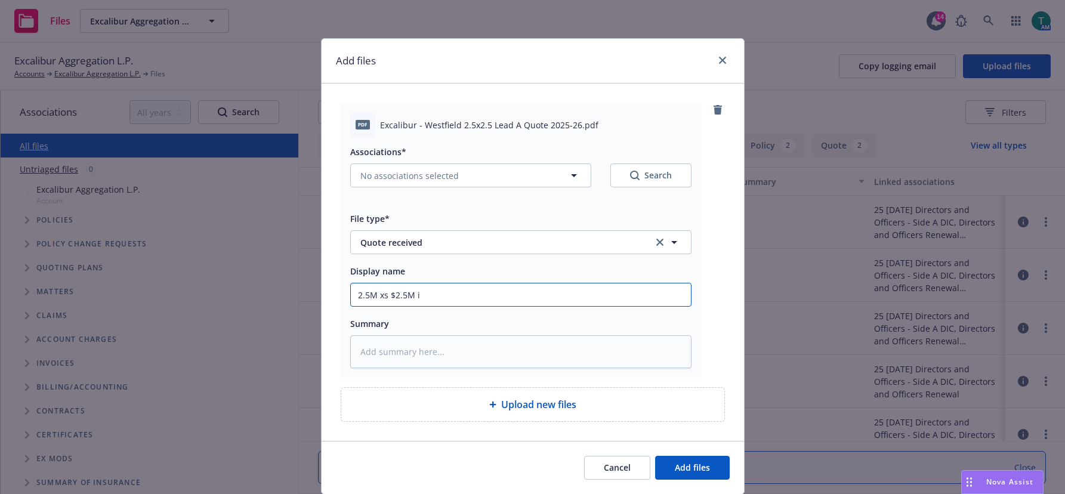
type textarea "x"
type input "2.5M xs $2.5M is"
type textarea "x"
type input "2.5M xs $2.5M isd"
type textarea "x"
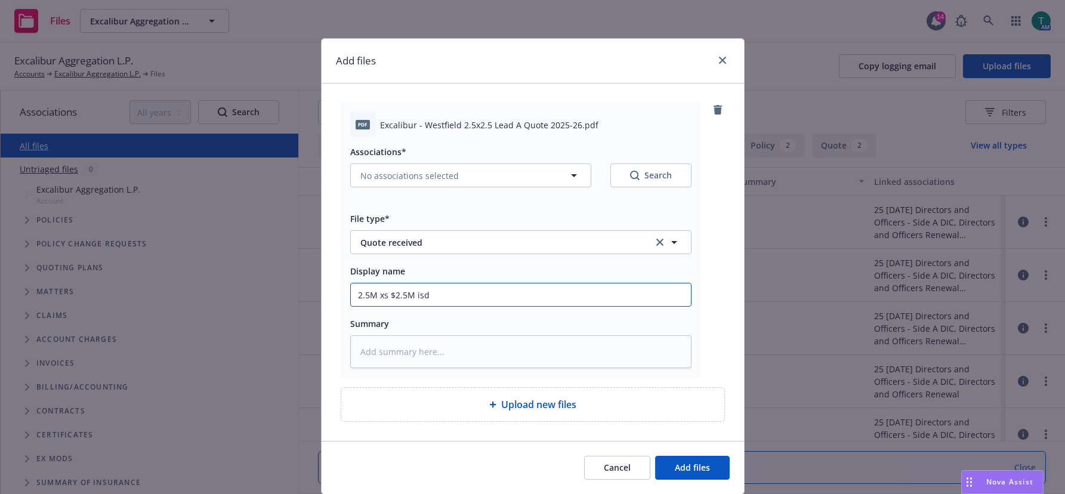
type input "2.5M xs $2.5M is"
type textarea "x"
type input "2.5M xs $2.5M i"
type textarea "x"
type input "2.5M xs $2.5M S"
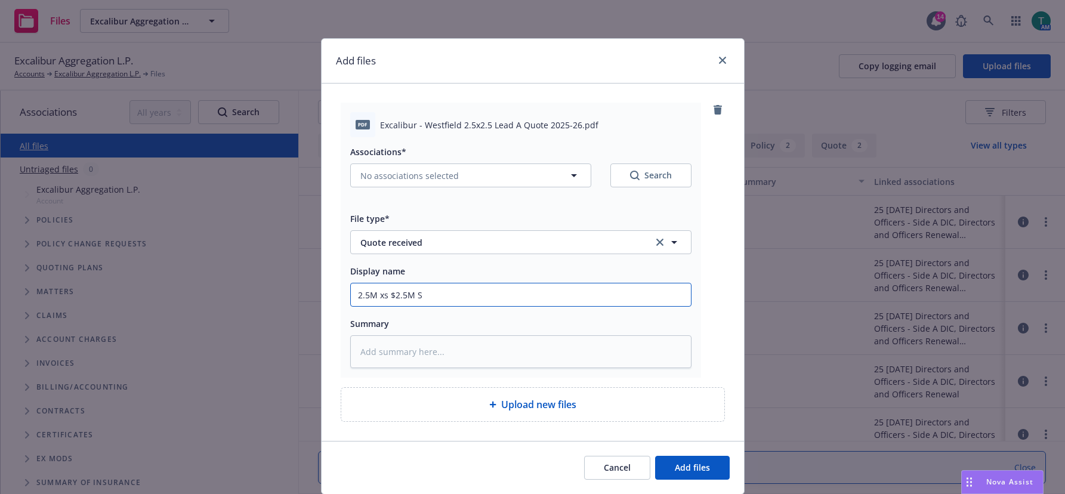
type textarea "x"
type input "2.5M xs $2.5M Si"
type textarea "x"
type input "2.5M xs $2.5M Sid"
type textarea "x"
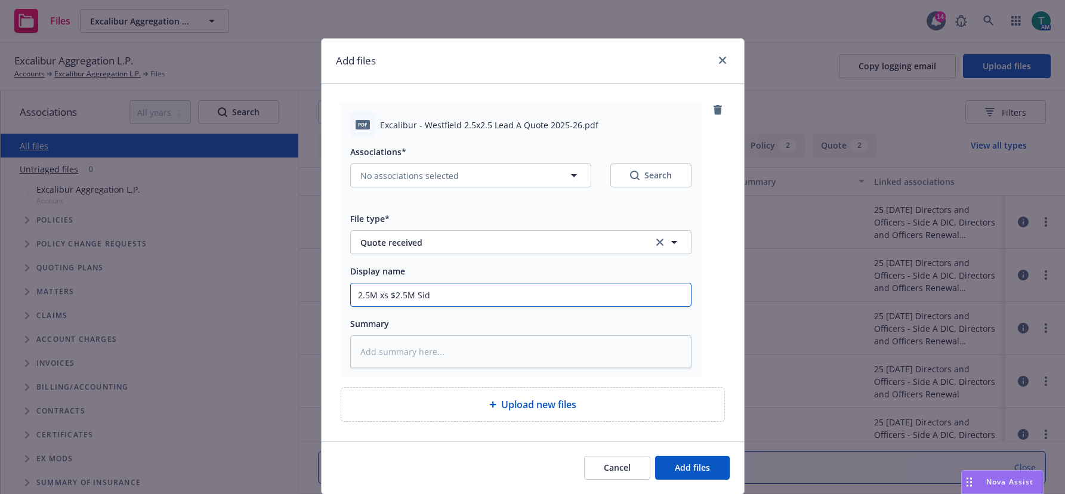
type input "2.5M xs $2.5M Side"
type textarea "x"
type input "2.5M xs $2.5M Side"
type textarea "x"
type input "2.5M xs $2.5M Side A"
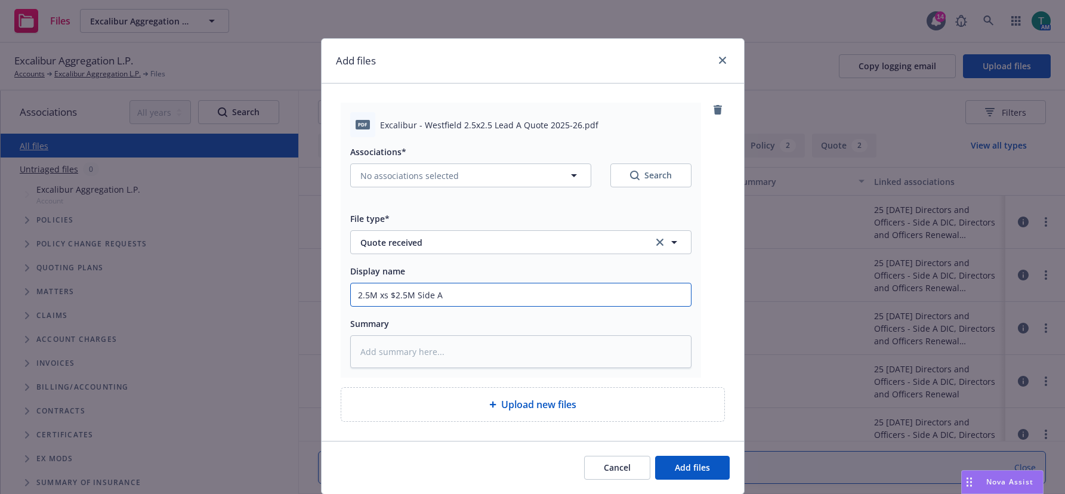
type textarea "x"
type input "2.5M xs $2.5M Side A"
type textarea "x"
type input "2.5M xs $2.5M Side A DI"
type textarea "x"
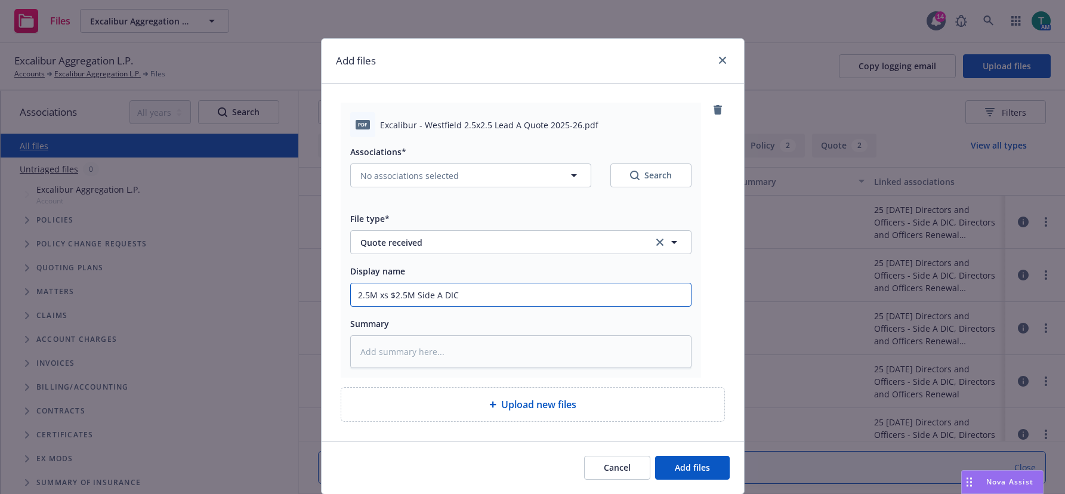
type input "2.5M xs $2.5M Side A DIC"
type textarea "x"
type input "2.5M xs $2.5M Side A DIC q"
type textarea "x"
type input "2.5M xs $2.5M Side A DIC qu"
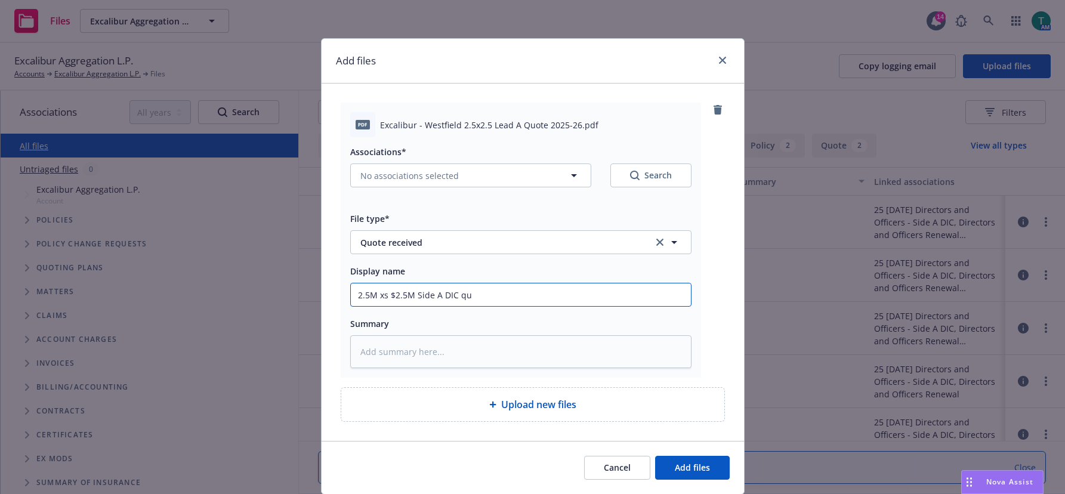
type textarea "x"
type input "2.5M xs $2.5M Side A DIC quo"
type textarea "x"
type input "2.5M xs $2.5M Side A DIC quot"
type textarea "x"
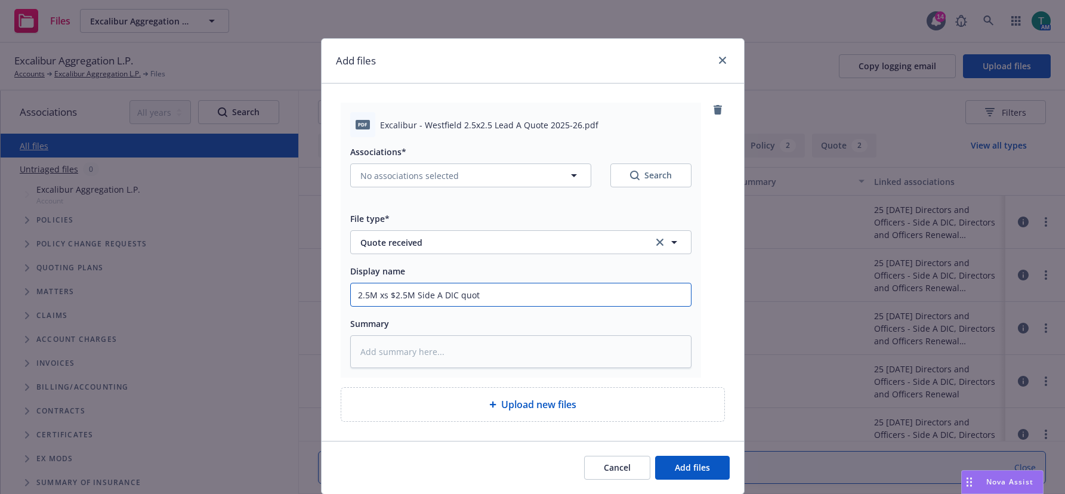
type input "2.5M xs $2.5M Side A DIC quote"
type textarea "x"
type input "2.5M xs $2.5M Side A DIC quote"
click at [686, 463] on span "Add files" at bounding box center [692, 467] width 35 height 11
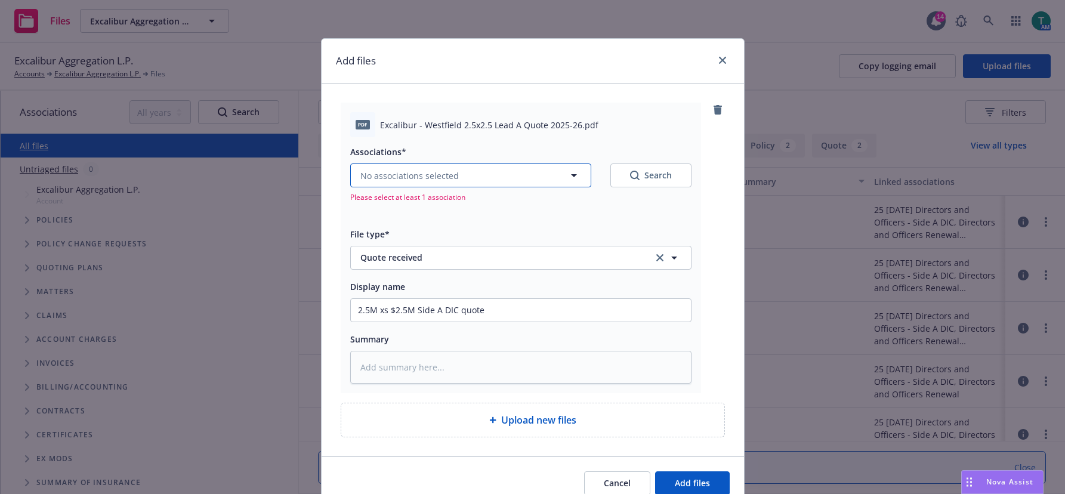
click at [379, 180] on span "No associations selected" at bounding box center [409, 175] width 98 height 13
type textarea "x"
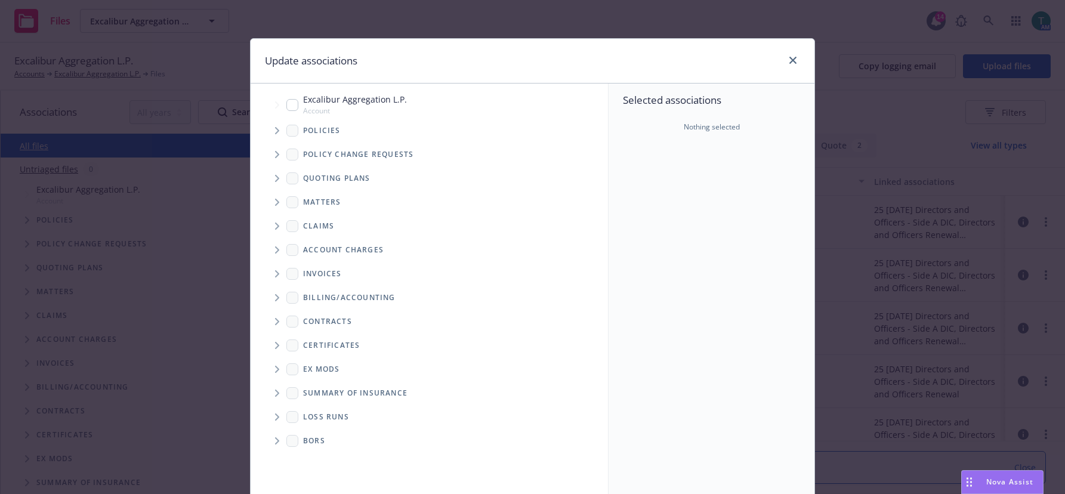
drag, startPoint x: 290, startPoint y: 105, endPoint x: 293, endPoint y: 112, distance: 7.8
click at [292, 106] on input "Tree Example" at bounding box center [292, 105] width 12 height 12
checkbox input "true"
click at [275, 179] on icon "Tree Example" at bounding box center [277, 178] width 4 height 7
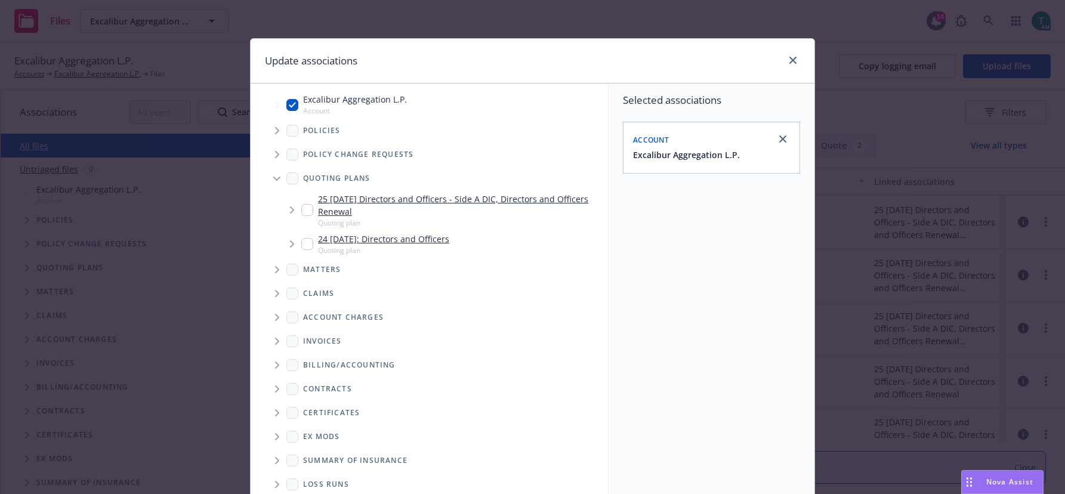
click at [302, 207] on input "Tree Example" at bounding box center [307, 210] width 12 height 12
checkbox input "true"
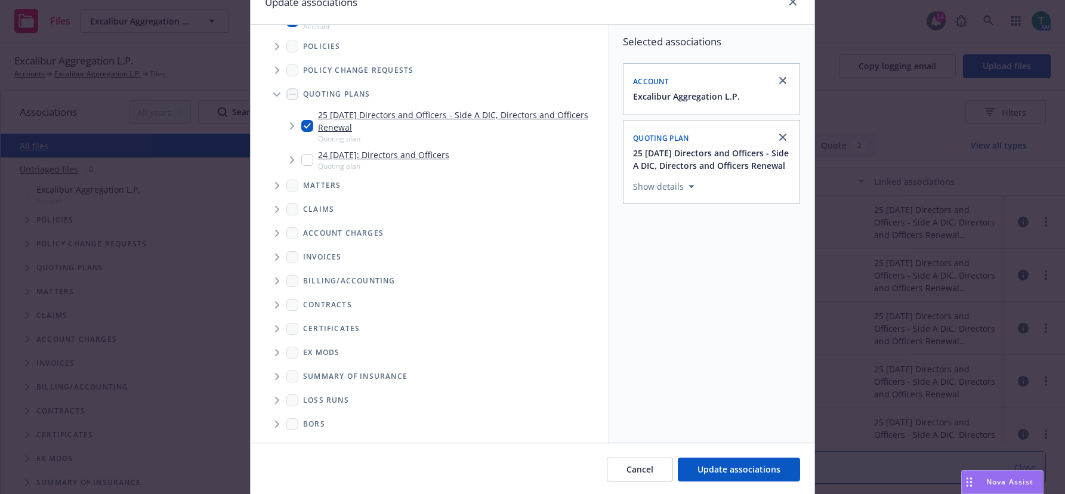
scroll to position [99, 0]
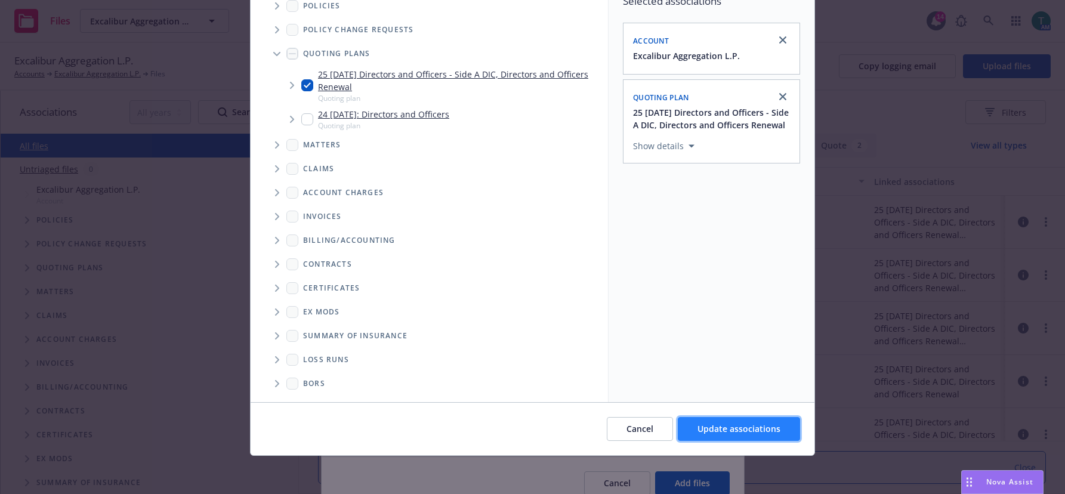
click at [739, 430] on span "Update associations" at bounding box center [739, 428] width 83 height 11
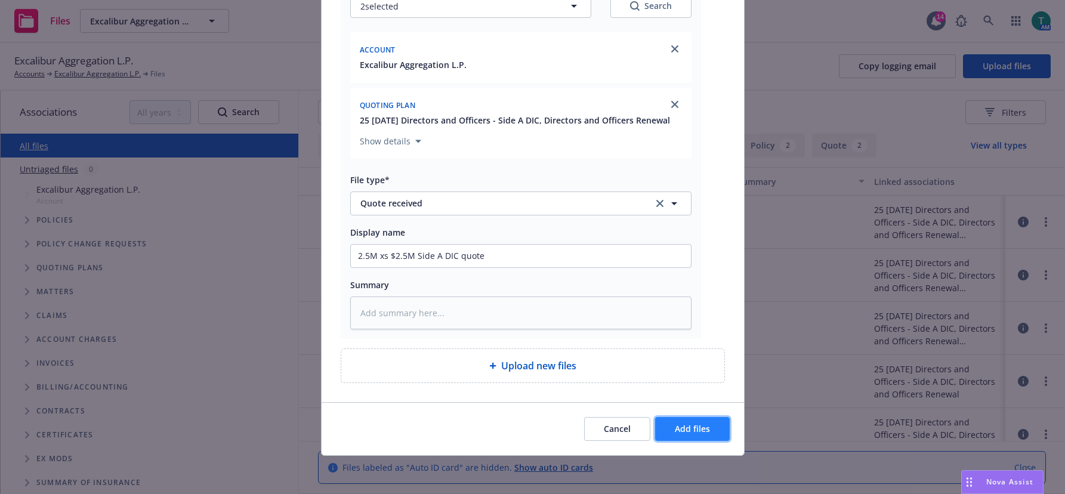
click at [697, 428] on span "Add files" at bounding box center [692, 428] width 35 height 11
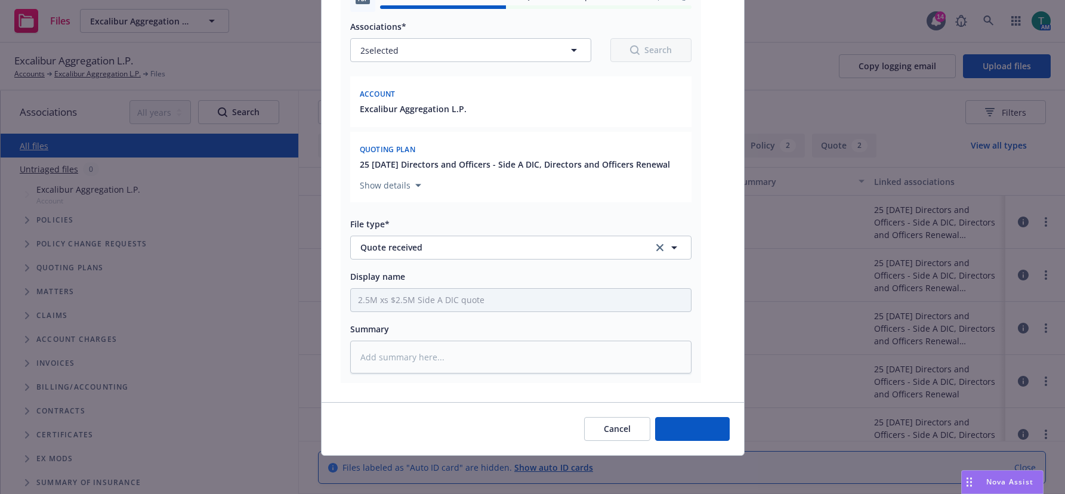
type textarea "x"
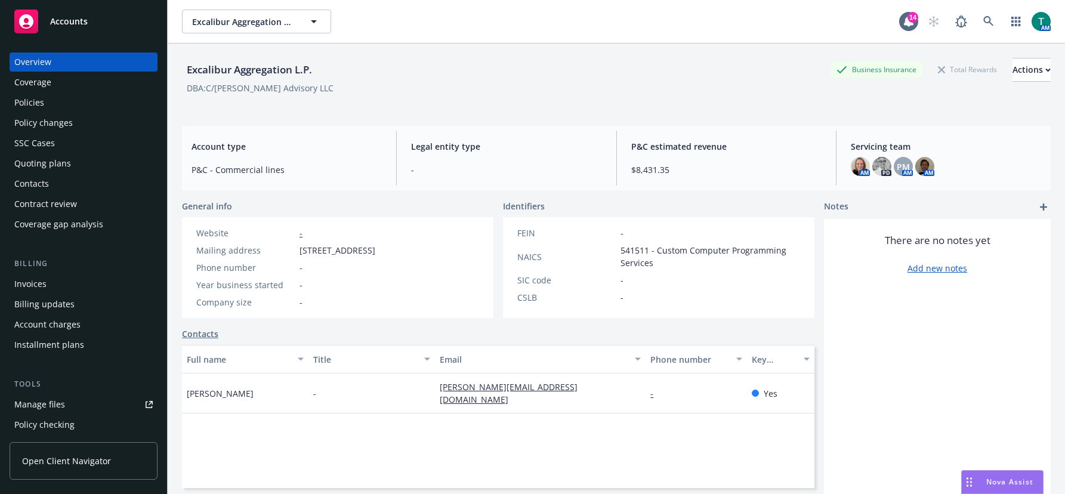
click at [44, 103] on div "Policies" at bounding box center [83, 102] width 138 height 19
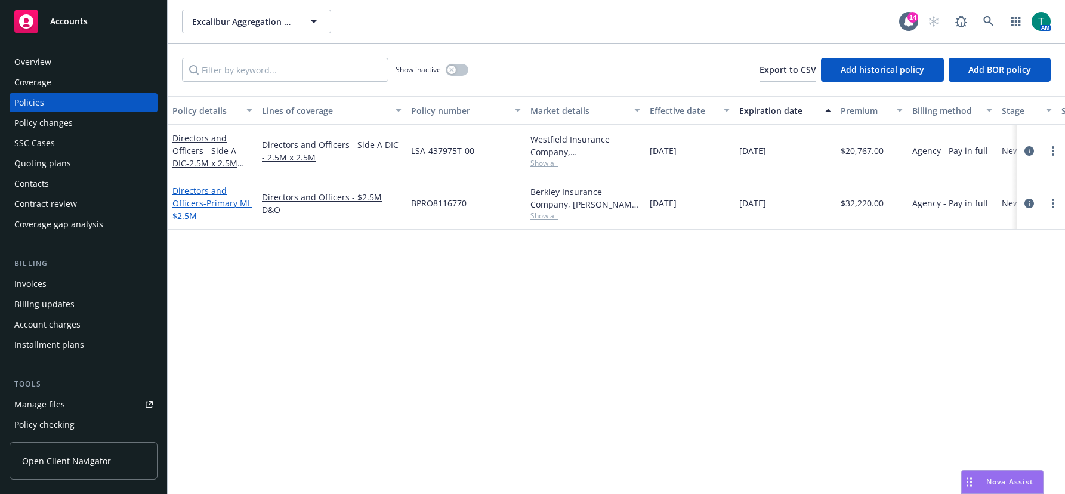
click at [190, 191] on link "Directors and Officers - Primary ML $2.5M" at bounding box center [211, 203] width 79 height 36
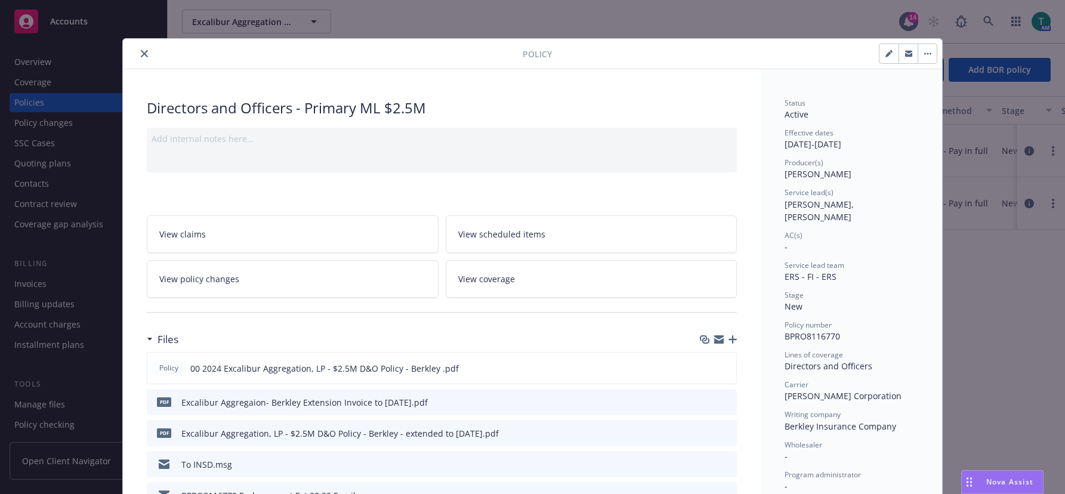
click at [141, 54] on icon "close" at bounding box center [144, 53] width 7 height 7
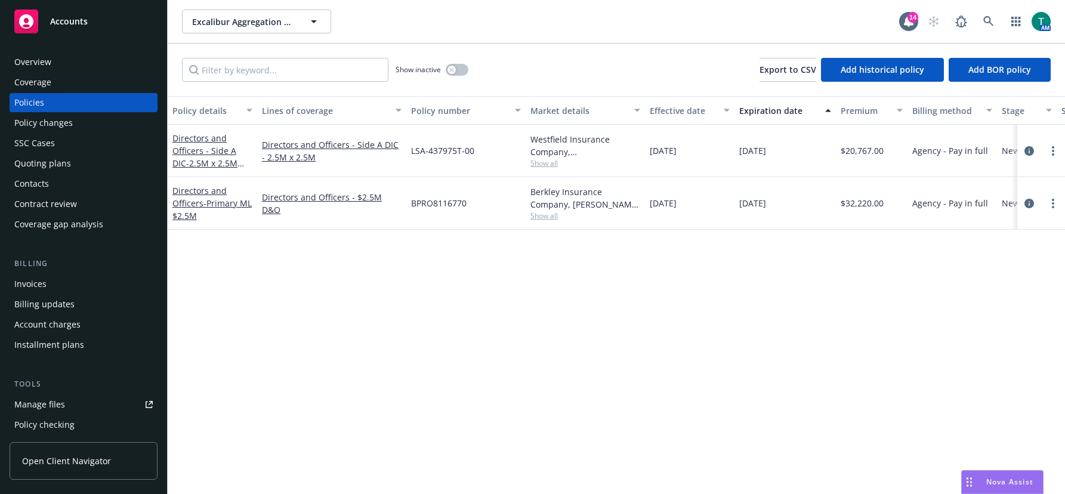
click at [38, 59] on div "Overview" at bounding box center [32, 62] width 37 height 19
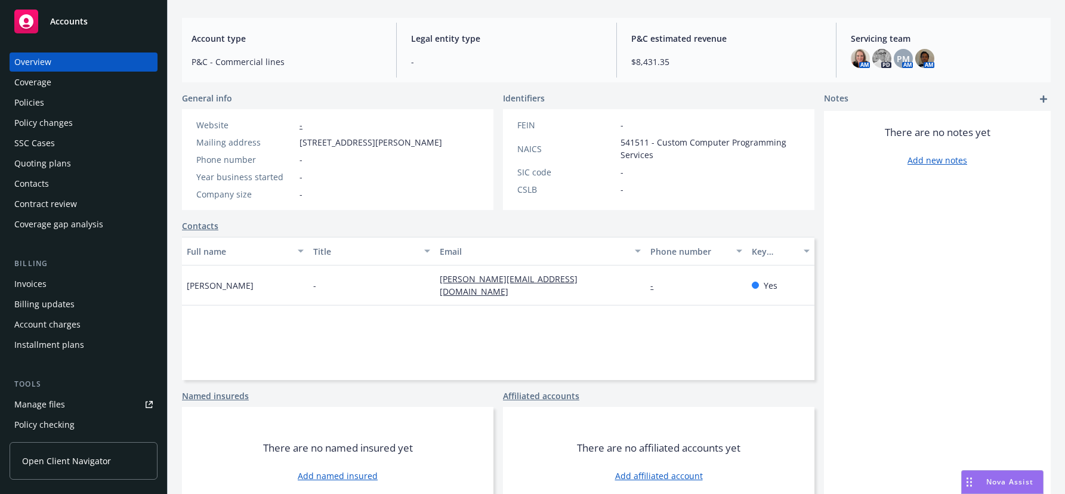
scroll to position [143, 0]
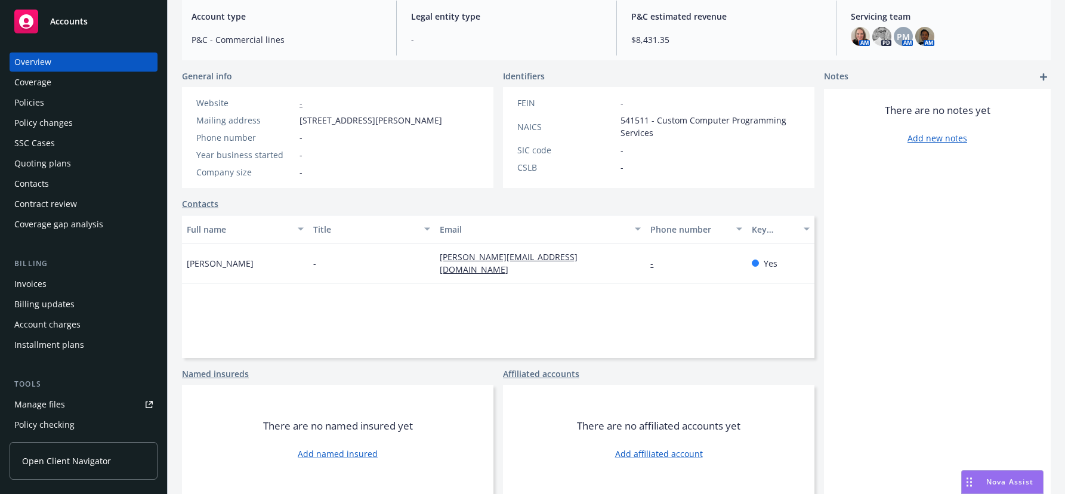
click at [46, 101] on div "Policies" at bounding box center [83, 102] width 138 height 19
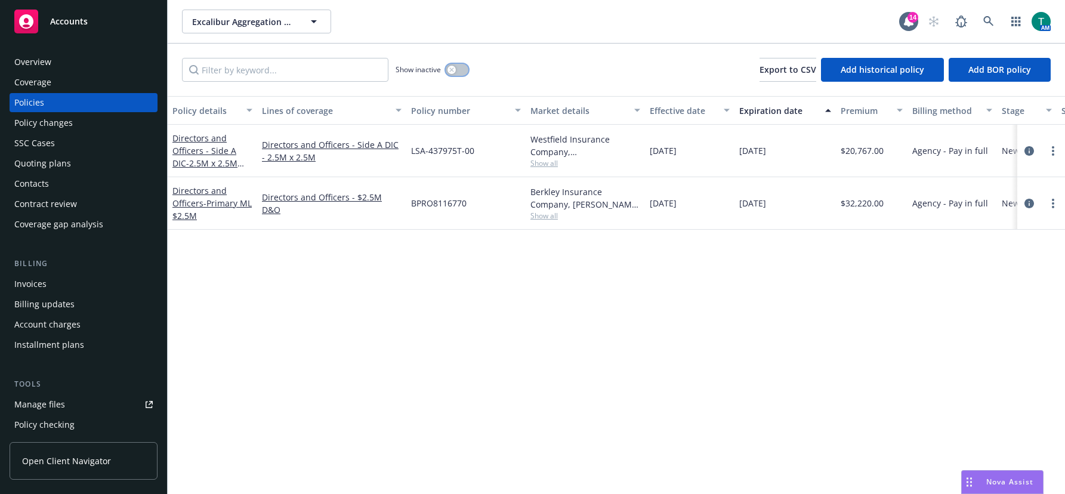
click at [468, 71] on button "button" at bounding box center [457, 70] width 23 height 12
click at [211, 146] on link "Directors and Officers - Side A DIC - 2.5M x 2.5M Side A DIC" at bounding box center [204, 156] width 65 height 49
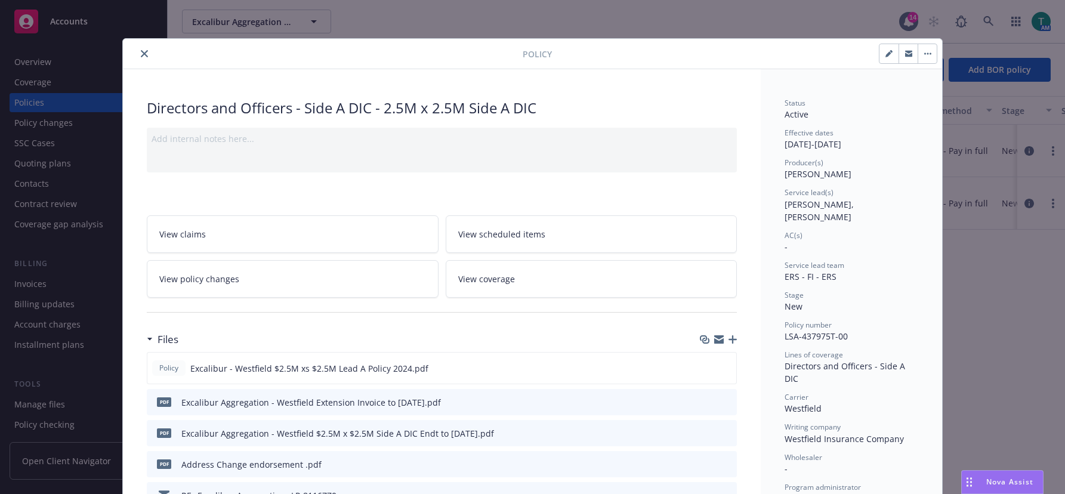
click at [141, 51] on icon "close" at bounding box center [144, 53] width 7 height 7
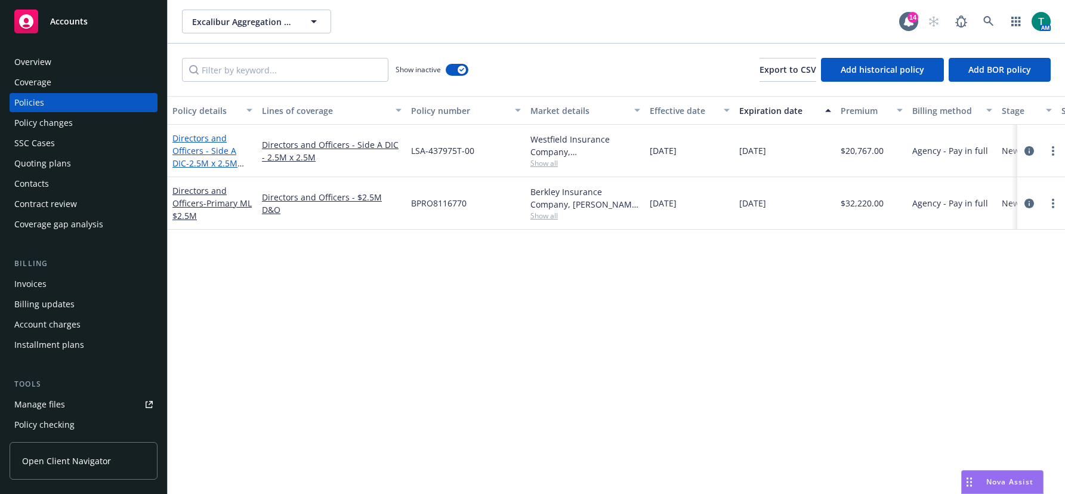
click at [208, 145] on link "Directors and Officers - Side A DIC - 2.5M x 2.5M Side A DIC" at bounding box center [204, 156] width 65 height 49
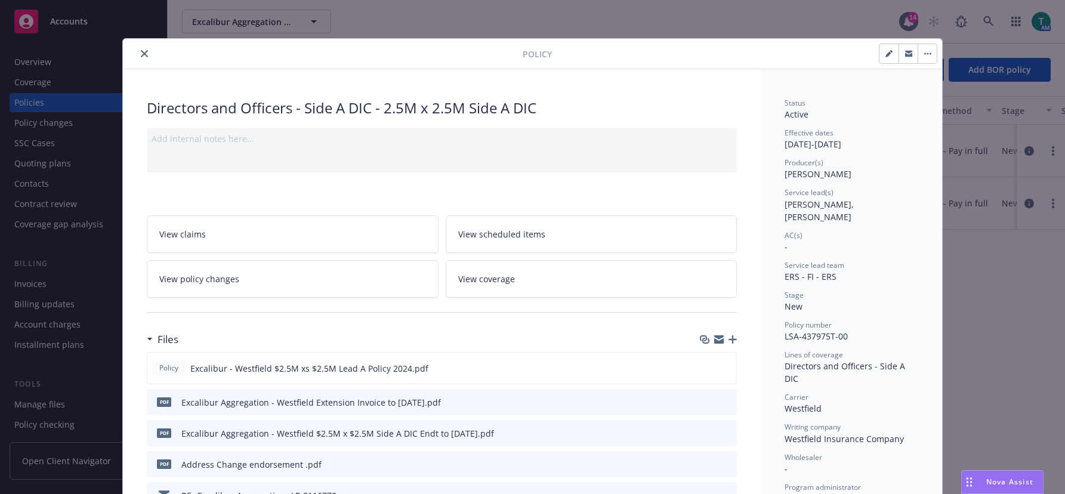
drag, startPoint x: 141, startPoint y: 48, endPoint x: 141, endPoint y: 62, distance: 13.7
click at [141, 48] on button "close" at bounding box center [144, 54] width 14 height 14
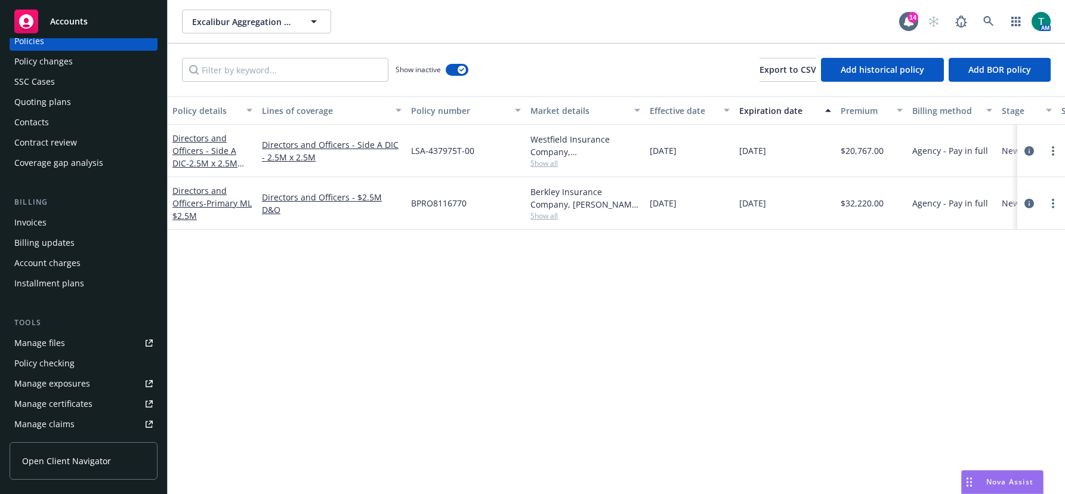
scroll to position [119, 0]
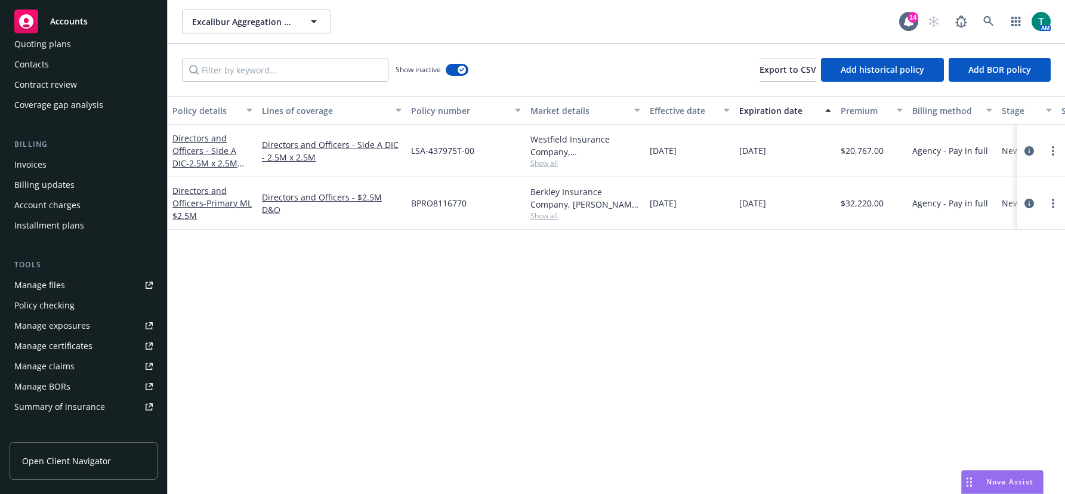
click at [34, 283] on div "Manage files" at bounding box center [39, 285] width 51 height 19
click at [203, 157] on div "Directors and Officers - Side A DIC - 2.5M x 2.5M Side A DIC" at bounding box center [212, 151] width 80 height 38
click at [196, 147] on link "Directors and Officers - Side A DIC - 2.5M x 2.5M Side A DIC" at bounding box center [204, 156] width 65 height 49
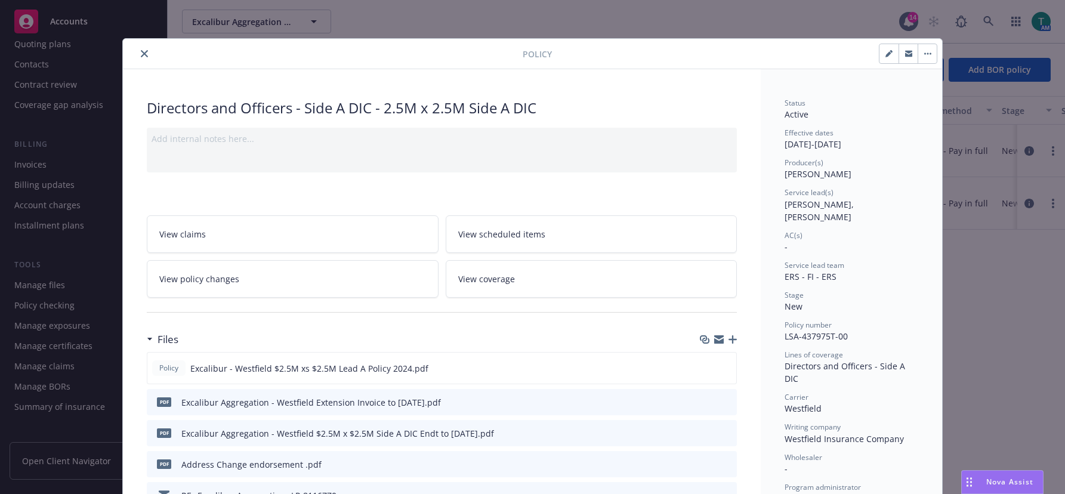
click at [36, 291] on div "Policy Directors and Officers - Side A DIC - 2.5M x 2.5M Side A DIC Add interna…" at bounding box center [532, 247] width 1065 height 494
click at [141, 54] on icon "close" at bounding box center [144, 53] width 7 height 7
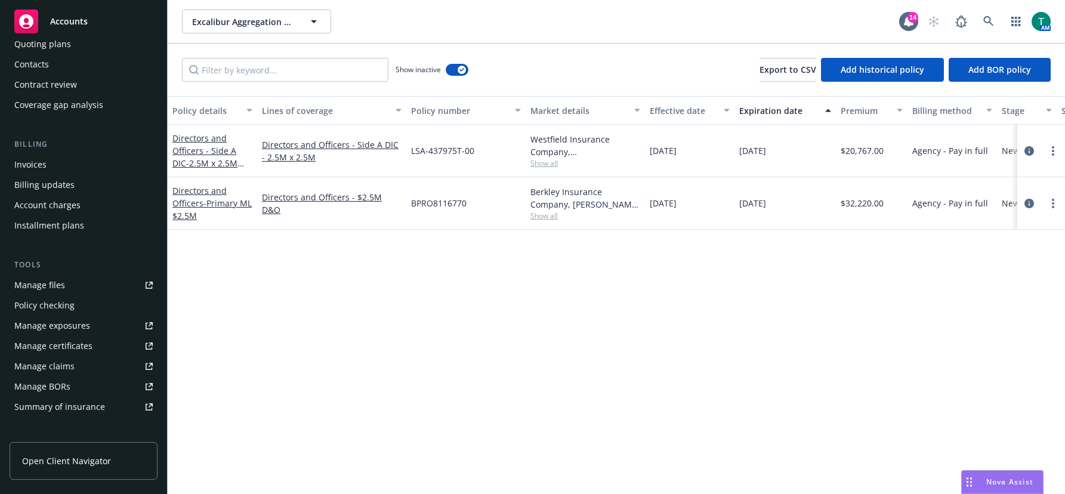
click at [41, 282] on div "Manage files" at bounding box center [39, 285] width 51 height 19
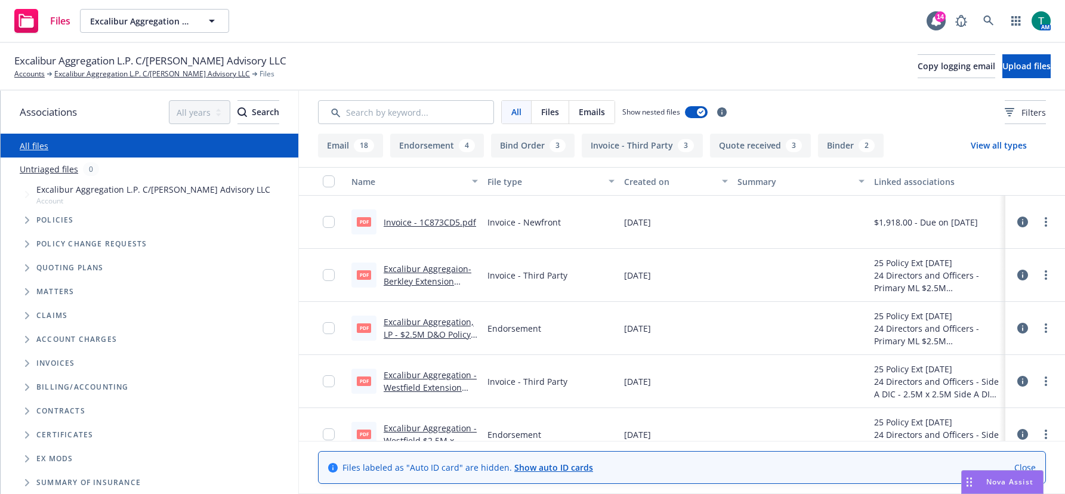
drag, startPoint x: 24, startPoint y: 270, endPoint x: 63, endPoint y: 266, distance: 39.0
click at [24, 270] on span "Tree Example" at bounding box center [26, 267] width 19 height 19
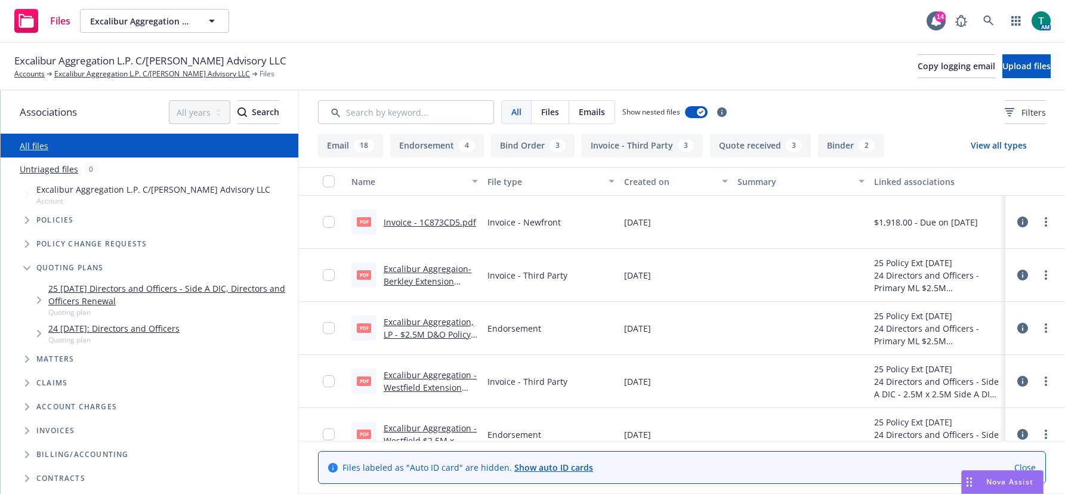
click at [118, 292] on link "25 [DATE] Directors and Officers - Side A DIC, Directors and Officers Renewal" at bounding box center [170, 294] width 245 height 25
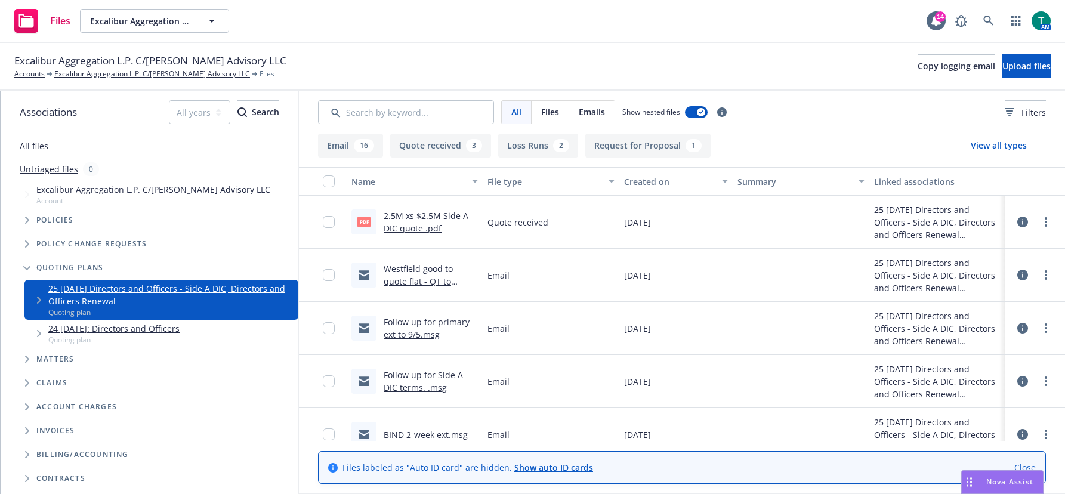
click at [119, 325] on link "24 [DATE]: Directors and Officers" at bounding box center [113, 328] width 131 height 13
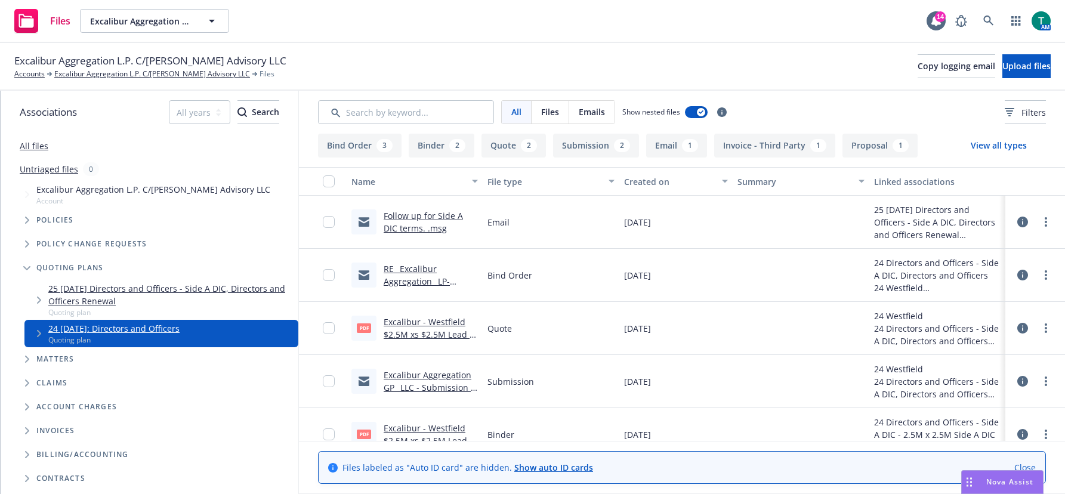
click at [112, 289] on link "25 [DATE] Directors and Officers - Side A DIC, Directors and Officers Renewal" at bounding box center [170, 294] width 245 height 25
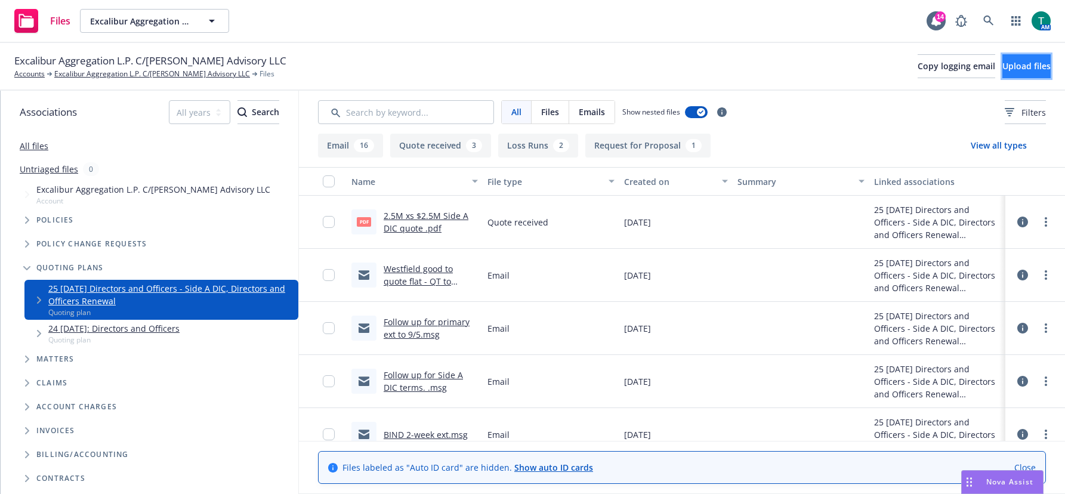
click at [1018, 66] on span "Upload files" at bounding box center [1027, 65] width 48 height 11
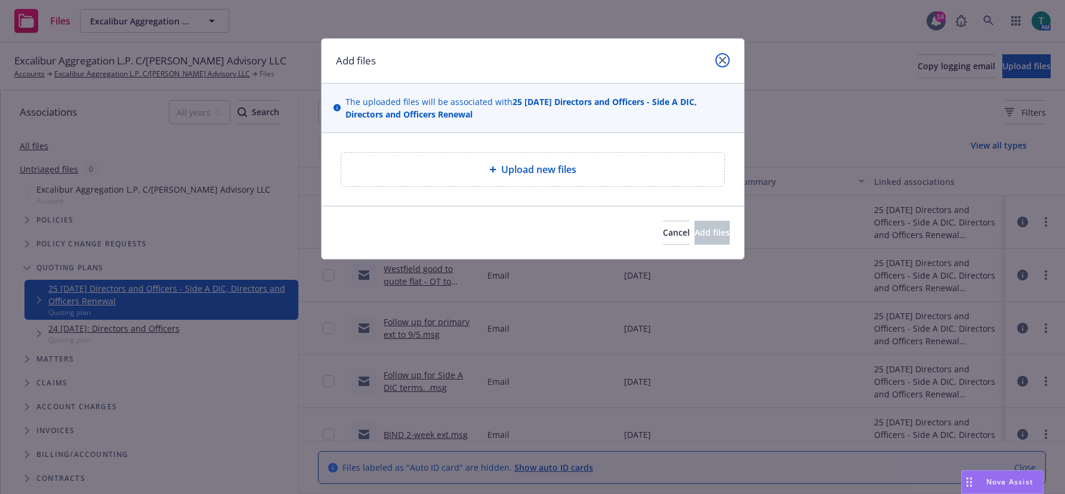
click at [723, 62] on icon "close" at bounding box center [722, 60] width 7 height 7
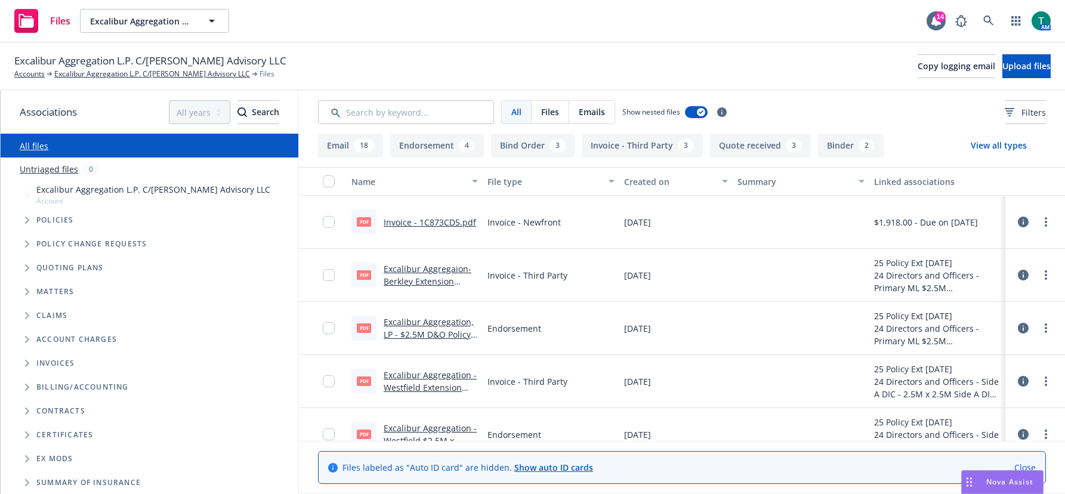
click at [26, 266] on icon "Tree Example" at bounding box center [27, 267] width 5 height 7
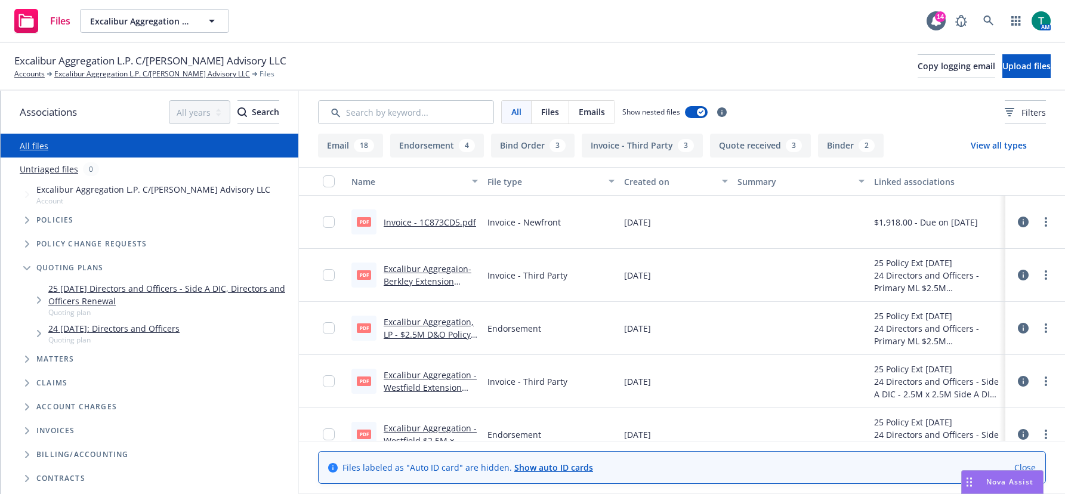
click at [100, 288] on link "25 [DATE] Directors and Officers - Side A DIC, Directors and Officers Renewal" at bounding box center [170, 294] width 245 height 25
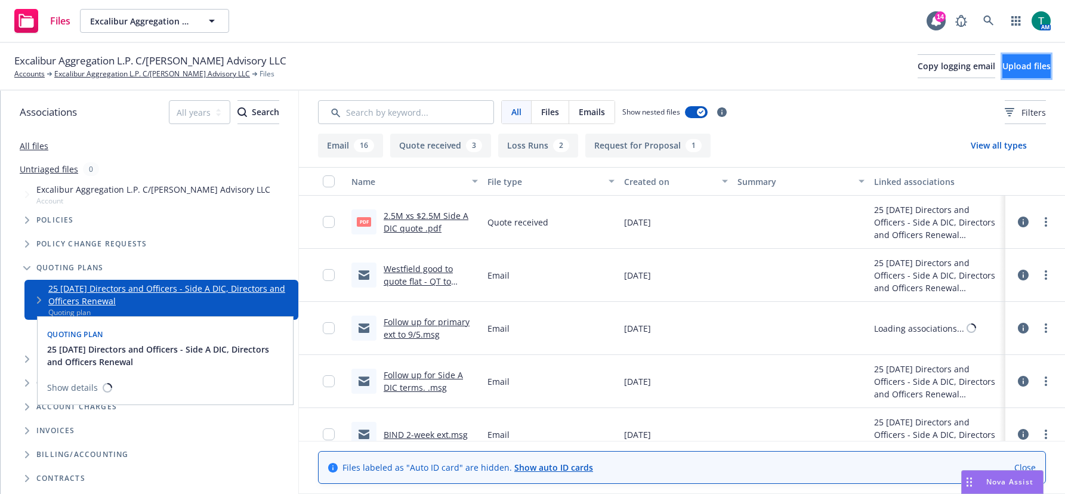
click at [1008, 65] on span "Upload files" at bounding box center [1027, 65] width 48 height 11
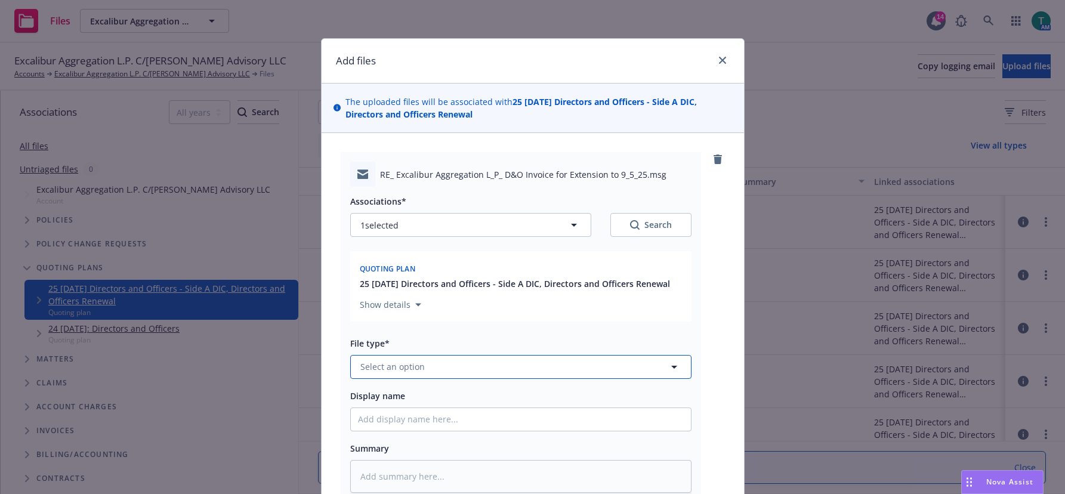
click at [379, 366] on span "Select an option" at bounding box center [392, 366] width 64 height 13
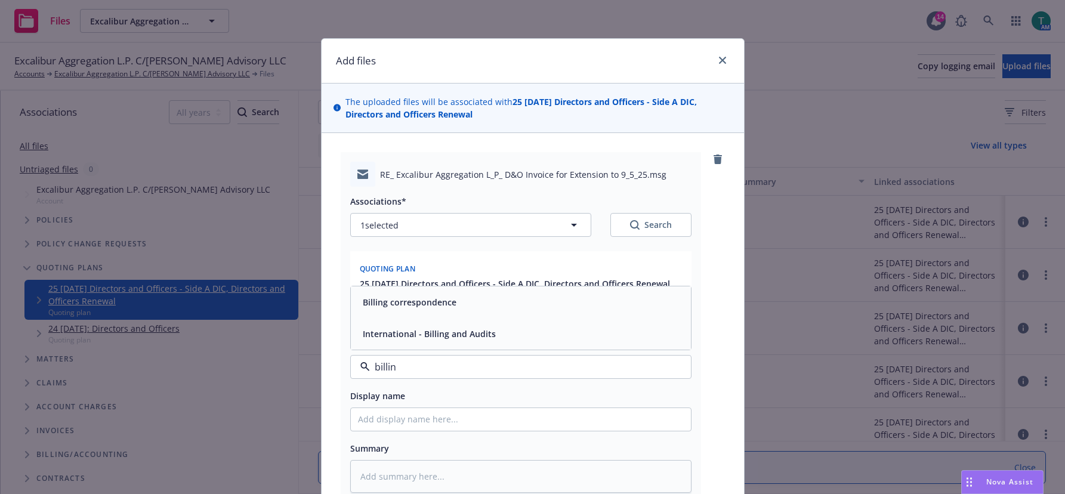
type input "billing"
click at [410, 310] on div "Billing correspondence" at bounding box center [408, 302] width 101 height 17
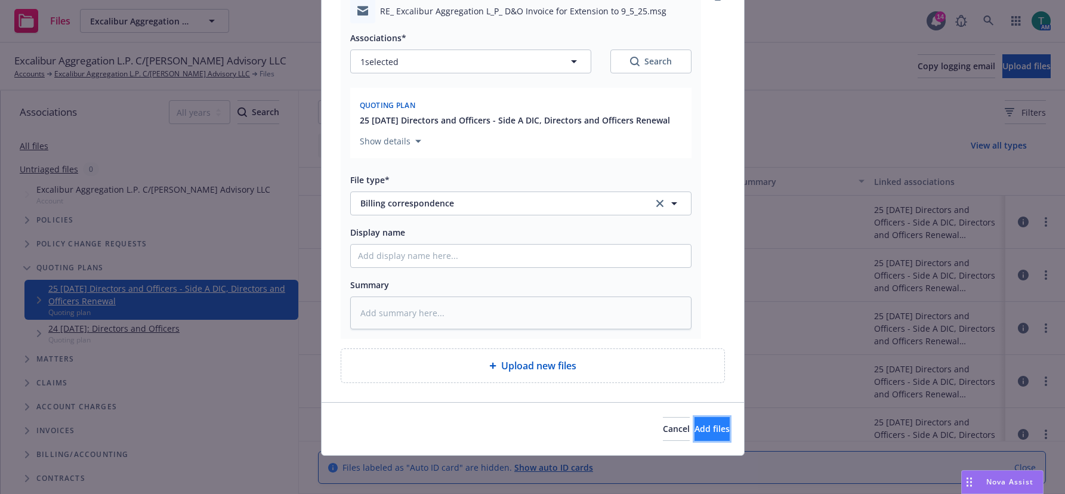
click at [713, 433] on button "Add files" at bounding box center [712, 429] width 35 height 24
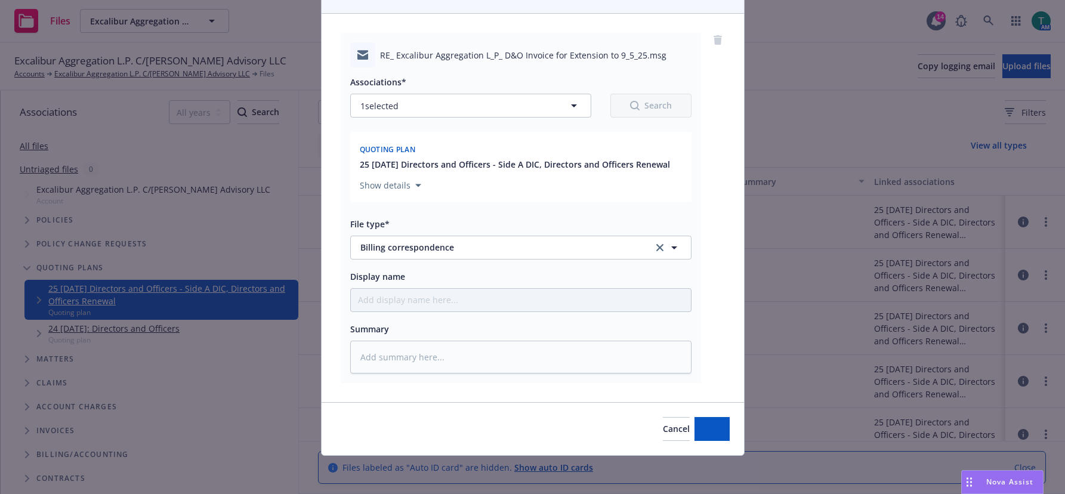
scroll to position [119, 0]
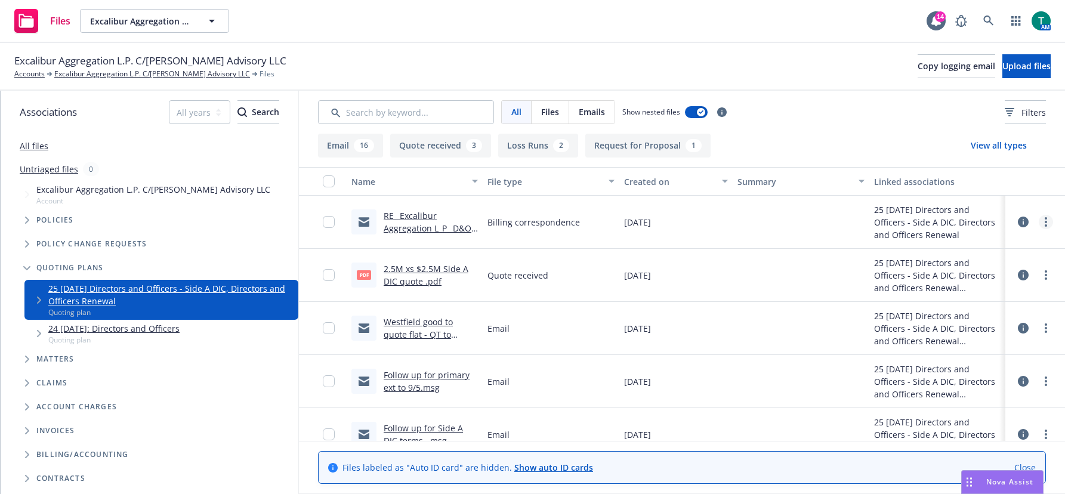
drag, startPoint x: 416, startPoint y: 225, endPoint x: 1039, endPoint y: 221, distance: 623.1
click at [1039, 221] on link "more" at bounding box center [1046, 222] width 14 height 14
click at [982, 295] on link "Edit" at bounding box center [984, 294] width 119 height 24
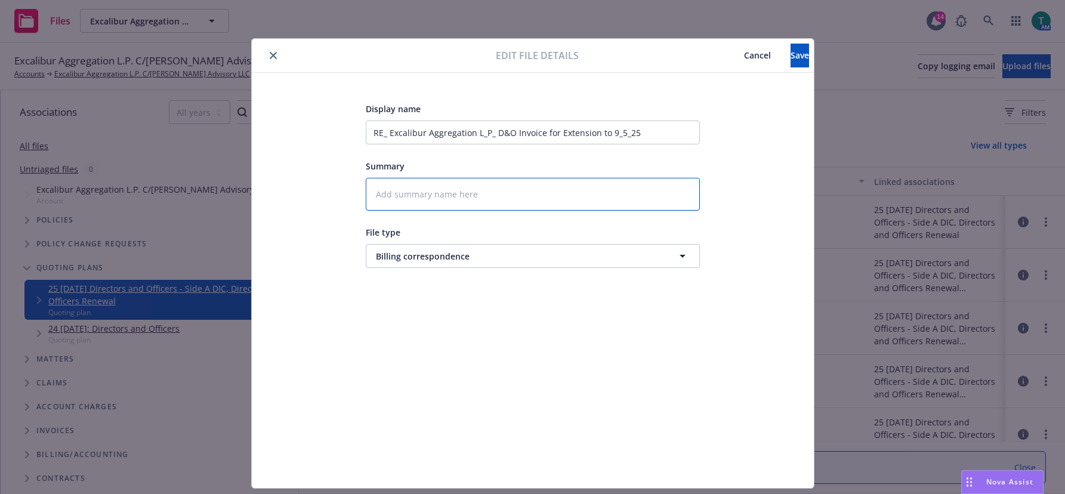
click at [420, 192] on textarea at bounding box center [533, 194] width 334 height 33
type textarea "x"
type textarea "E"
type textarea "x"
type textarea "Ex"
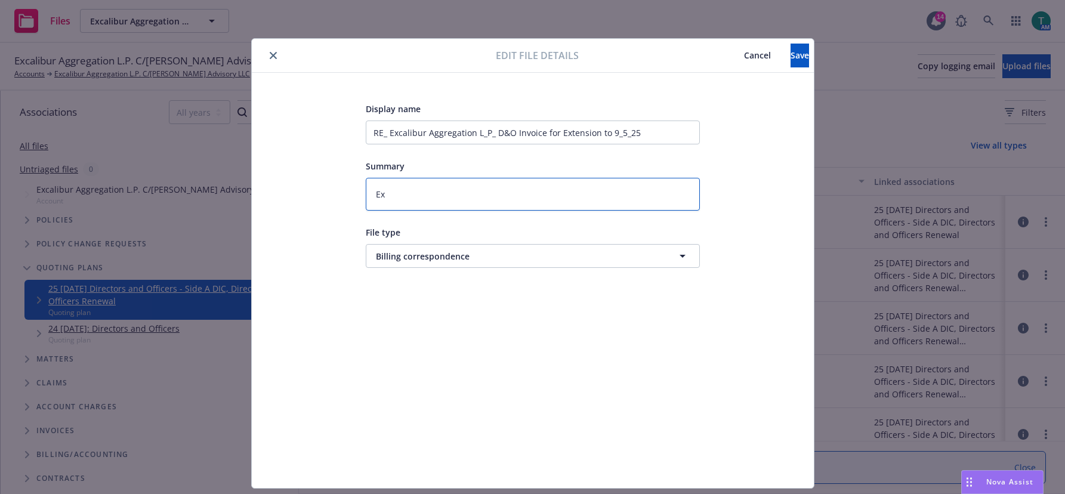
type textarea "x"
type textarea "Exx"
type textarea "x"
type textarea "Exxt"
type textarea "x"
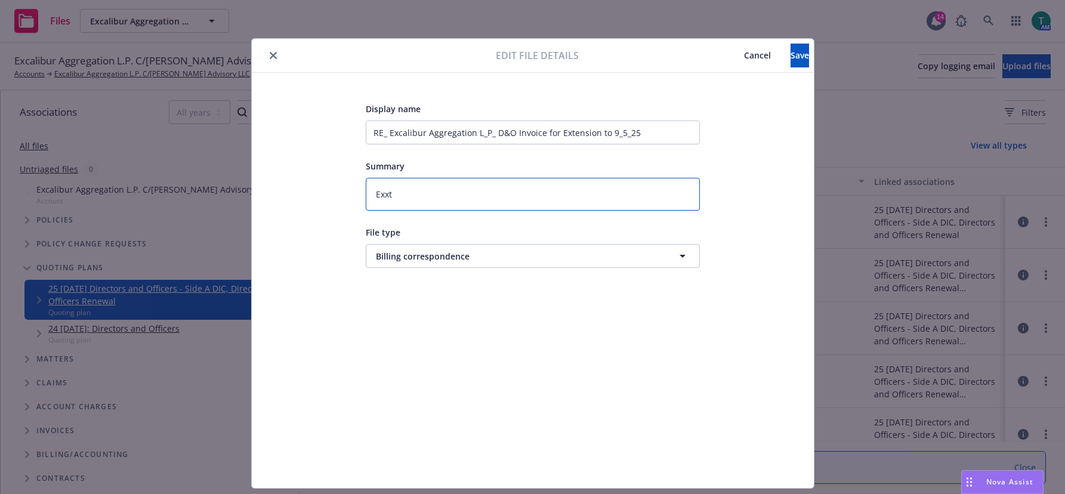
type textarea "Exx"
type textarea "x"
type textarea "Ex"
type textarea "x"
type textarea "Ext"
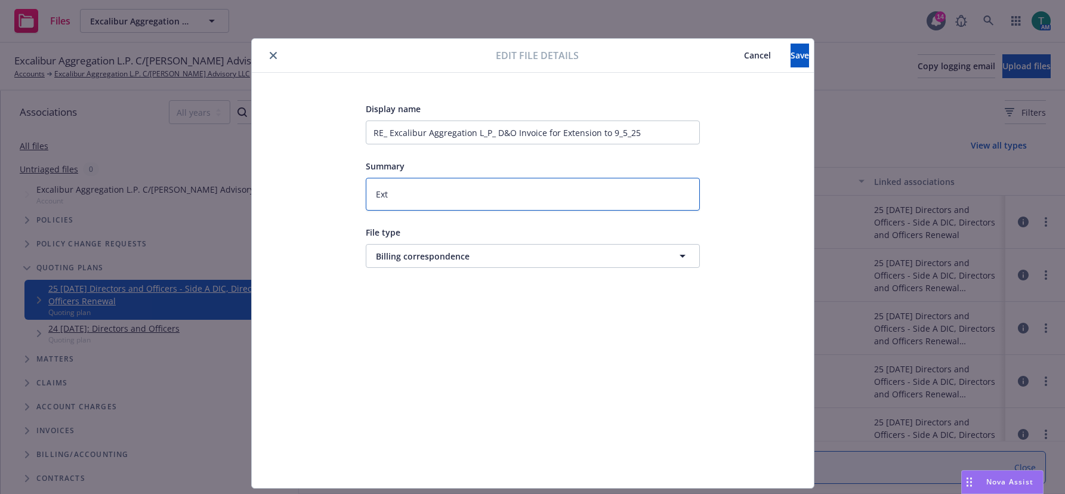
type textarea "x"
type textarea "Exte"
type textarea "x"
type textarea "Exten"
type textarea "x"
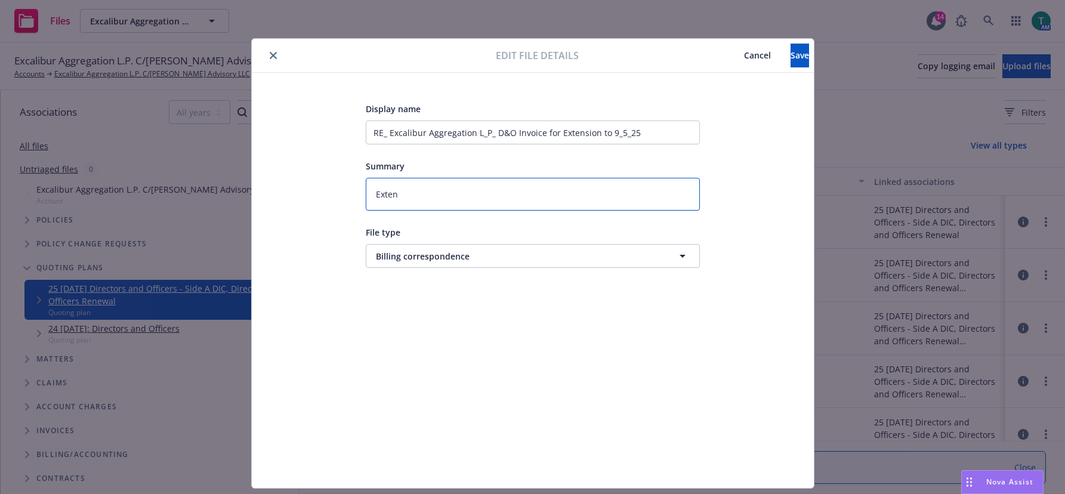
type textarea "Extens"
type textarea "x"
type textarea "Extensio"
type textarea "x"
type textarea "Extension"
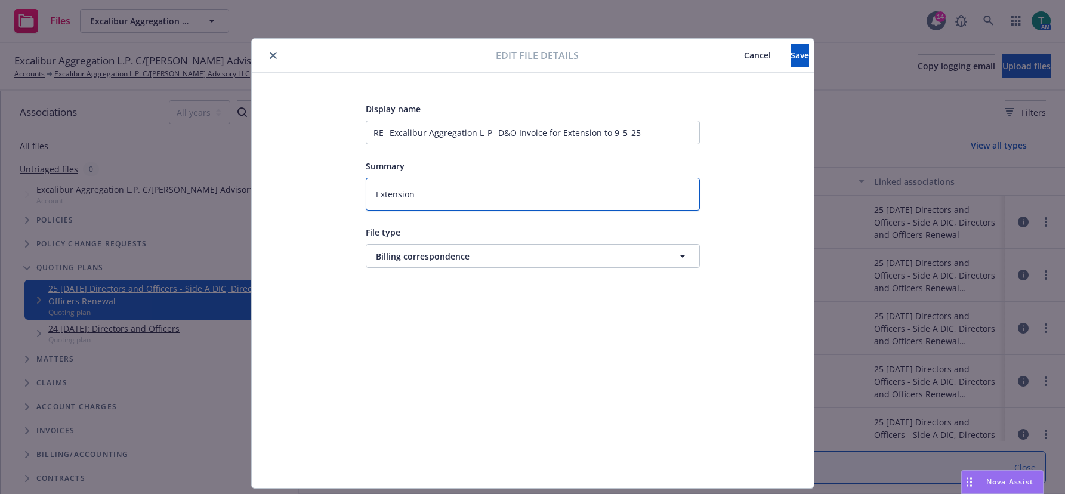
type textarea "x"
type textarea "Extension"
type textarea "x"
type textarea "Extension t"
type textarea "x"
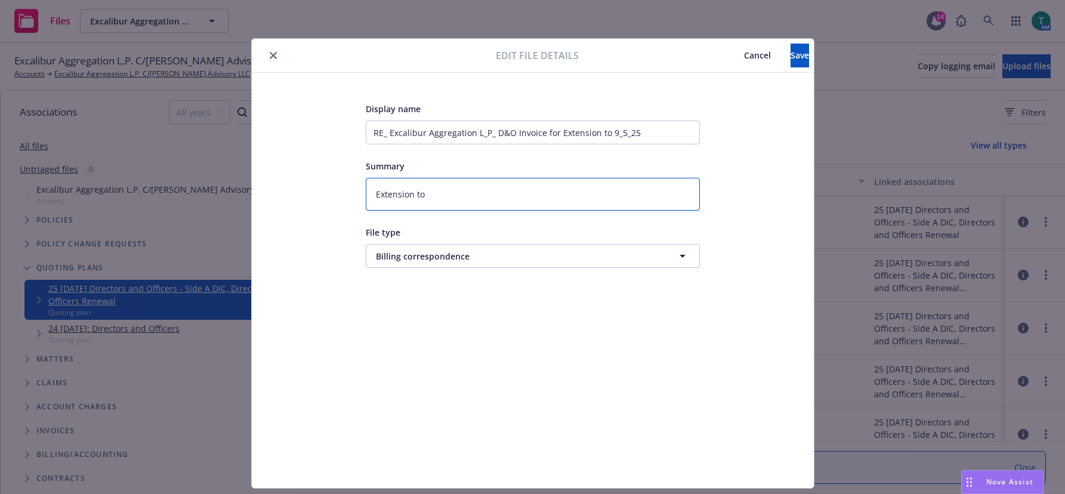
type textarea "Extension to"
type textarea "x"
type textarea "Extension to 9"
type textarea "x"
type textarea "Extension to 9-"
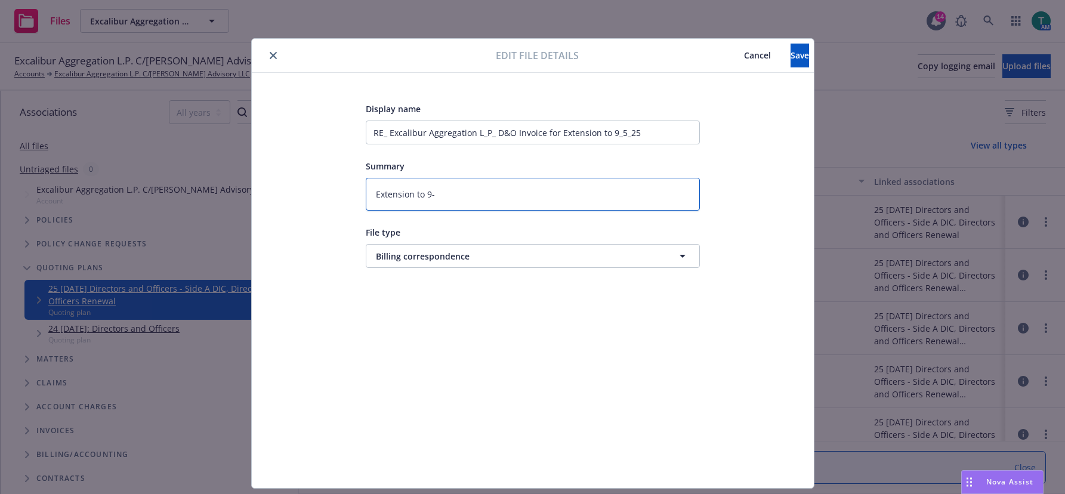
type textarea "x"
type textarea "Extension to 9-5"
type textarea "x"
type textarea "Extension to 9-5-"
type textarea "x"
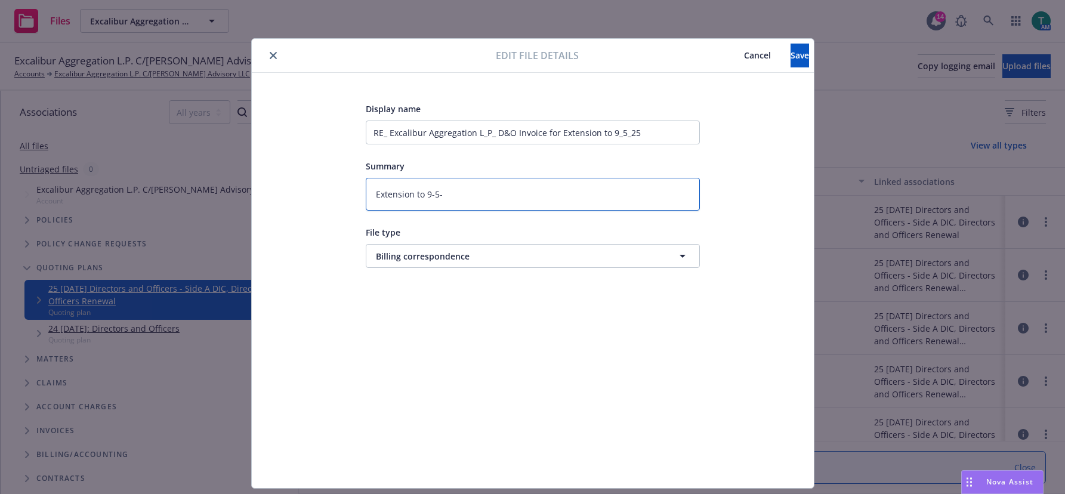
type textarea "Extension to 9-5-2"
type textarea "x"
type textarea "Extension to [DATE]"
click at [791, 59] on span "Save" at bounding box center [800, 55] width 19 height 11
type textarea "x"
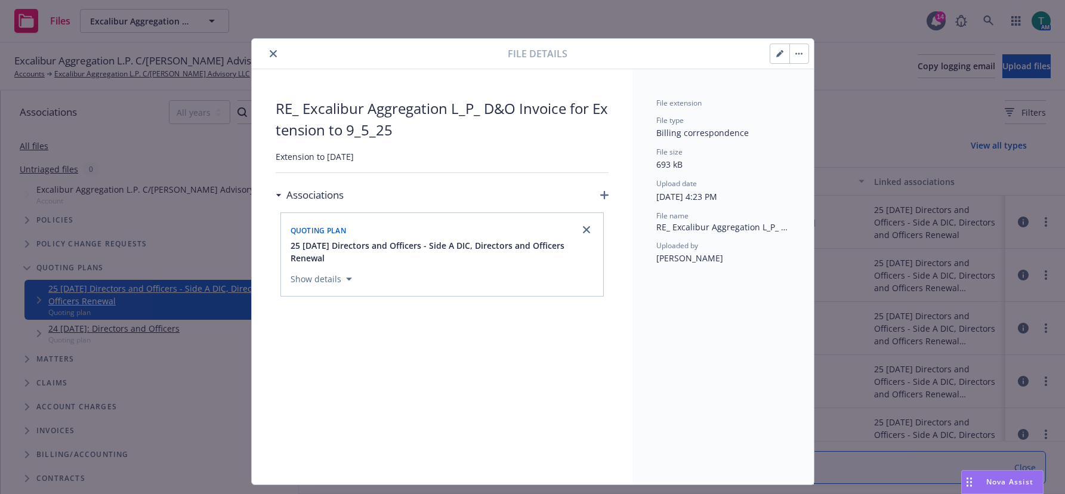
click at [270, 51] on icon "close" at bounding box center [273, 53] width 7 height 7
